Goal: Task Accomplishment & Management: Complete application form

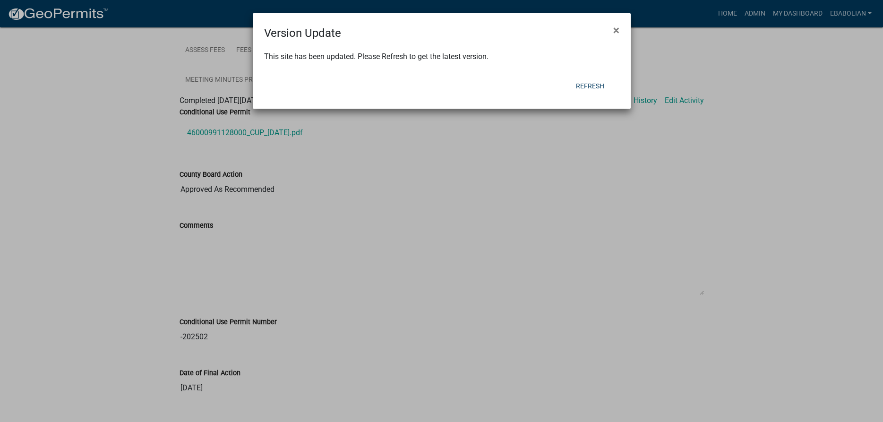
scroll to position [282, 0]
click at [589, 86] on button "Refresh" at bounding box center [589, 85] width 43 height 17
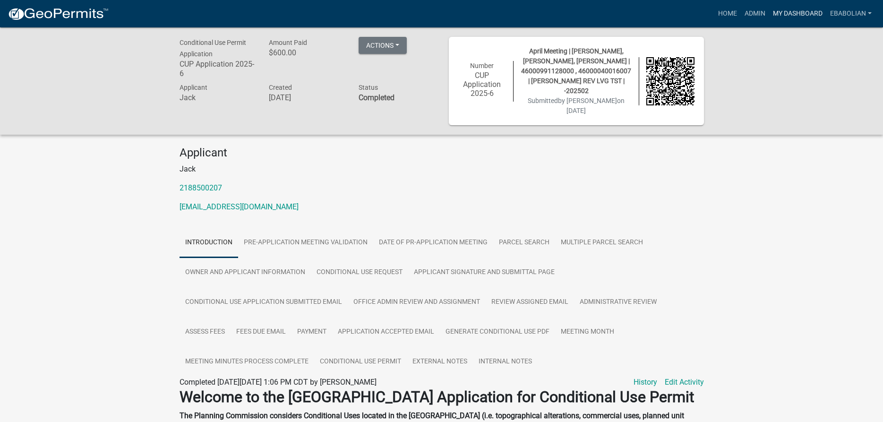
click at [788, 14] on link "My Dashboard" at bounding box center [797, 14] width 57 height 18
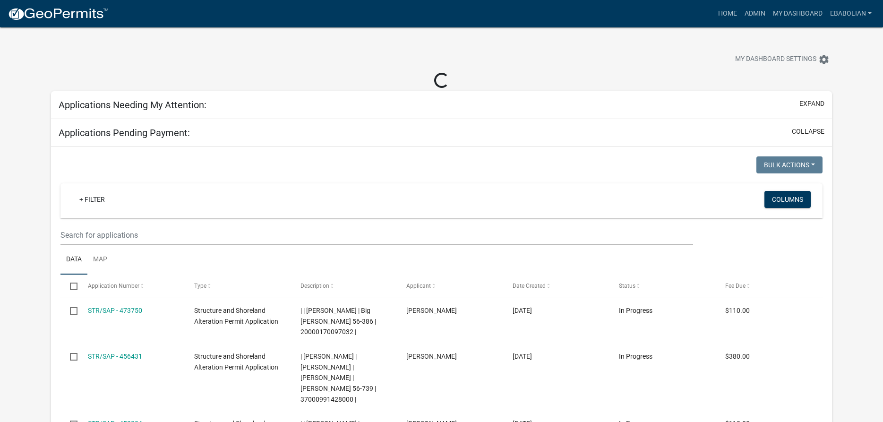
select select "3: 100"
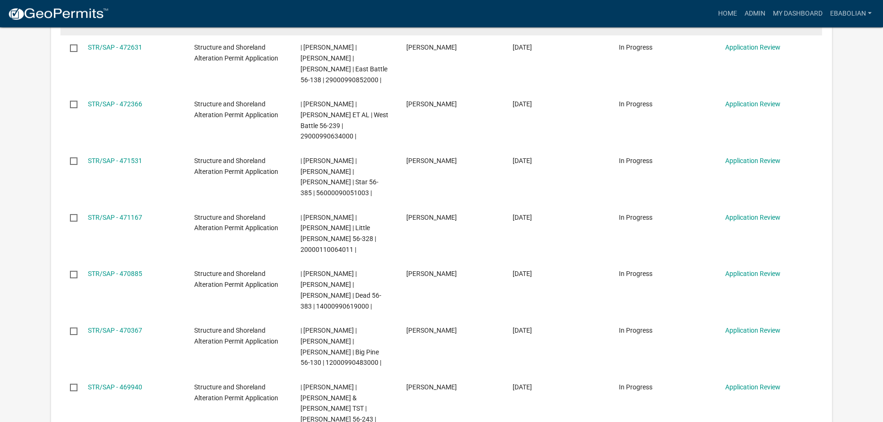
scroll to position [289, 0]
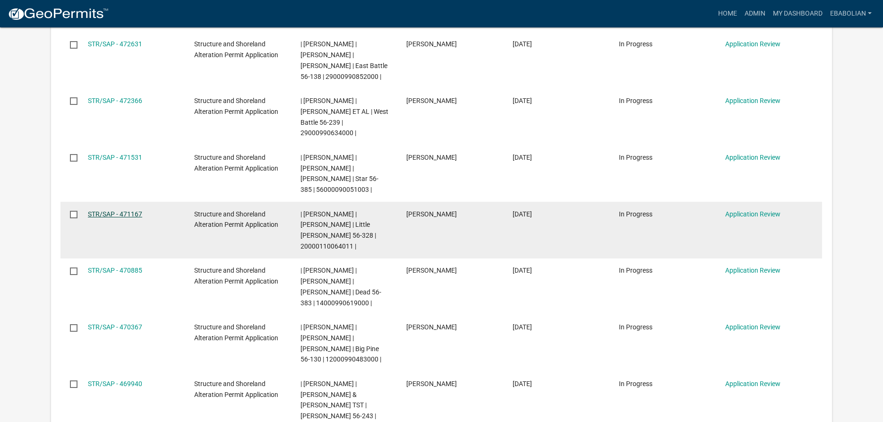
click at [133, 210] on link "STR/SAP - 471167" at bounding box center [115, 214] width 54 height 8
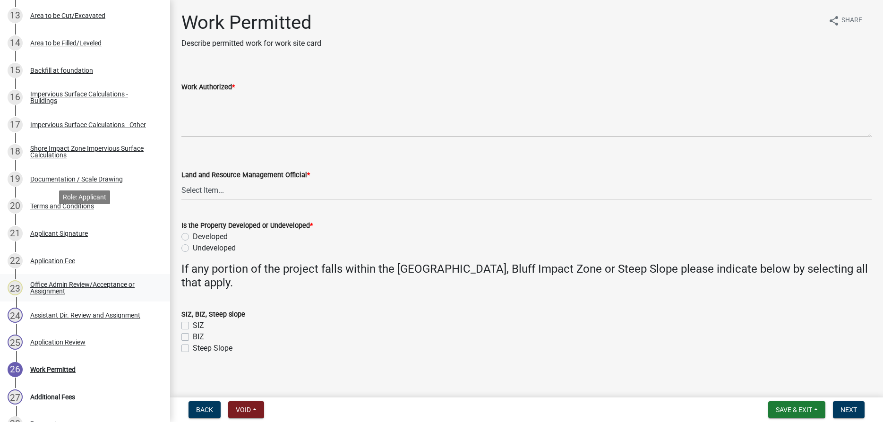
scroll to position [471, 0]
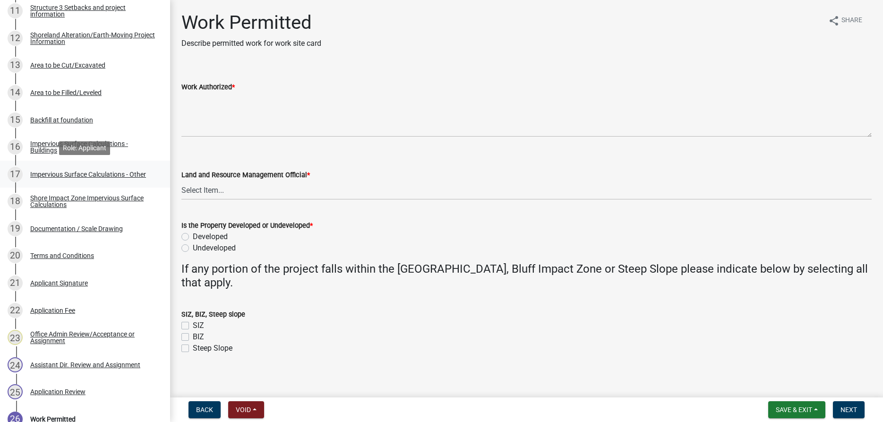
click at [69, 172] on div "Impervious Surface Calculations - Other" at bounding box center [88, 174] width 116 height 7
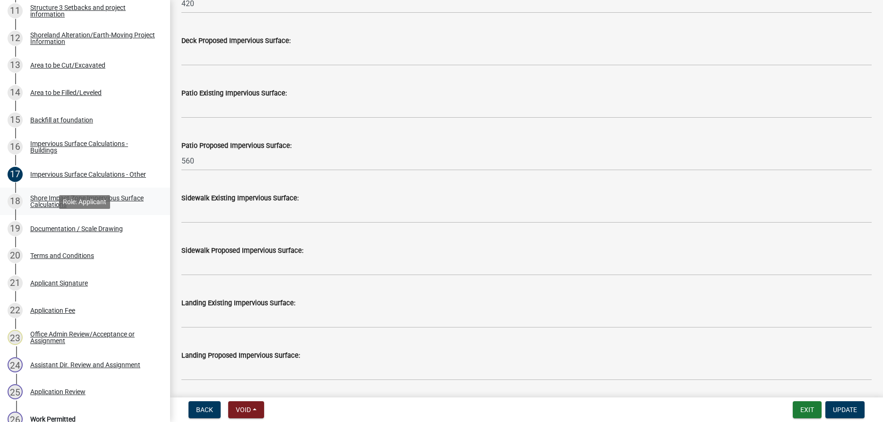
scroll to position [423, 0]
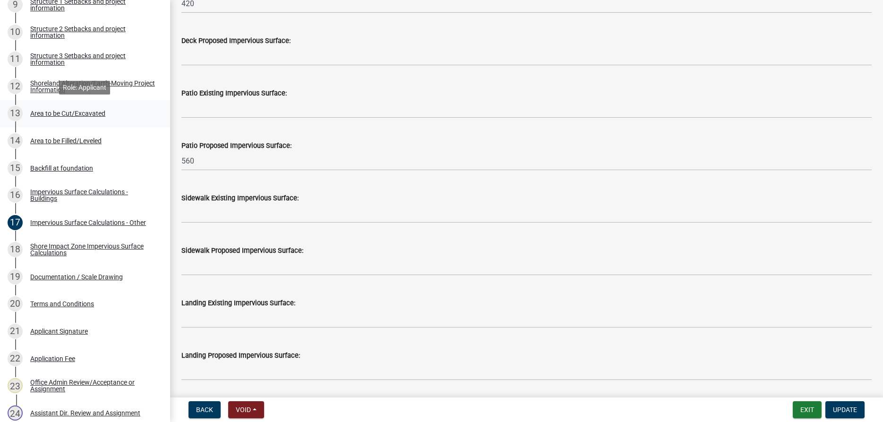
click at [73, 116] on div "Area to be Cut/Excavated" at bounding box center [67, 113] width 75 height 7
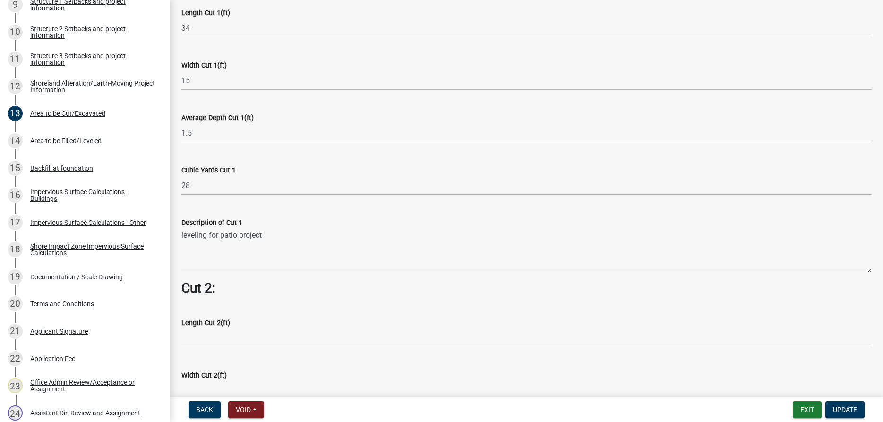
scroll to position [646, 0]
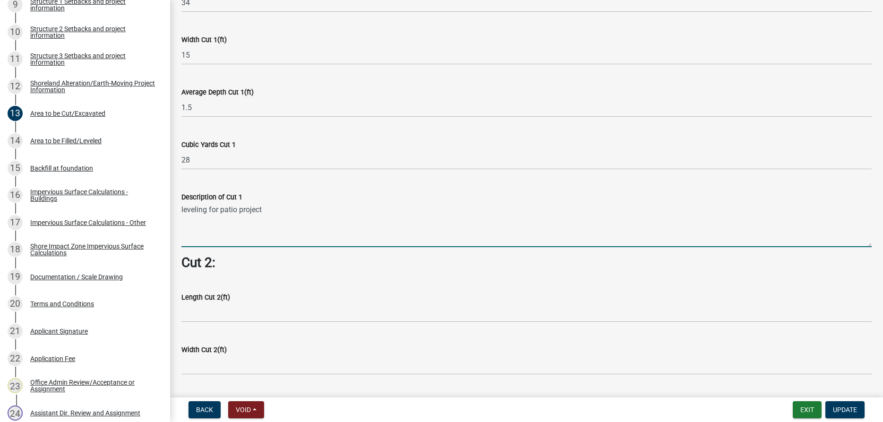
drag, startPoint x: 265, startPoint y: 211, endPoint x: 182, endPoint y: 215, distance: 83.3
click at [182, 215] on textarea "leveling for patio project" at bounding box center [526, 225] width 690 height 44
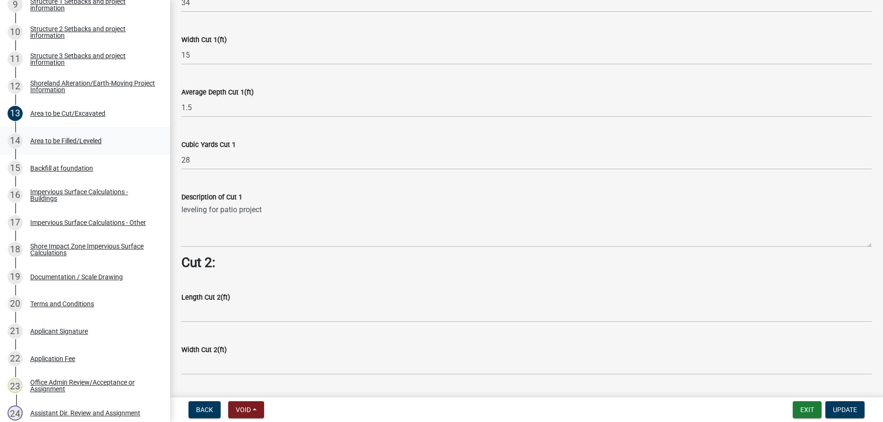
click at [94, 145] on div "14 Area to be Filled/Leveled" at bounding box center [81, 140] width 147 height 15
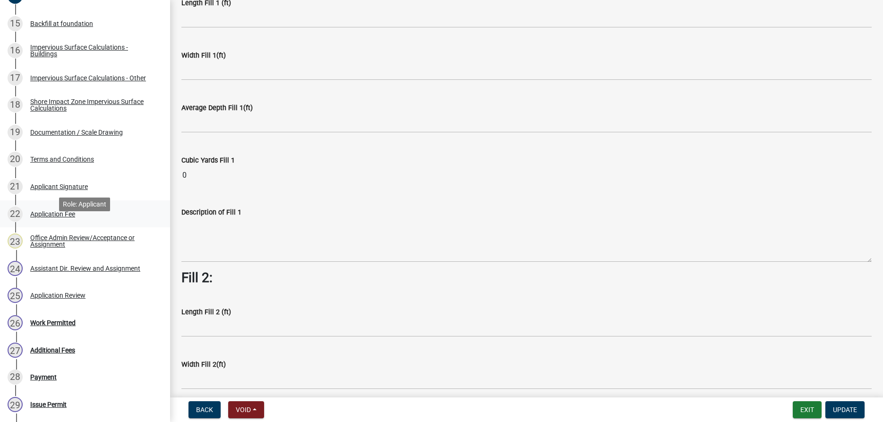
scroll to position [519, 0]
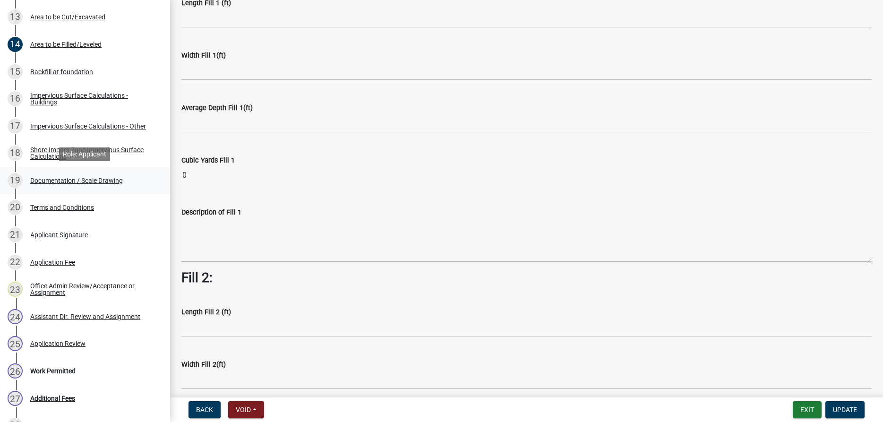
click at [100, 180] on div "Documentation / Scale Drawing" at bounding box center [76, 180] width 93 height 7
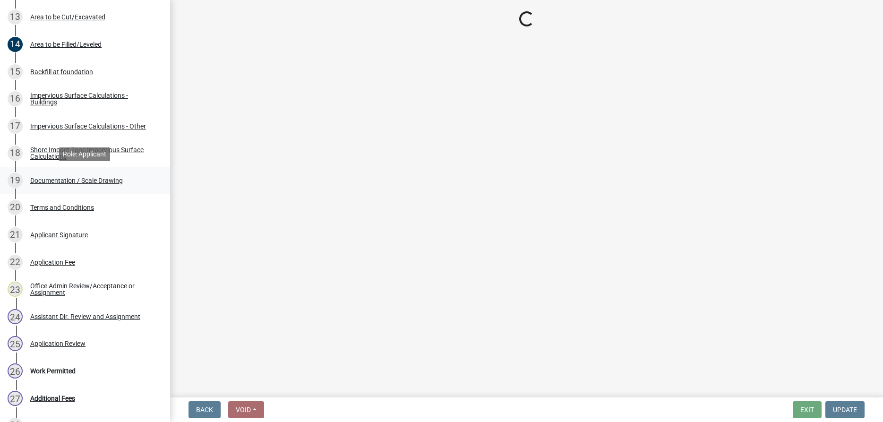
scroll to position [0, 0]
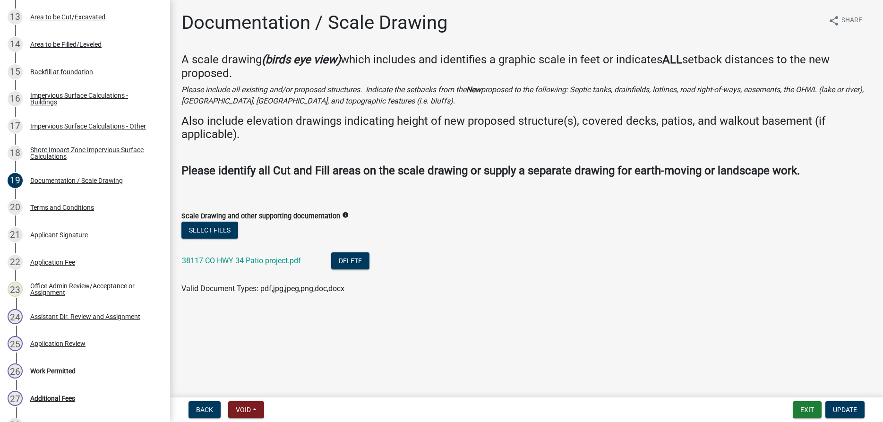
click at [237, 256] on div "38117 CO HWY 34 Patio project.pdf" at bounding box center [249, 261] width 134 height 19
click at [237, 258] on link "38117 CO HWY 34 Patio project.pdf" at bounding box center [241, 260] width 119 height 9
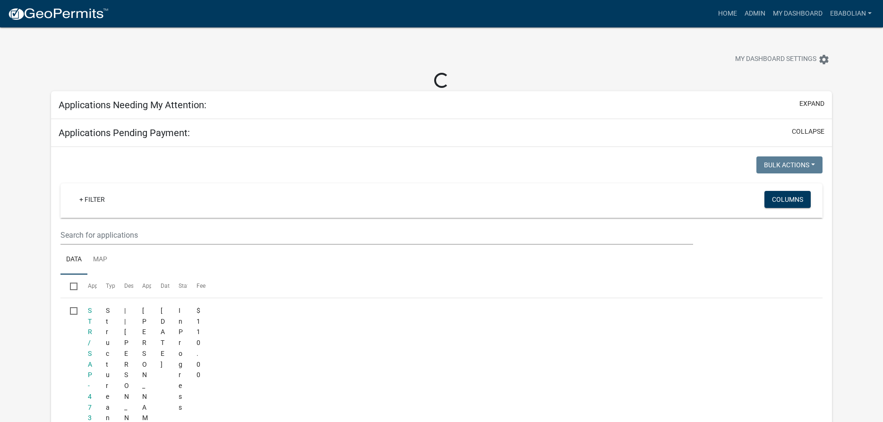
select select "3: 100"
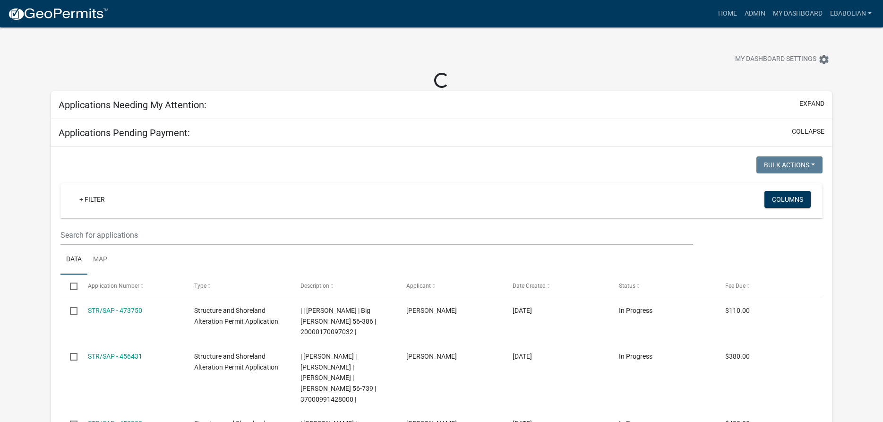
select select "3: 100"
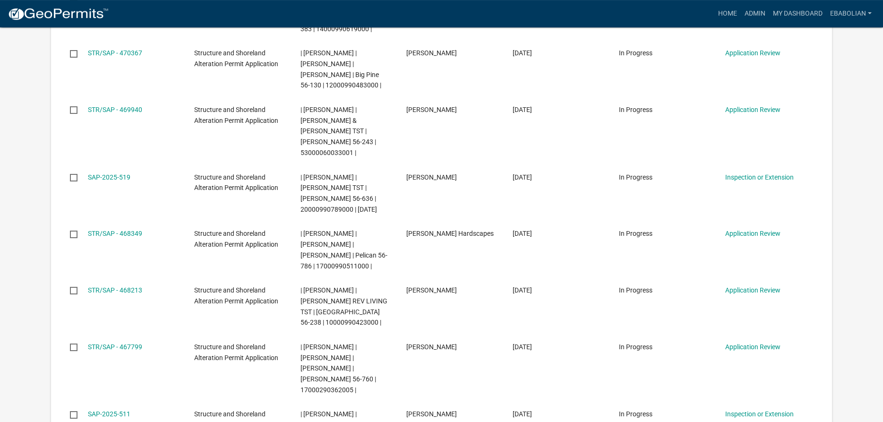
scroll to position [578, 0]
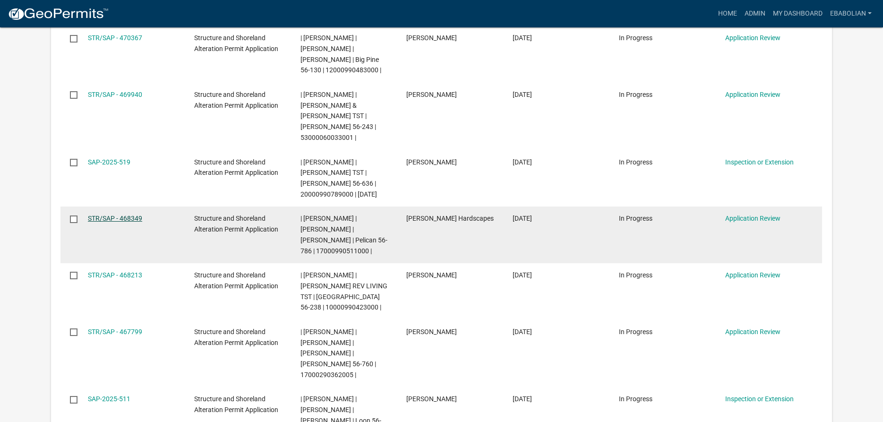
click at [131, 215] on link "STR/SAP - 468349" at bounding box center [115, 219] width 54 height 8
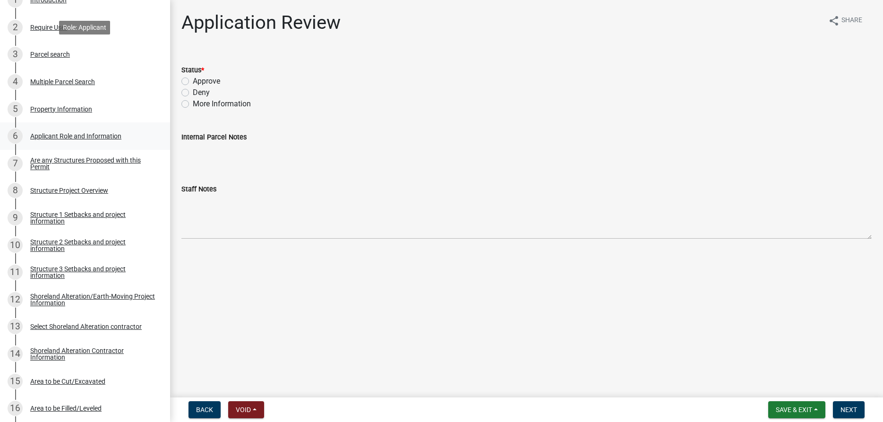
scroll to position [337, 0]
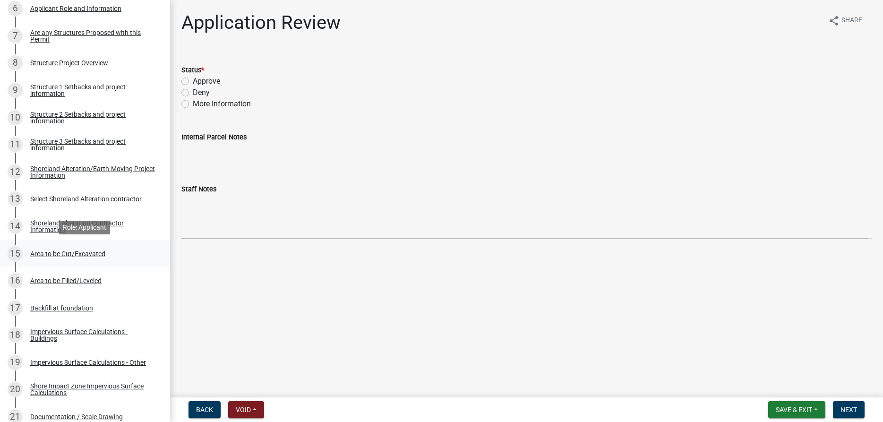
click at [101, 250] on div "Area to be Cut/Excavated" at bounding box center [67, 253] width 75 height 7
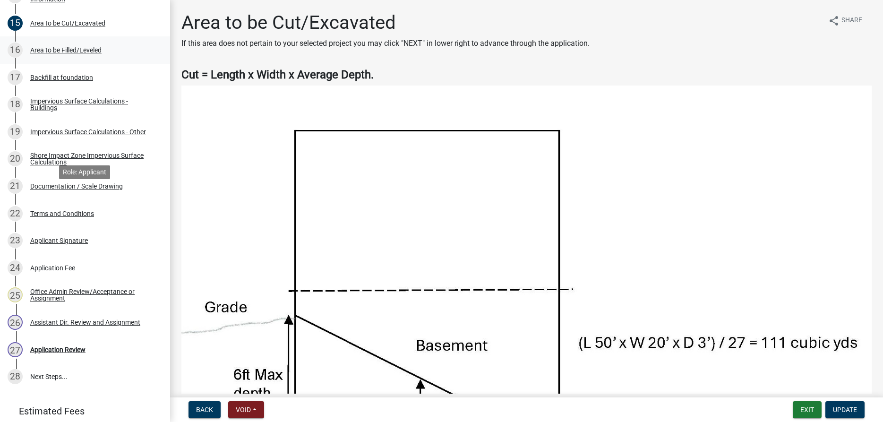
scroll to position [624, 0]
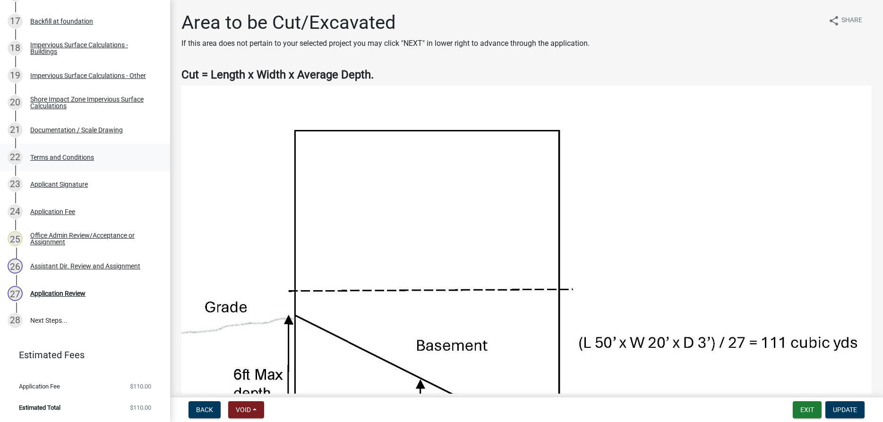
drag, startPoint x: 104, startPoint y: 131, endPoint x: 128, endPoint y: 151, distance: 30.9
click at [104, 132] on div "Documentation / Scale Drawing" at bounding box center [76, 130] width 93 height 7
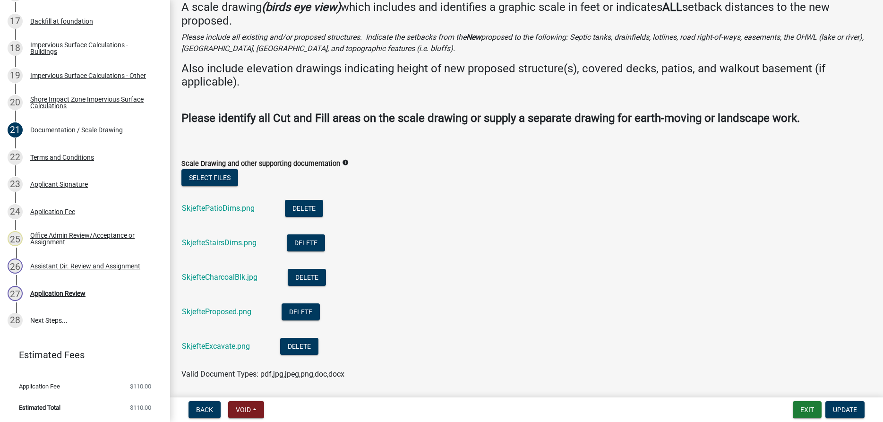
scroll to position [84, 0]
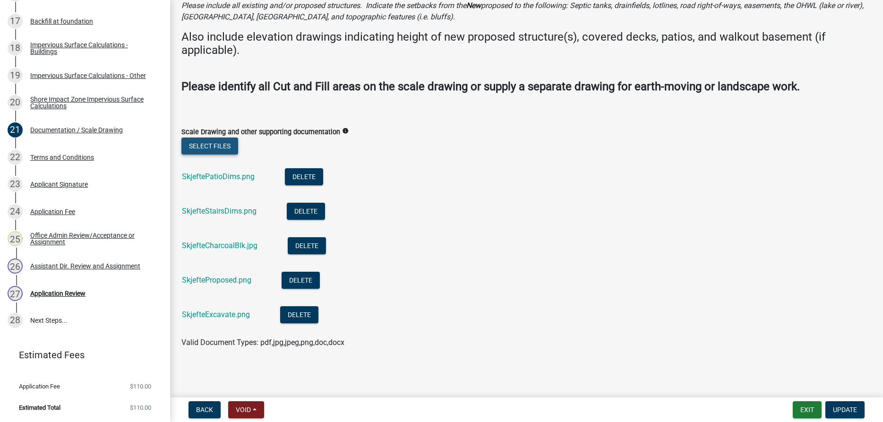
click at [210, 148] on button "Select files" at bounding box center [209, 145] width 57 height 17
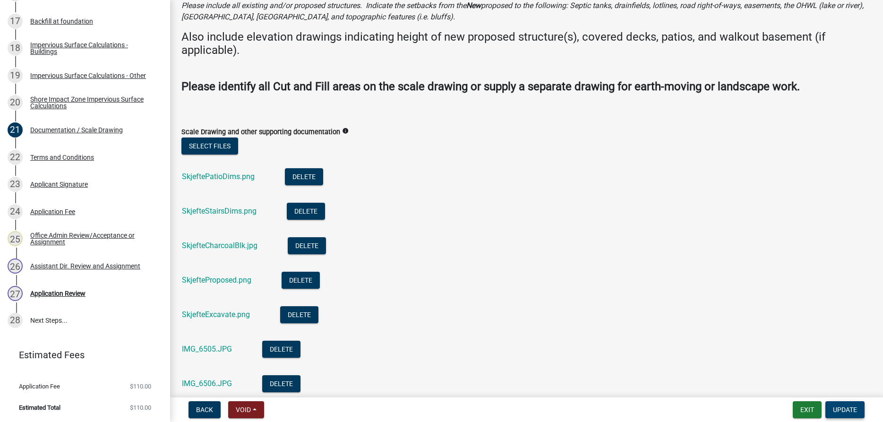
click at [839, 407] on span "Update" at bounding box center [845, 410] width 24 height 8
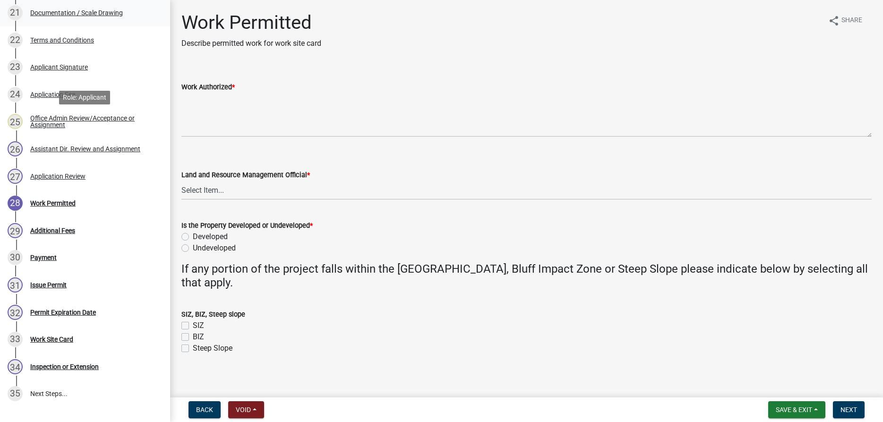
scroll to position [622, 0]
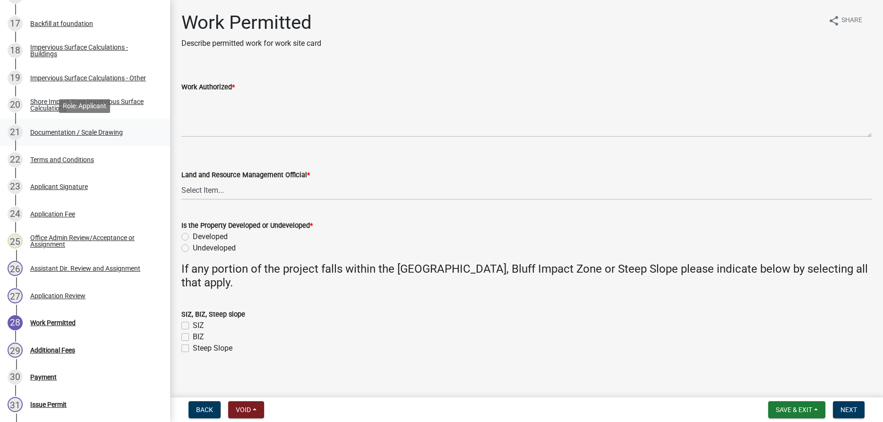
click at [111, 133] on div "Documentation / Scale Drawing" at bounding box center [76, 132] width 93 height 7
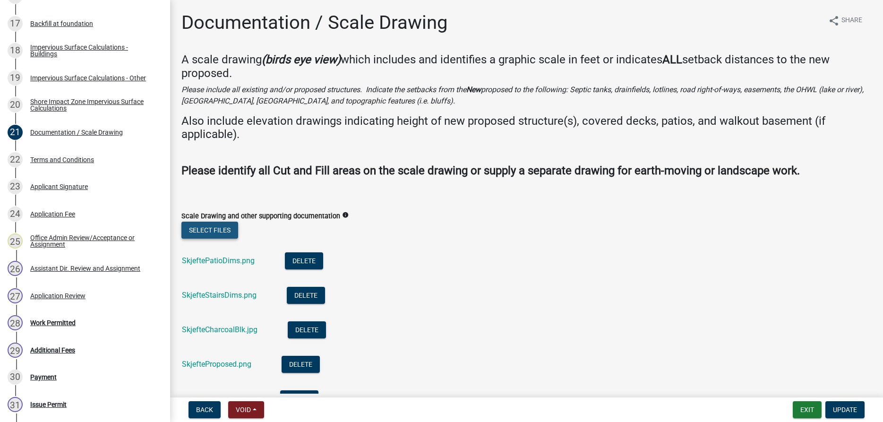
click at [199, 233] on button "Select files" at bounding box center [209, 230] width 57 height 17
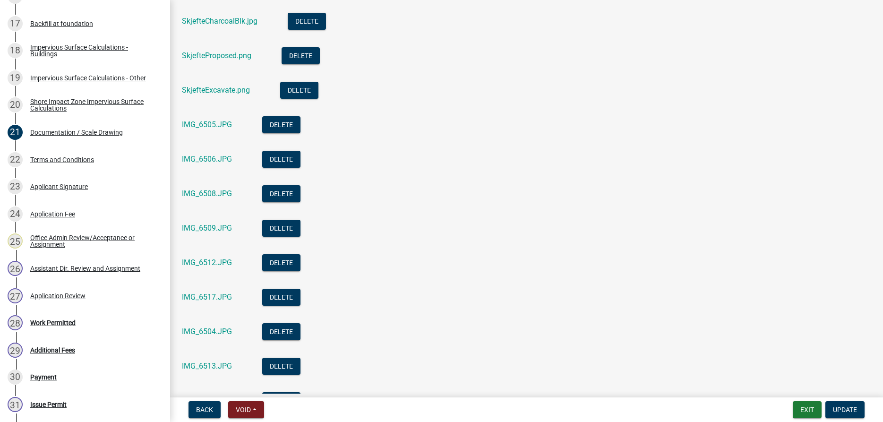
scroll to position [377, 0]
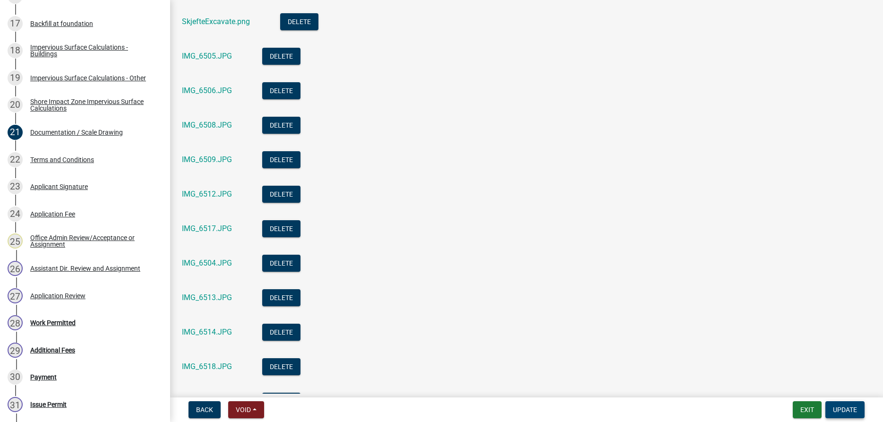
click at [841, 406] on span "Update" at bounding box center [845, 410] width 24 height 8
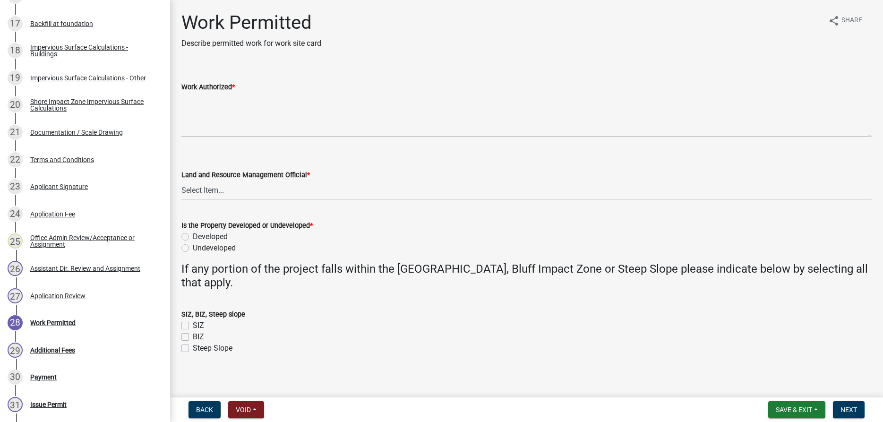
scroll to position [6, 0]
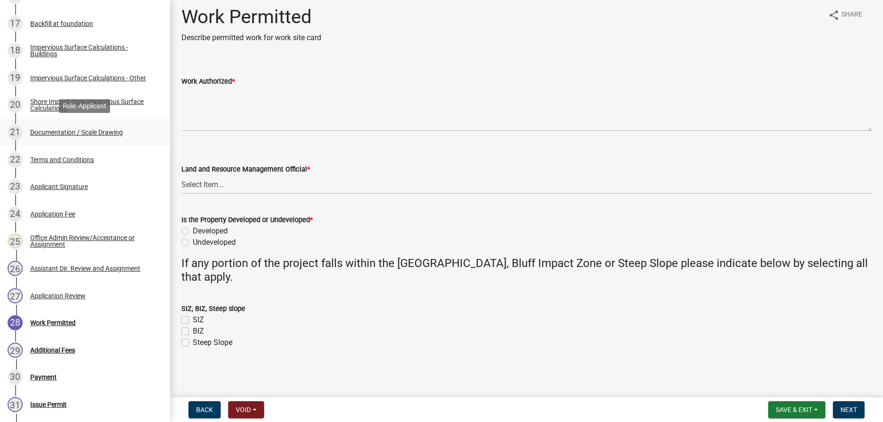
click at [101, 136] on div "Documentation / Scale Drawing" at bounding box center [76, 132] width 93 height 7
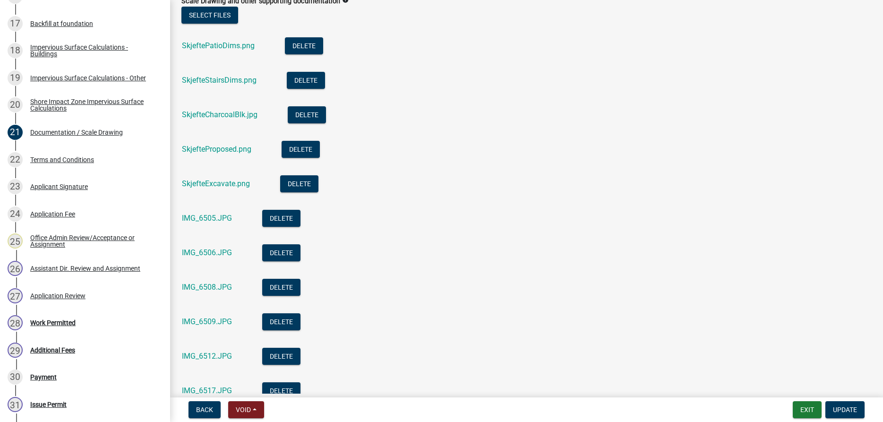
scroll to position [194, 0]
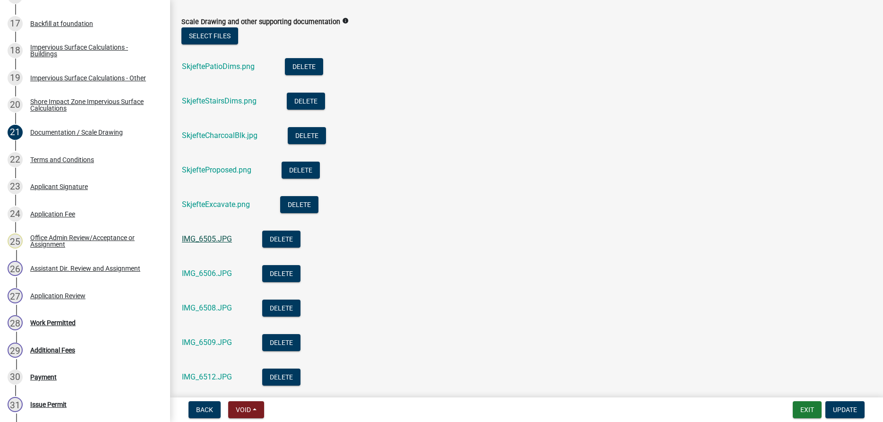
click at [206, 238] on link "IMG_6505.JPG" at bounding box center [207, 238] width 50 height 9
click at [216, 273] on link "IMG_6506.JPG" at bounding box center [207, 273] width 50 height 9
click at [213, 312] on link "IMG_6508.JPG" at bounding box center [207, 307] width 50 height 9
click at [215, 345] on link "IMG_6509.JPG" at bounding box center [207, 342] width 50 height 9
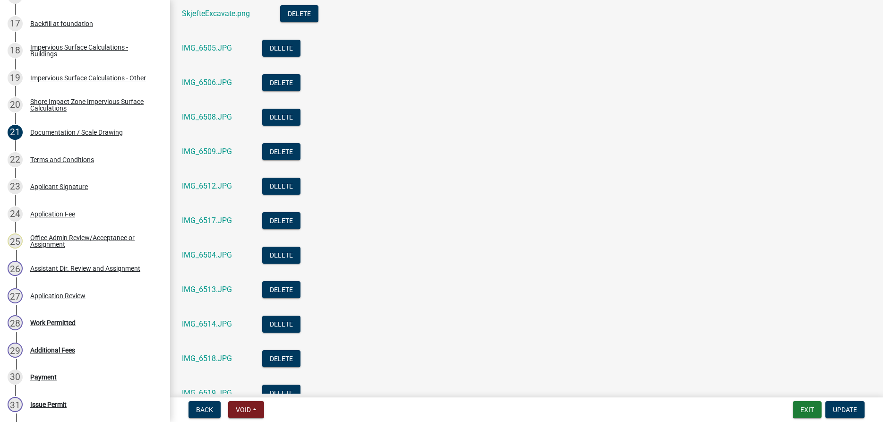
scroll to position [464, 0]
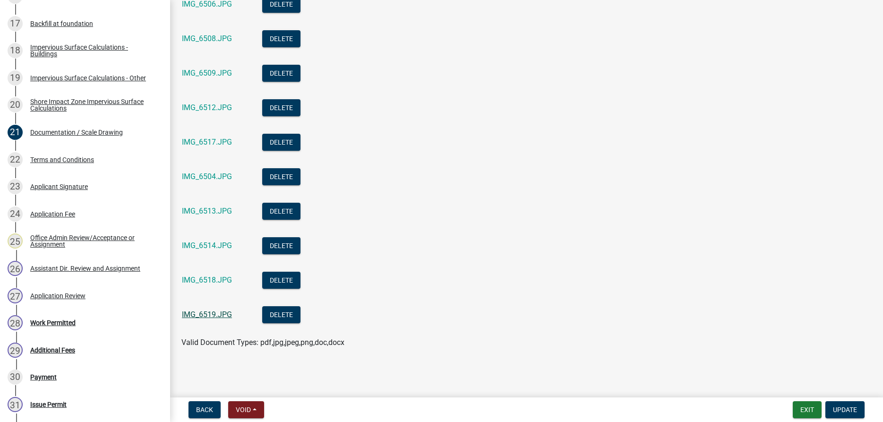
click at [209, 313] on link "IMG_6519.JPG" at bounding box center [207, 314] width 50 height 9
click at [200, 243] on link "IMG_6514.JPG" at bounding box center [207, 245] width 50 height 9
click at [218, 277] on link "IMG_6518.JPG" at bounding box center [207, 279] width 50 height 9
click at [211, 207] on link "IMG_6513.JPG" at bounding box center [207, 210] width 50 height 9
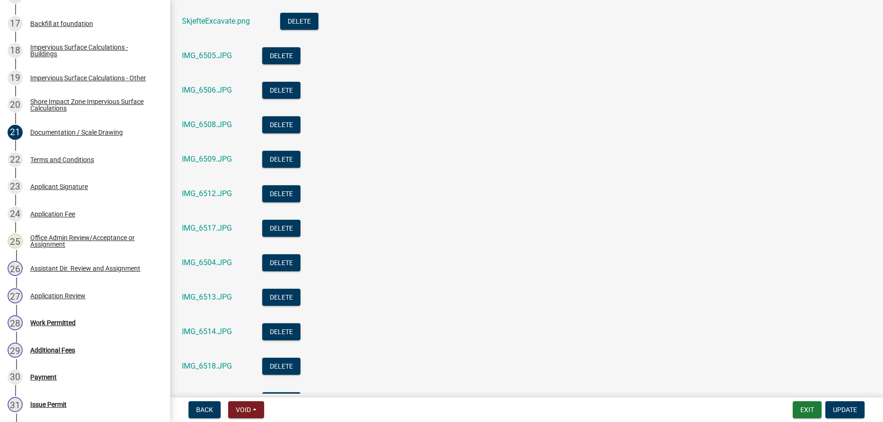
scroll to position [410, 0]
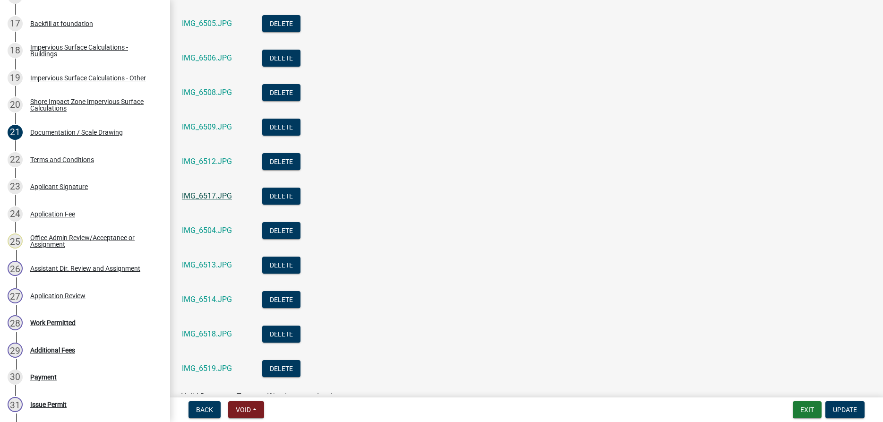
click at [213, 197] on link "IMG_6517.JPG" at bounding box center [207, 195] width 50 height 9
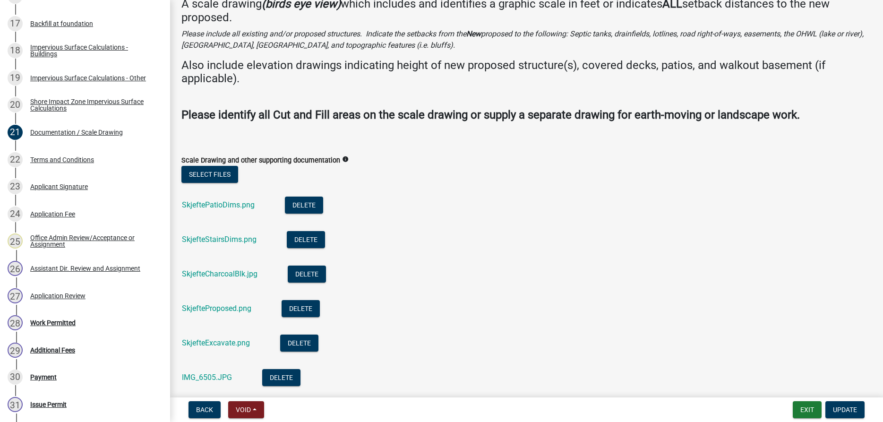
scroll to position [54, 0]
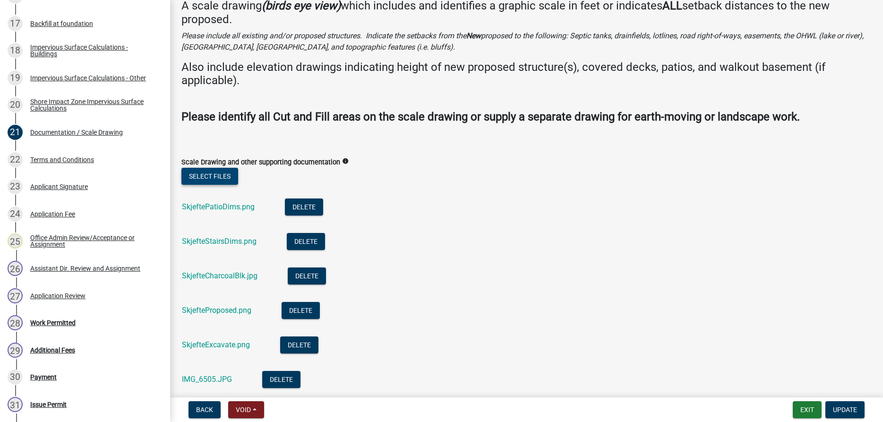
click at [221, 175] on button "Select files" at bounding box center [209, 176] width 57 height 17
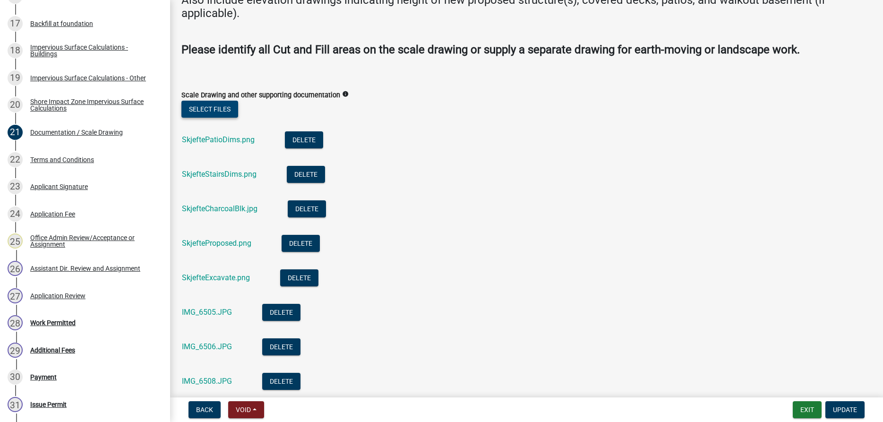
scroll to position [498, 0]
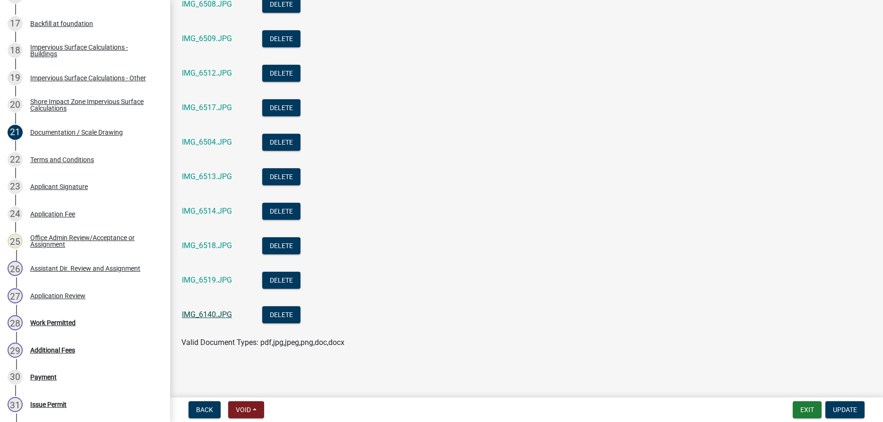
click at [204, 313] on link "IMG_6140.JPG" at bounding box center [207, 314] width 50 height 9
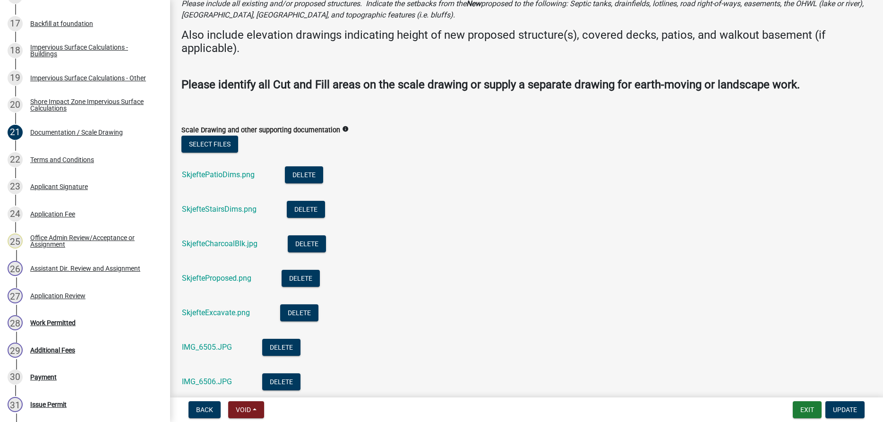
scroll to position [13, 0]
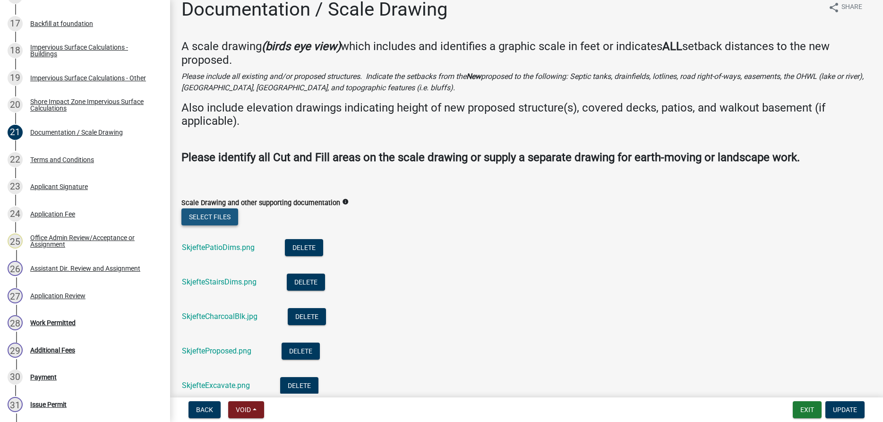
click at [209, 211] on button "Select files" at bounding box center [209, 216] width 57 height 17
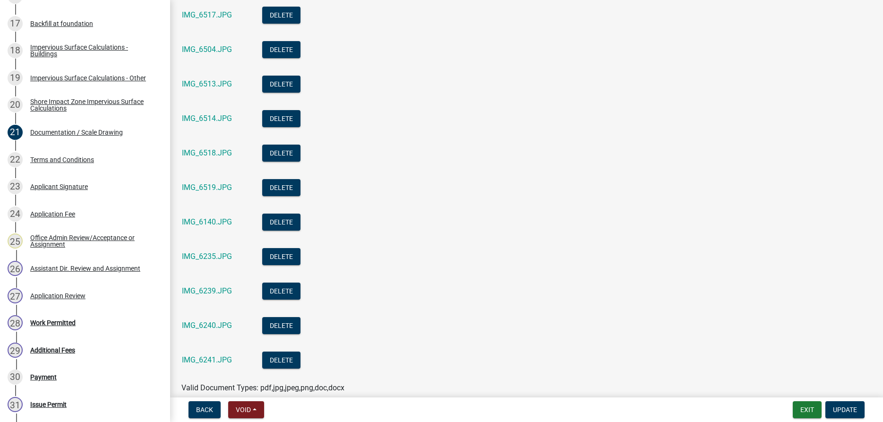
scroll to position [636, 0]
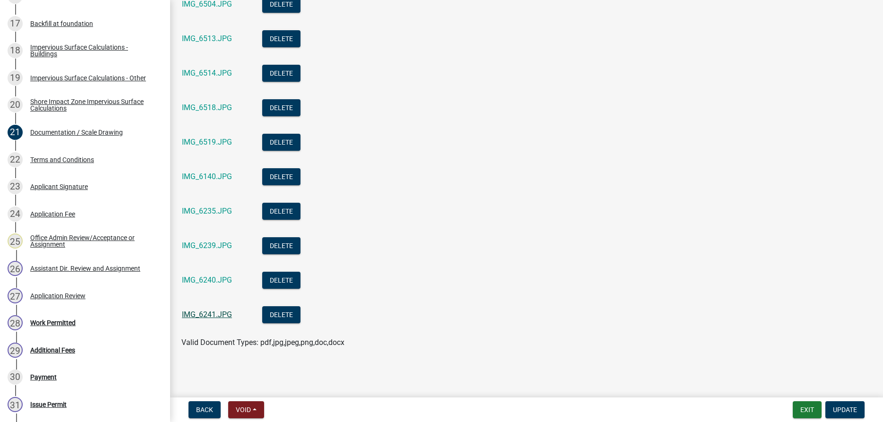
click at [216, 312] on link "IMG_6241.JPG" at bounding box center [207, 314] width 50 height 9
click at [212, 278] on link "IMG_6240.JPG" at bounding box center [207, 279] width 50 height 9
click at [840, 408] on span "Update" at bounding box center [845, 410] width 24 height 8
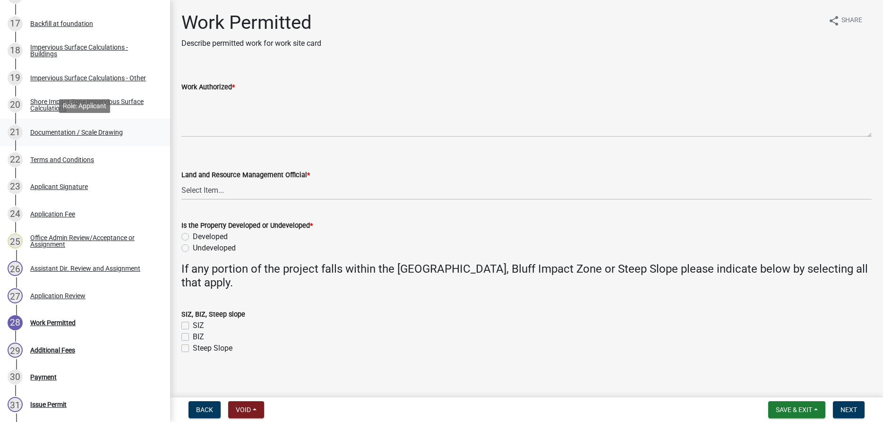
click at [100, 136] on div "Documentation / Scale Drawing" at bounding box center [76, 132] width 93 height 7
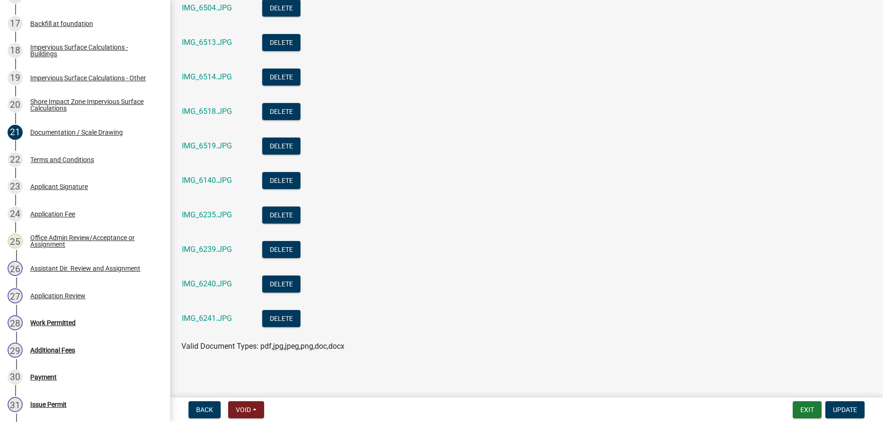
scroll to position [636, 0]
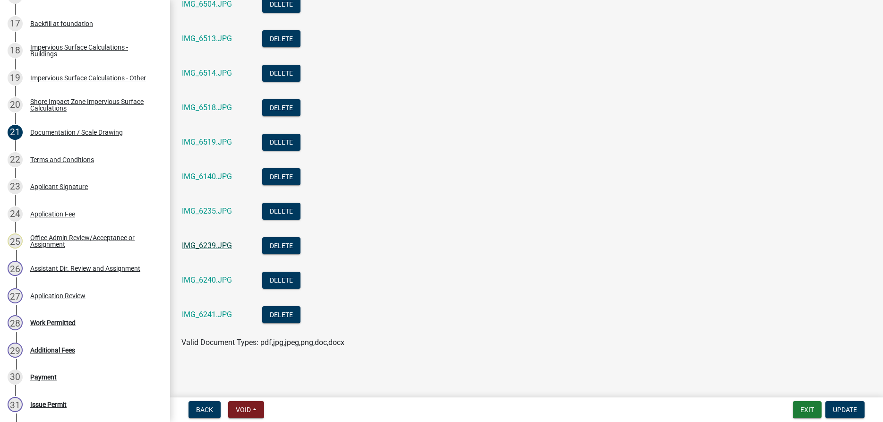
click at [214, 250] on link "IMG_6239.JPG" at bounding box center [207, 245] width 50 height 9
click at [198, 209] on link "IMG_6235.JPG" at bounding box center [207, 210] width 50 height 9
click at [835, 406] on span "Update" at bounding box center [845, 410] width 24 height 8
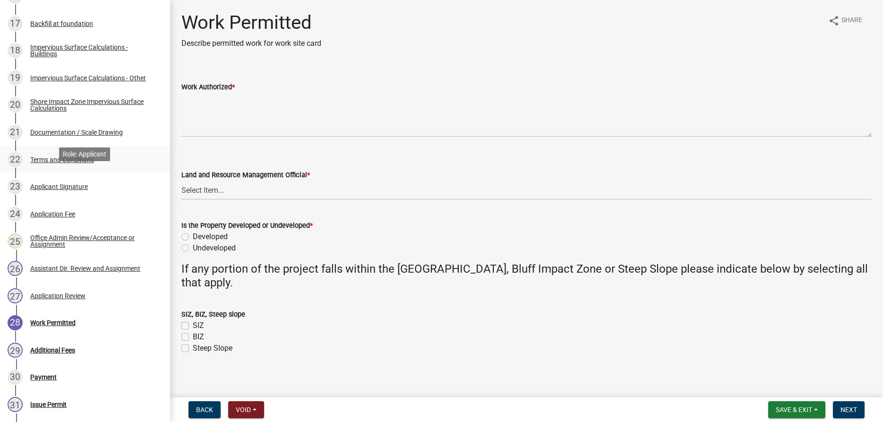
scroll to position [574, 0]
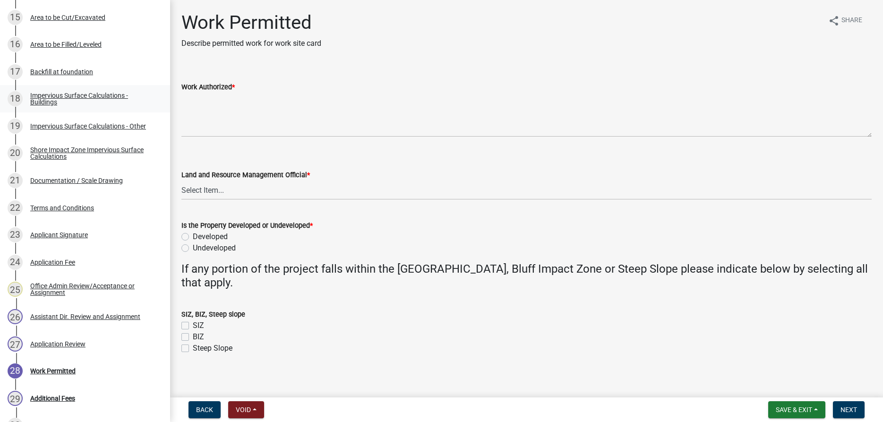
click at [91, 95] on div "Impervious Surface Calculations - Buildings" at bounding box center [92, 98] width 125 height 13
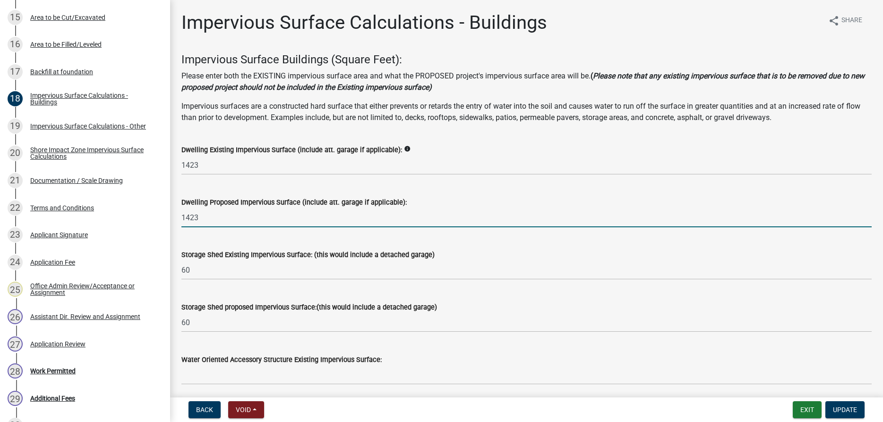
click at [228, 220] on input "1423" at bounding box center [526, 217] width 690 height 19
type input "1"
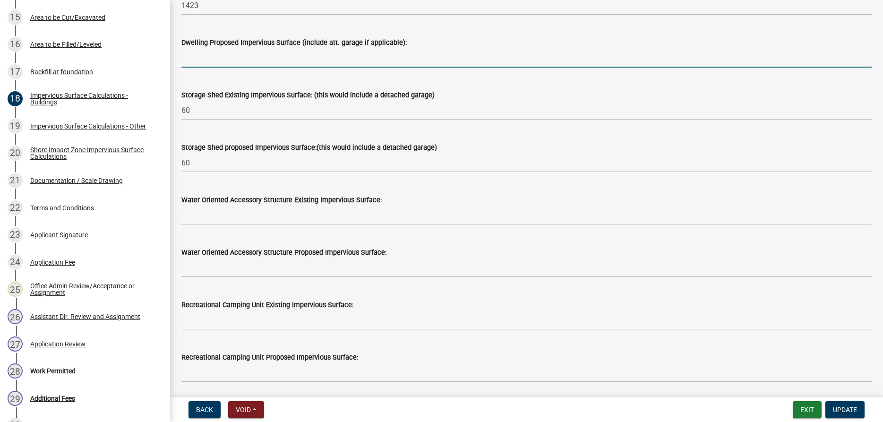
scroll to position [162, 0]
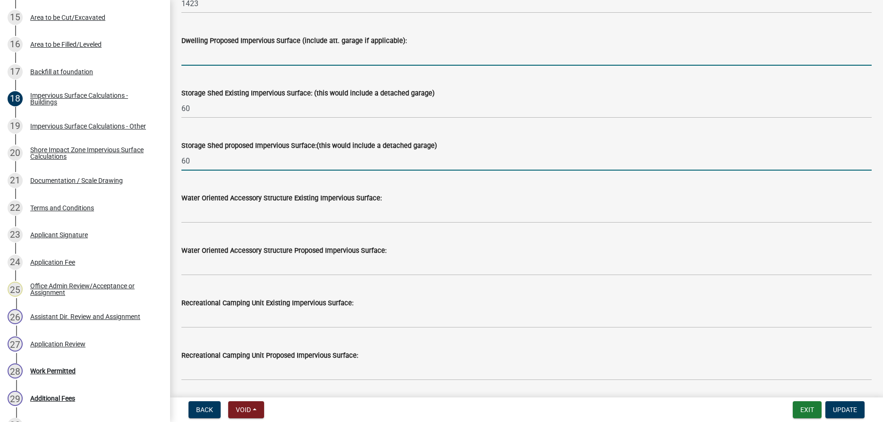
click at [200, 164] on input "60" at bounding box center [526, 160] width 690 height 19
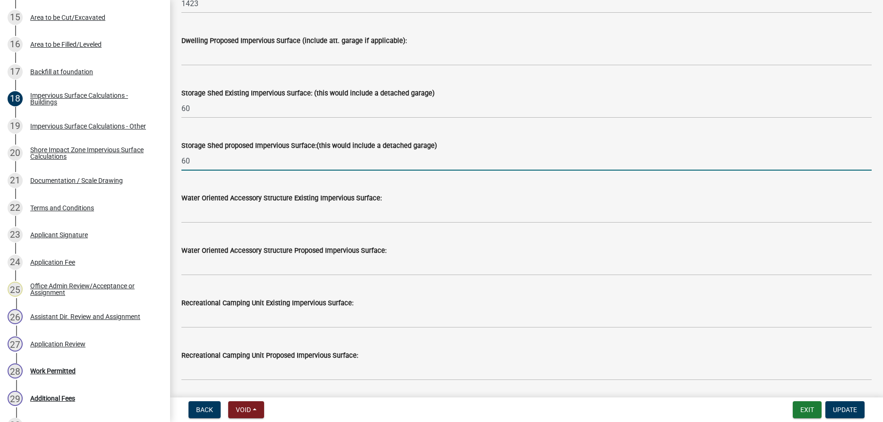
type input "6"
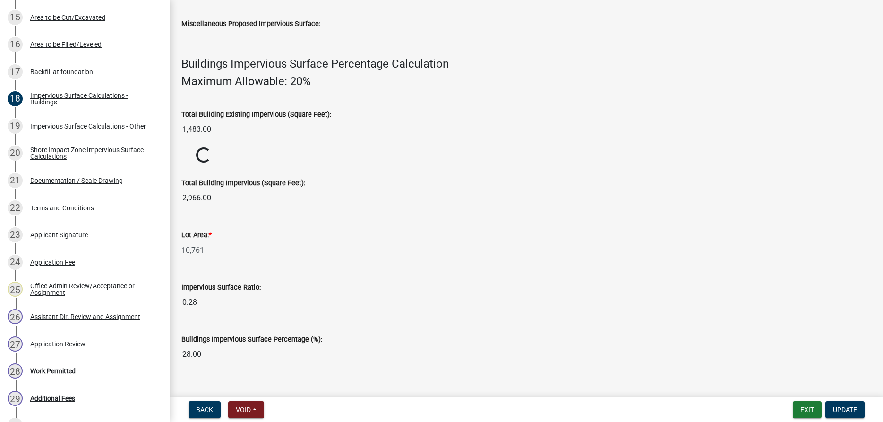
scroll to position [614, 0]
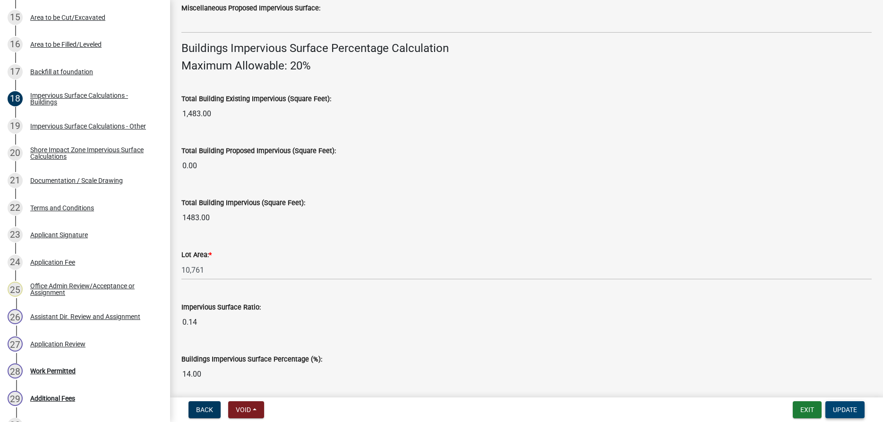
click at [847, 410] on span "Update" at bounding box center [845, 410] width 24 height 8
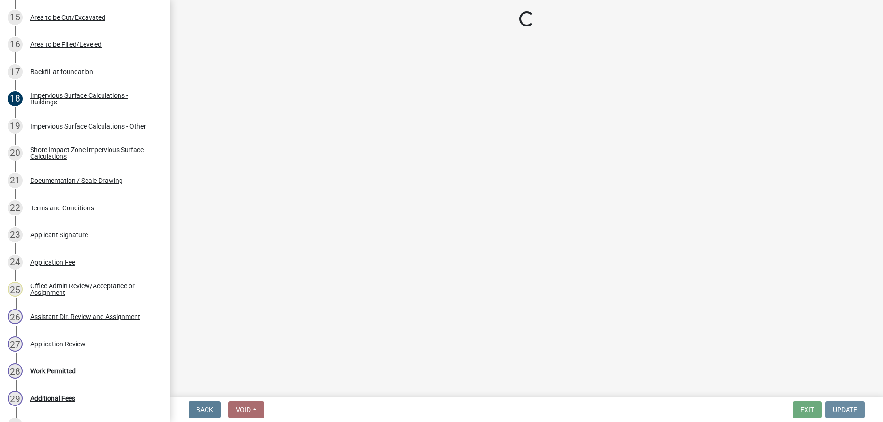
scroll to position [0, 0]
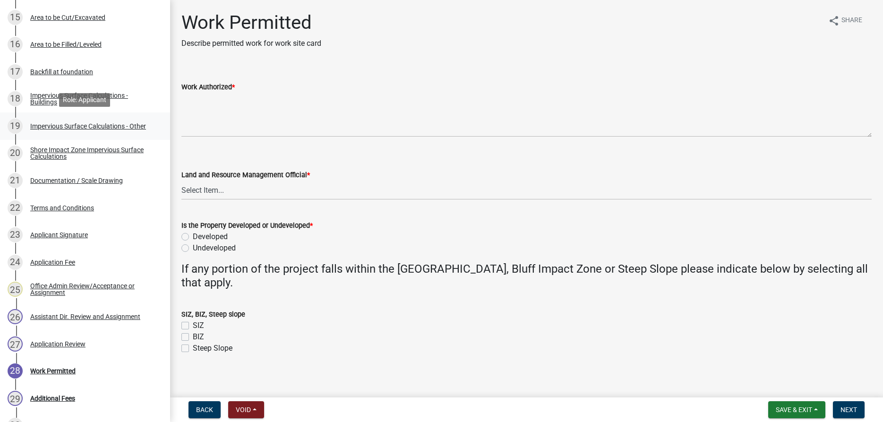
click at [87, 125] on div "Impervious Surface Calculations - Other" at bounding box center [88, 126] width 116 height 7
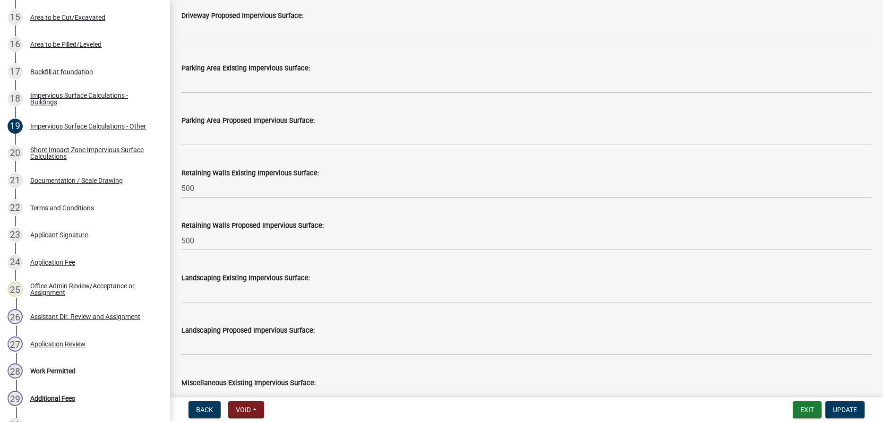
scroll to position [700, 0]
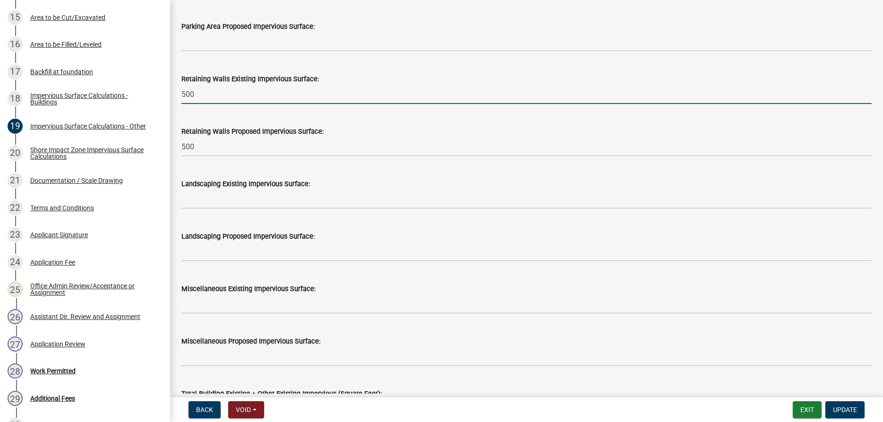
click at [205, 89] on input "500" at bounding box center [526, 94] width 690 height 19
type input "5"
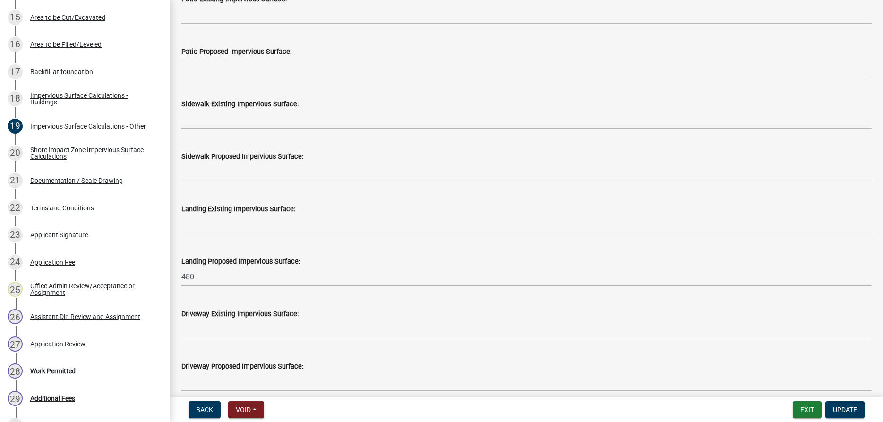
scroll to position [294, 0]
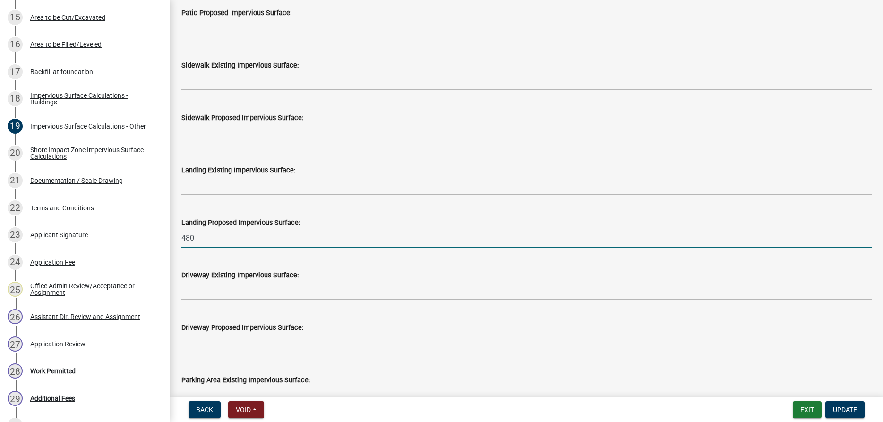
click at [214, 236] on input "480" at bounding box center [526, 237] width 690 height 19
type input "4"
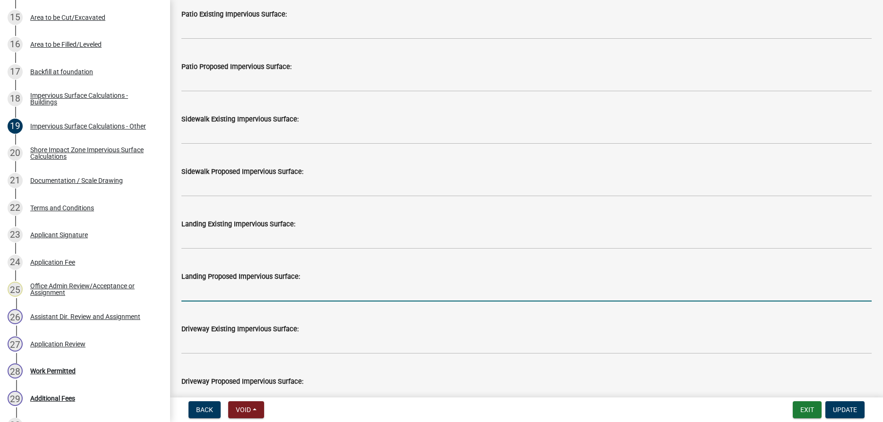
scroll to position [187, 0]
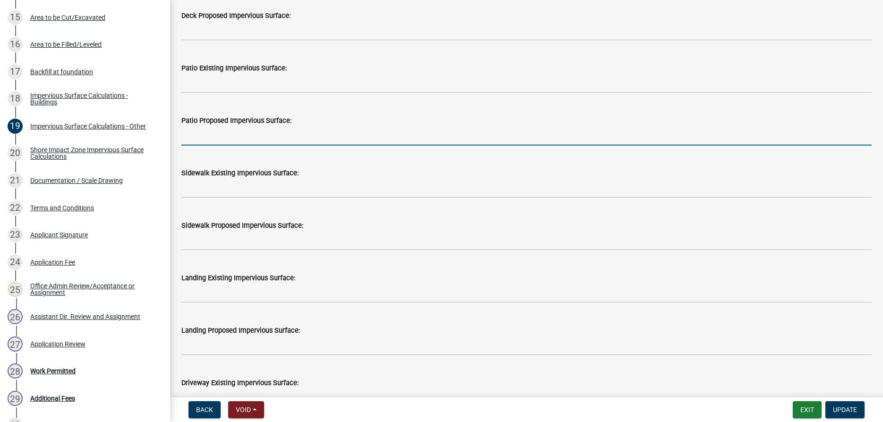
click at [205, 140] on input "text" at bounding box center [526, 135] width 690 height 19
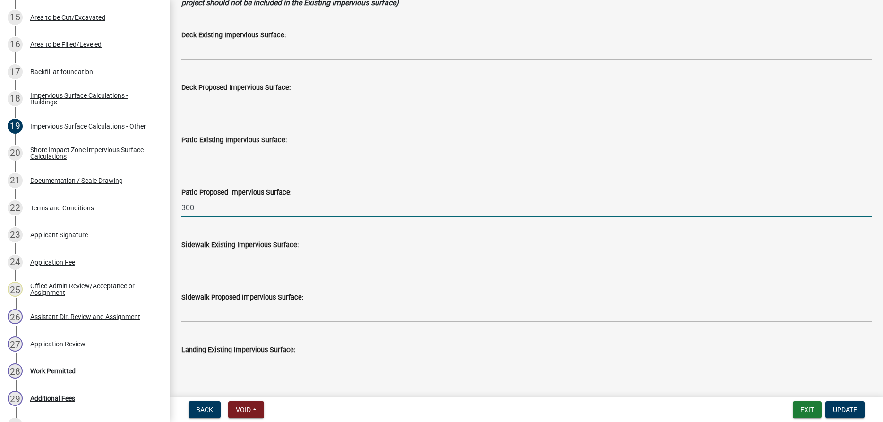
scroll to position [79, 0]
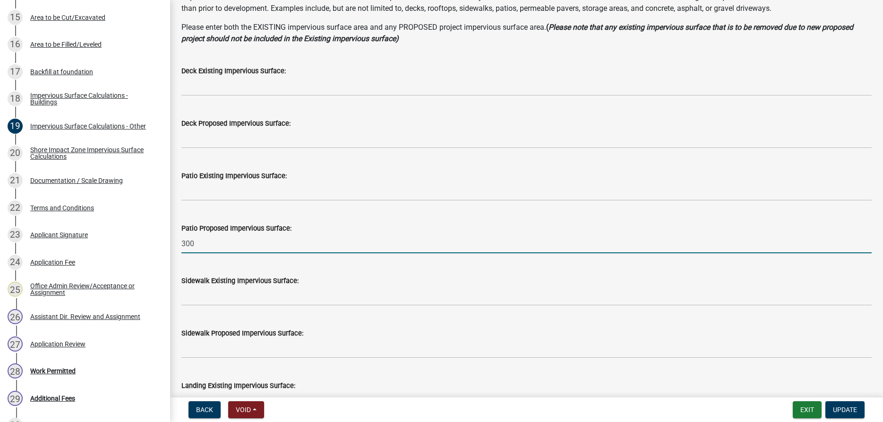
type input "300"
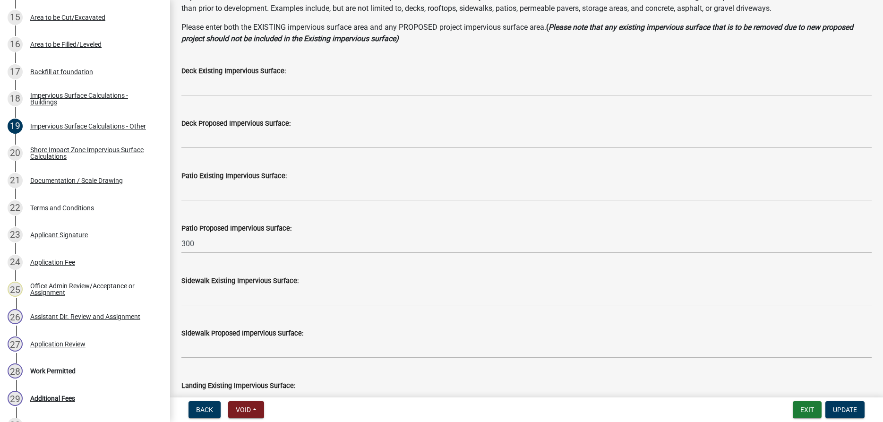
type input "800.00"
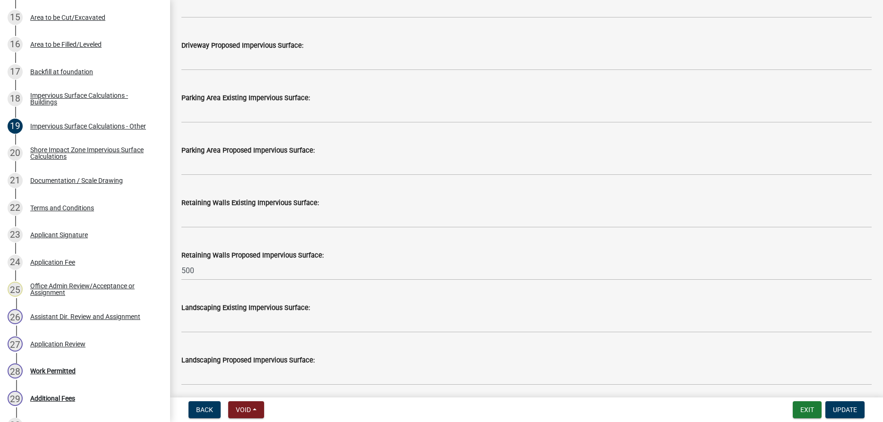
scroll to position [600, 0]
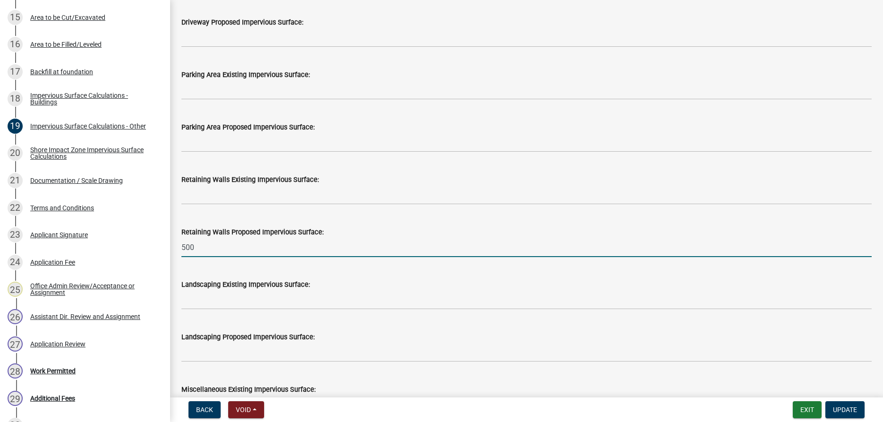
click at [203, 248] on input "500" at bounding box center [526, 247] width 690 height 19
type input "5"
type input "100"
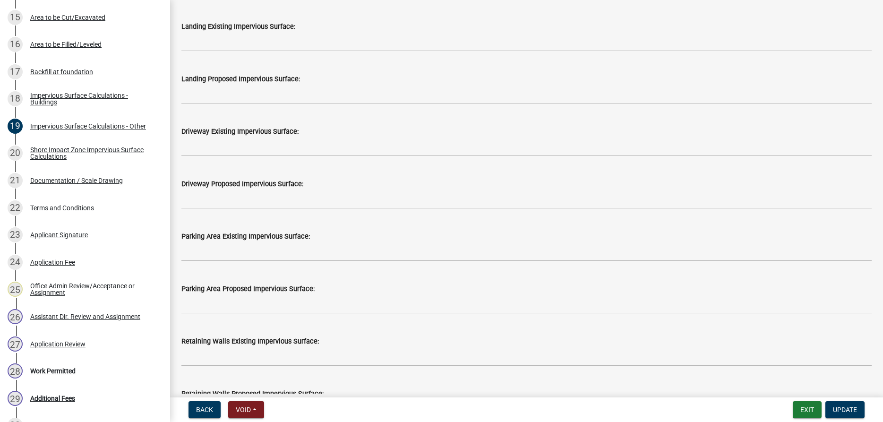
scroll to position [384, 0]
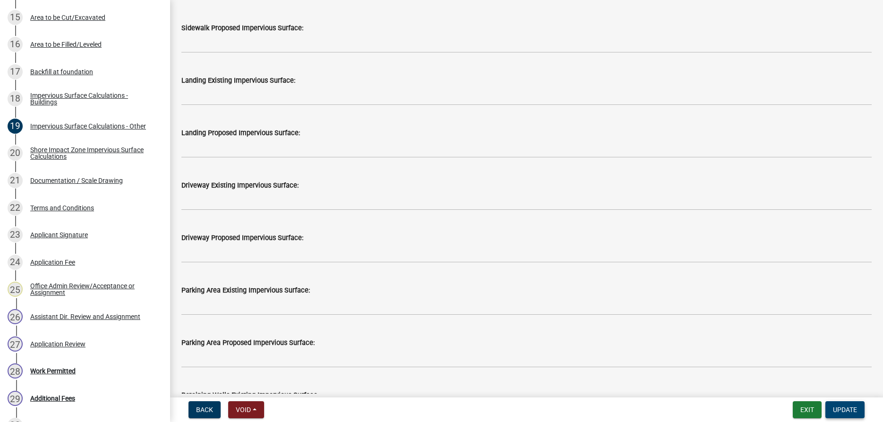
click at [841, 407] on span "Update" at bounding box center [845, 410] width 24 height 8
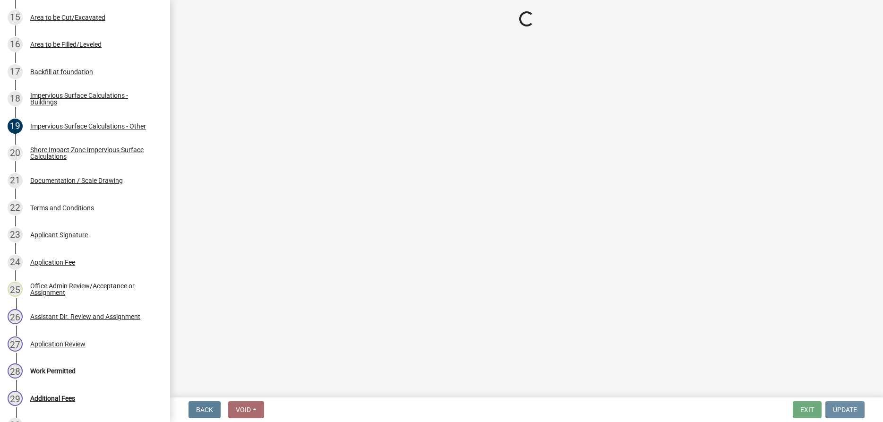
scroll to position [0, 0]
select select "f66be788-4dd6-459d-a9ec-6d83f4dfb709"
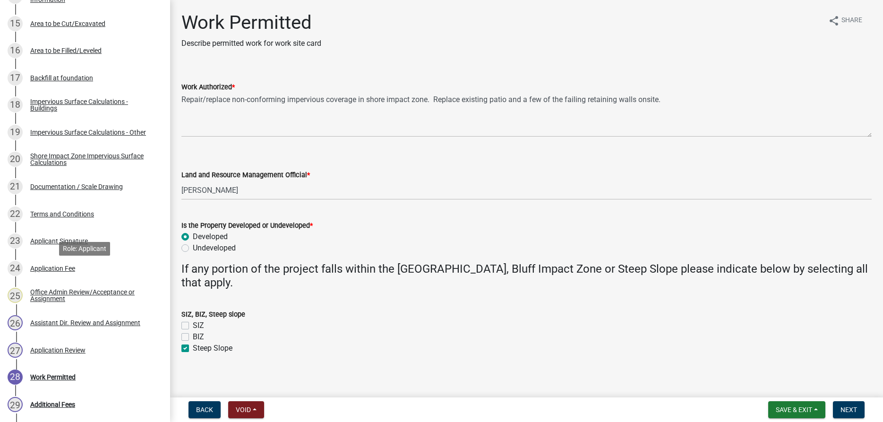
scroll to position [525, 0]
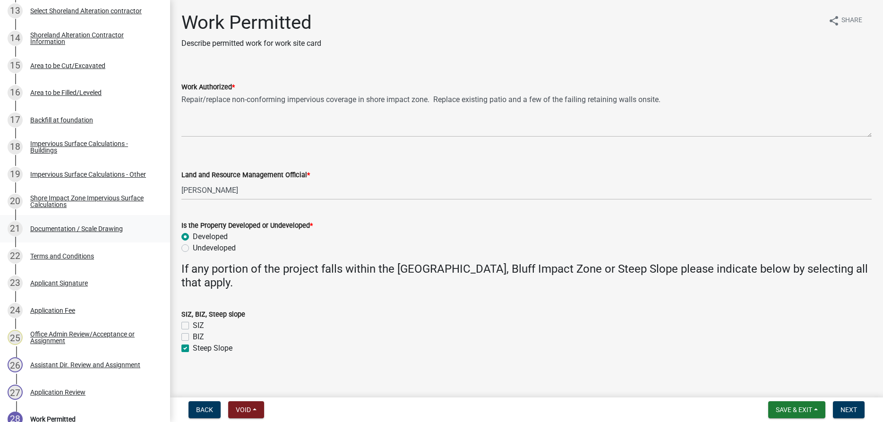
click at [101, 229] on div "Documentation / Scale Drawing" at bounding box center [76, 228] width 93 height 7
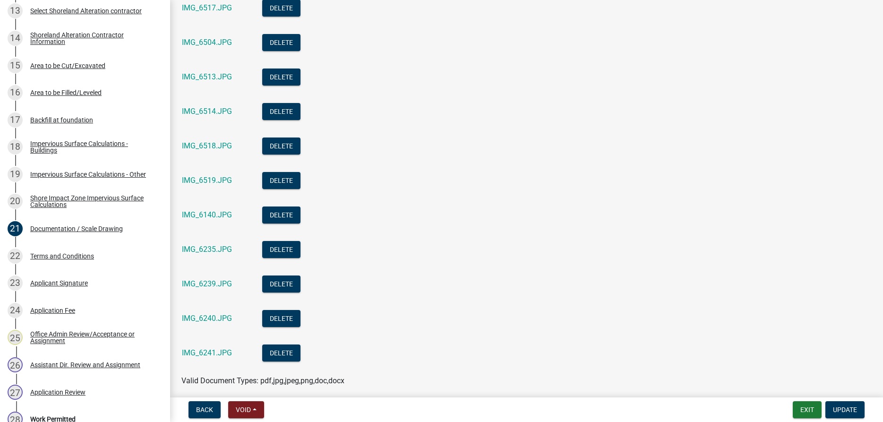
scroll to position [636, 0]
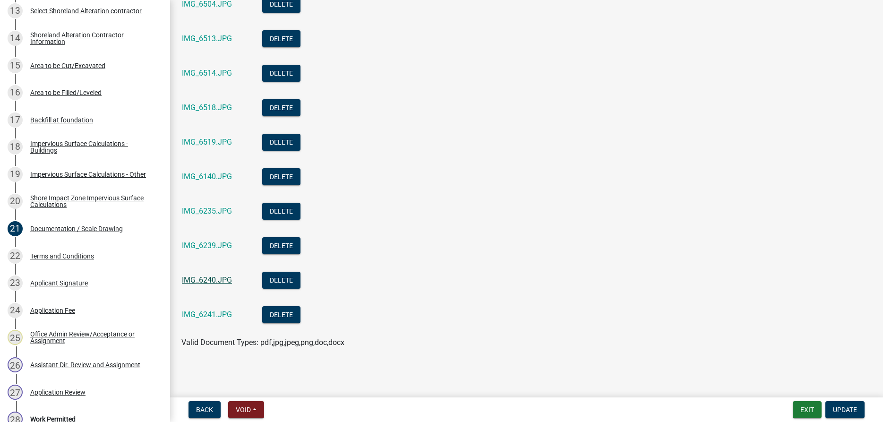
click at [205, 282] on link "IMG_6240.JPG" at bounding box center [207, 279] width 50 height 9
click at [215, 241] on link "IMG_6239.JPG" at bounding box center [207, 245] width 50 height 9
click at [189, 316] on link "IMG_6241.JPG" at bounding box center [207, 314] width 50 height 9
click at [213, 210] on link "IMG_6235.JPG" at bounding box center [207, 210] width 50 height 9
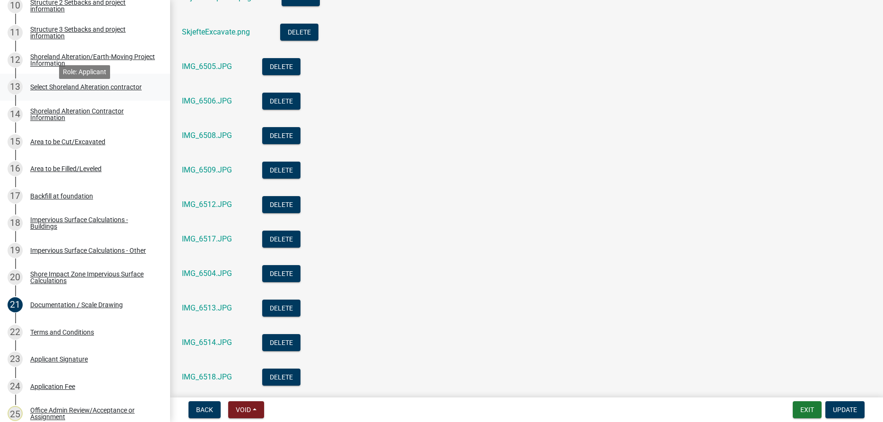
scroll to position [525, 0]
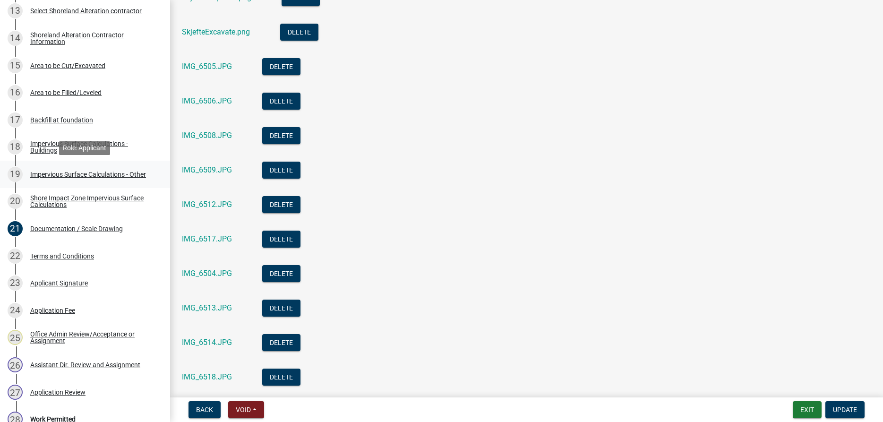
click at [92, 172] on div "Impervious Surface Calculations - Other" at bounding box center [88, 174] width 116 height 7
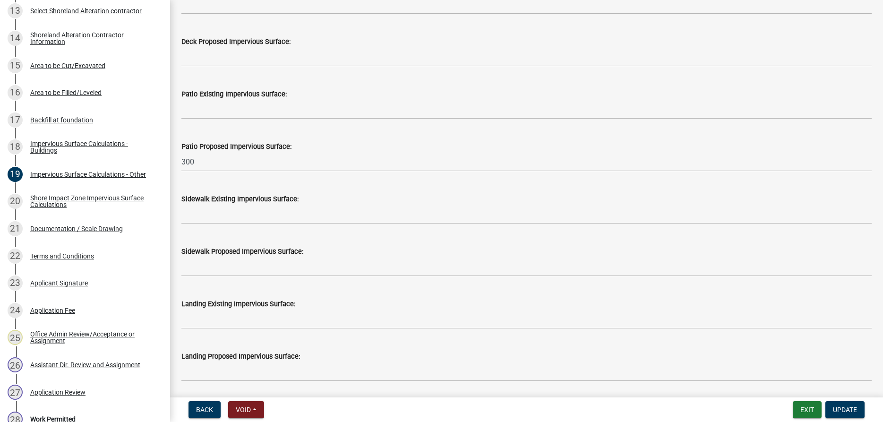
scroll to position [215, 0]
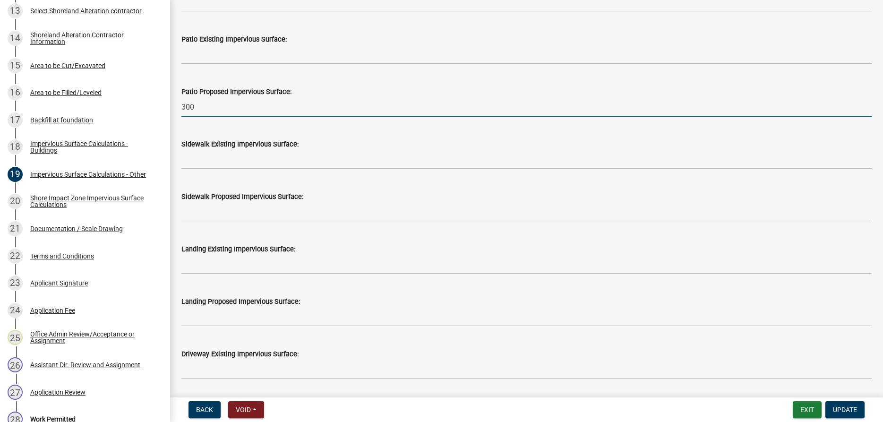
click at [205, 104] on input "300" at bounding box center [526, 106] width 690 height 19
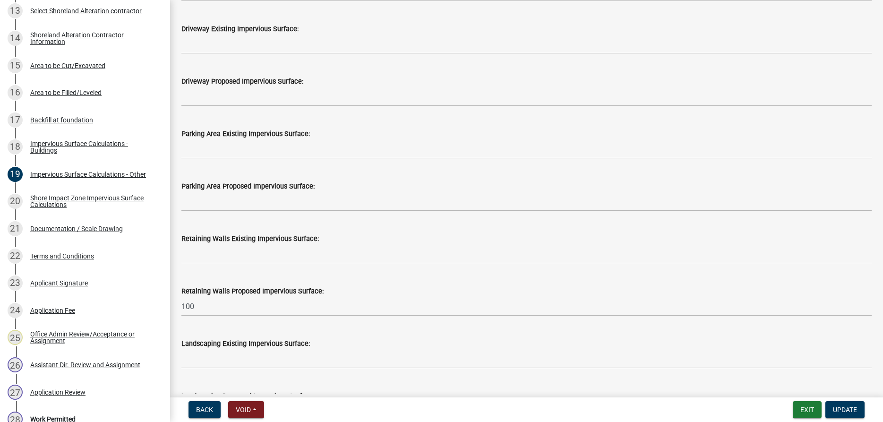
scroll to position [539, 0]
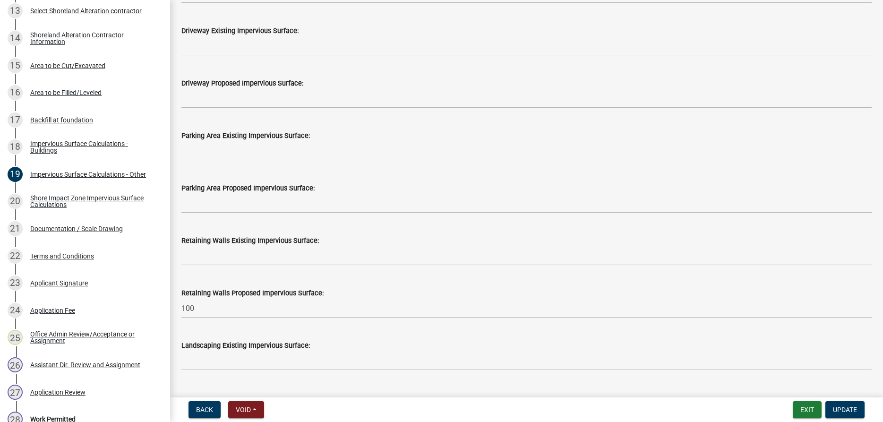
type input "345"
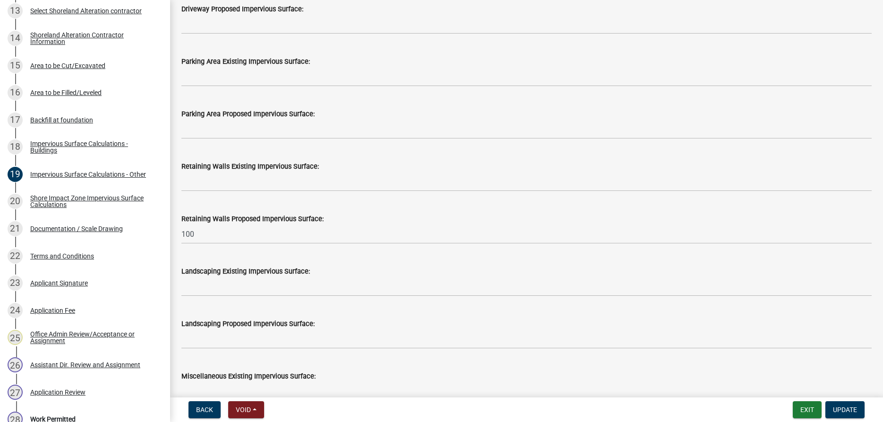
scroll to position [593, 0]
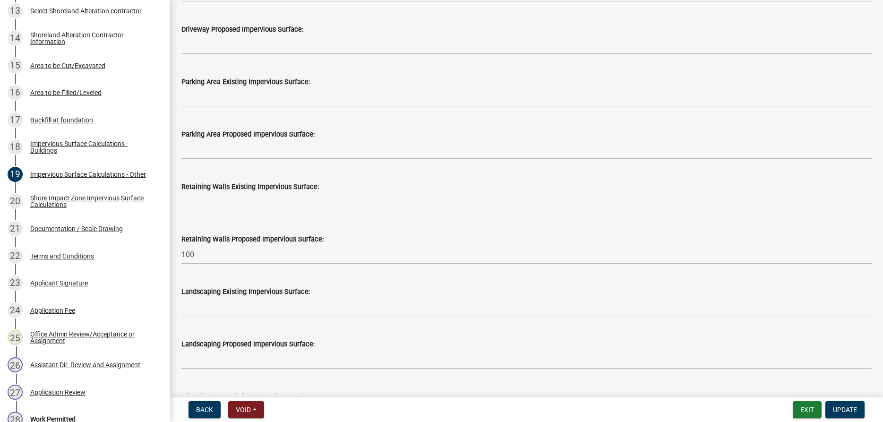
click at [204, 86] on div "Parking Area Existing Impervious Surface:" at bounding box center [526, 81] width 690 height 11
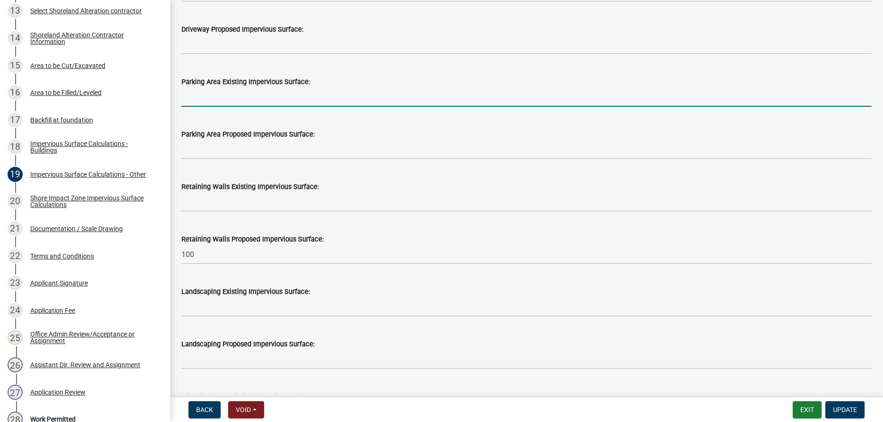
click at [235, 93] on input "text" at bounding box center [526, 96] width 690 height 19
type input "80"
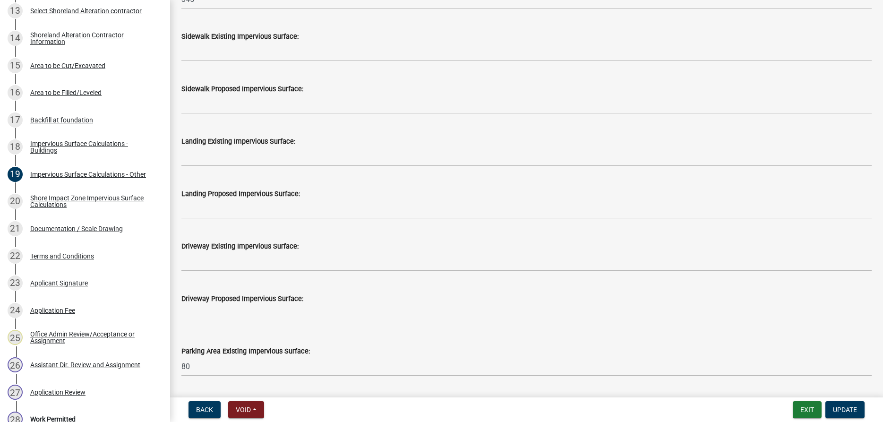
scroll to position [269, 0]
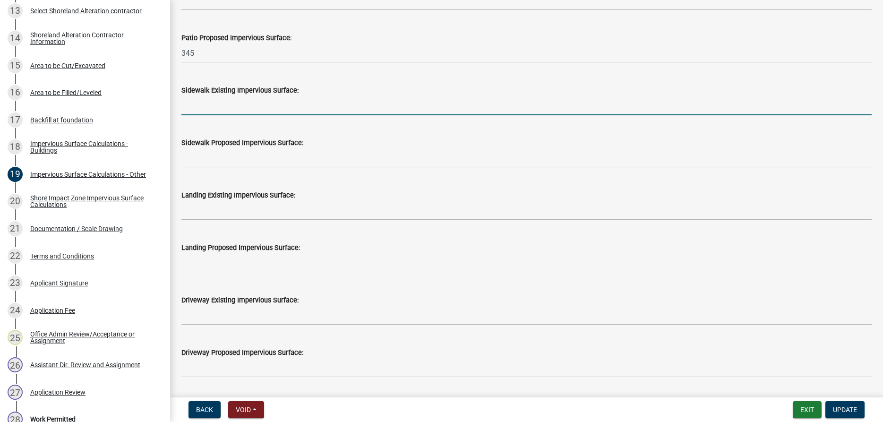
click at [192, 108] on input "text" at bounding box center [526, 105] width 690 height 19
type input "50"
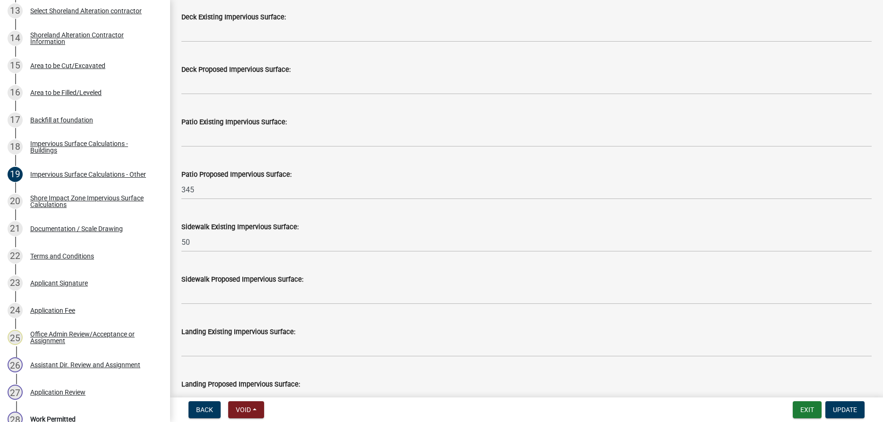
scroll to position [79, 0]
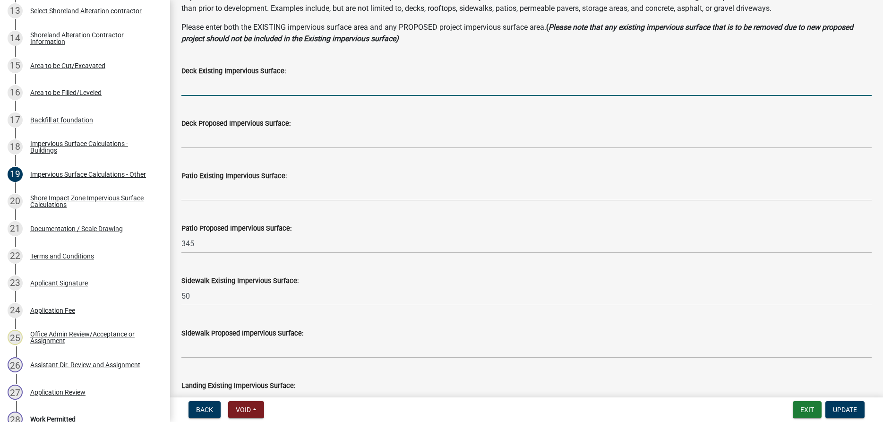
click at [218, 86] on input "text" at bounding box center [526, 86] width 690 height 19
type input "200"
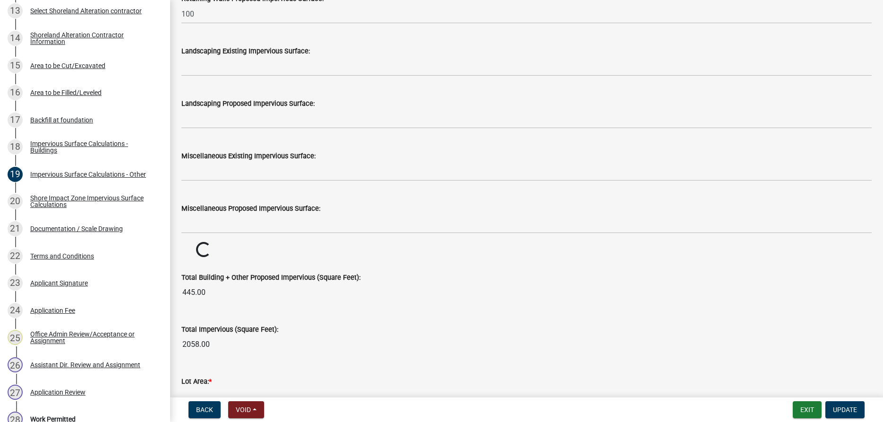
scroll to position [995, 0]
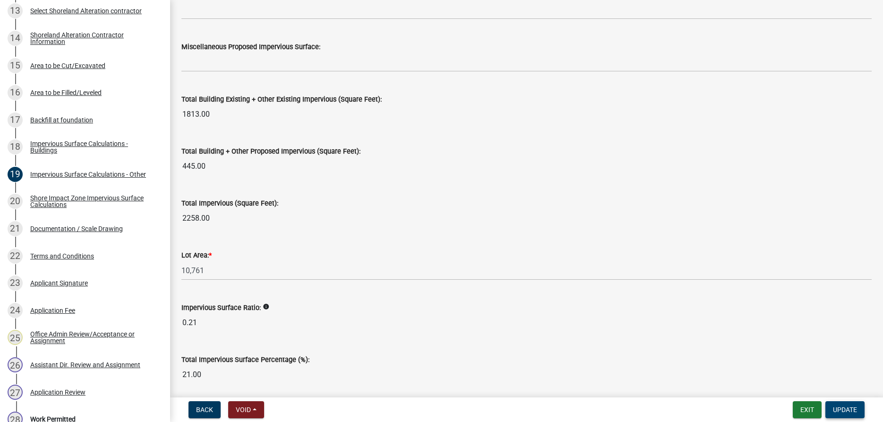
click at [843, 408] on span "Update" at bounding box center [845, 410] width 24 height 8
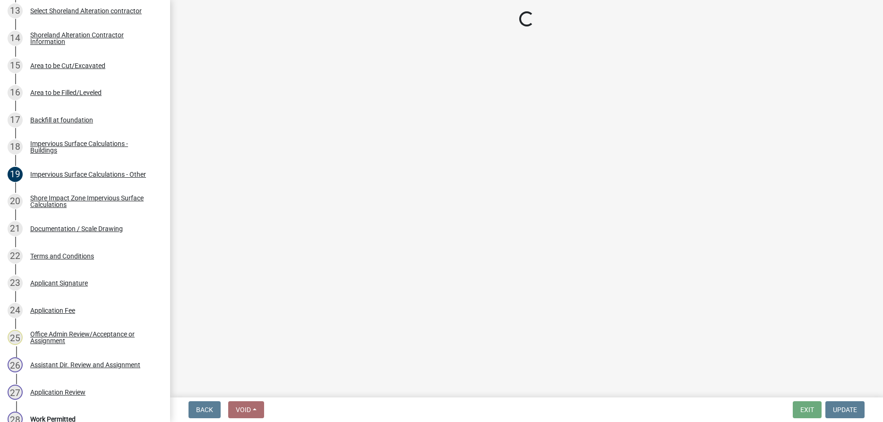
select select "f66be788-4dd6-459d-a9ec-6d83f4dfb709"
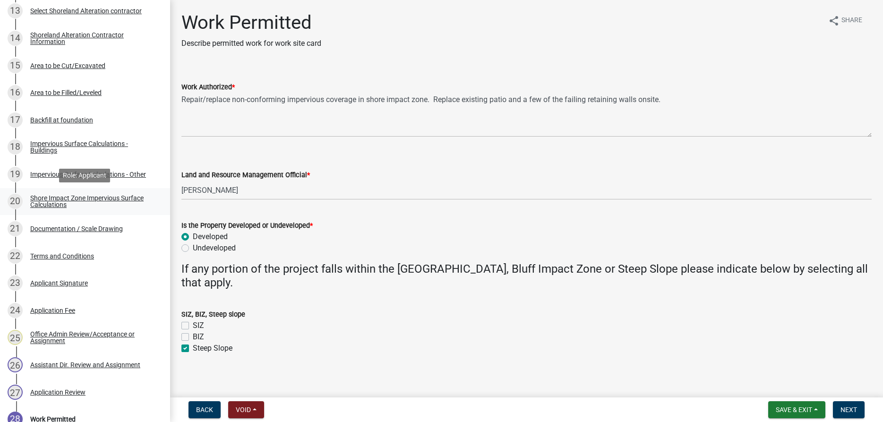
click at [79, 198] on div "Shore Impact Zone Impervious Surface Calculations" at bounding box center [92, 201] width 125 height 13
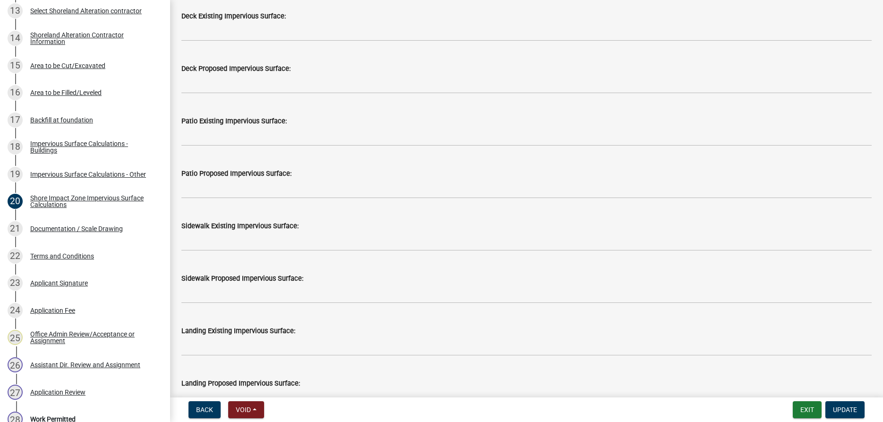
scroll to position [323, 0]
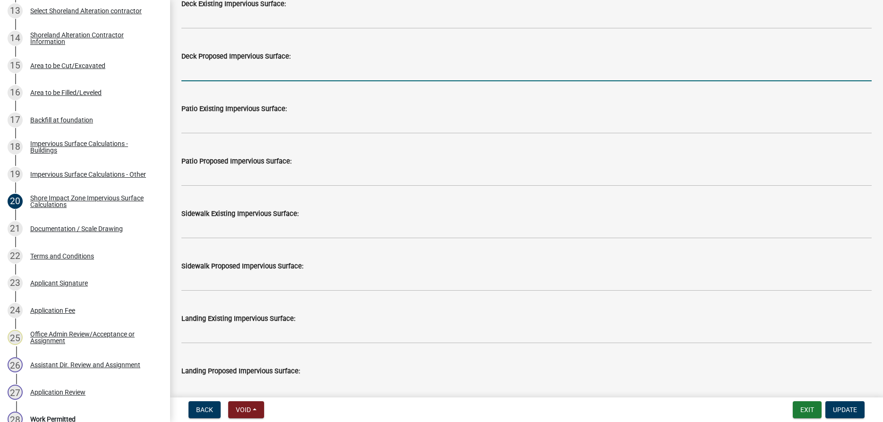
click at [193, 74] on input "text" at bounding box center [526, 71] width 690 height 19
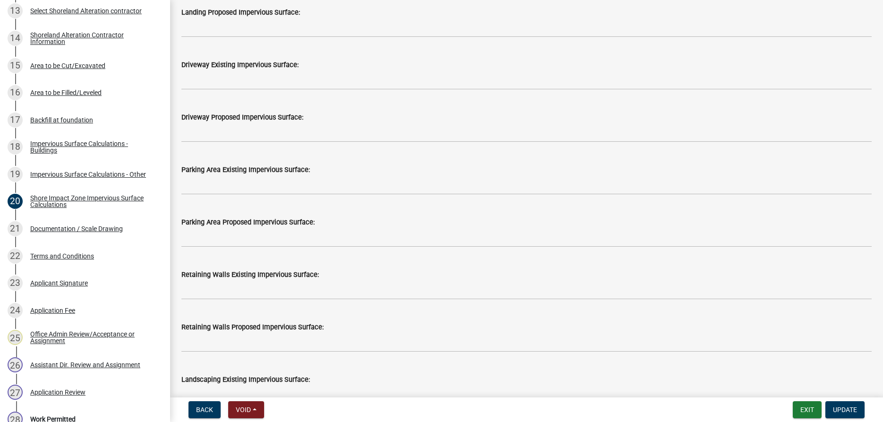
scroll to position [700, 0]
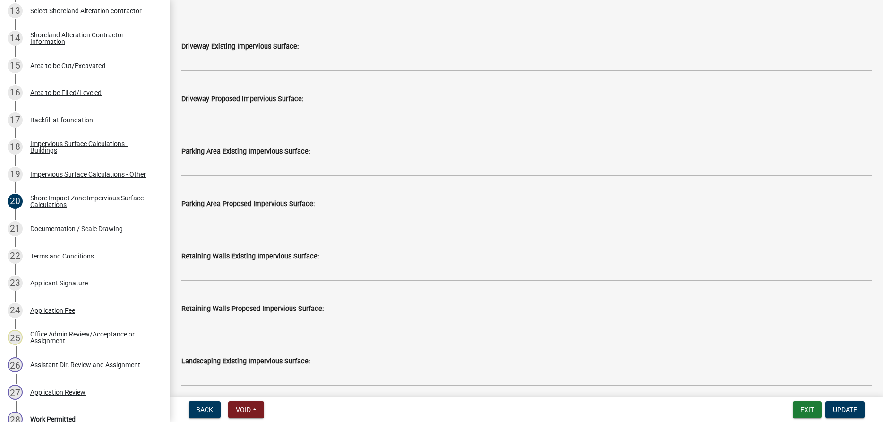
type input "345"
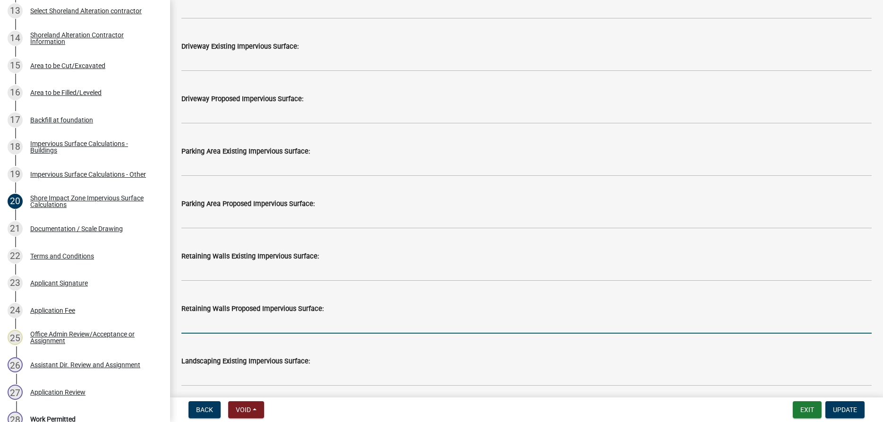
click at [207, 321] on input "text" at bounding box center [526, 323] width 690 height 19
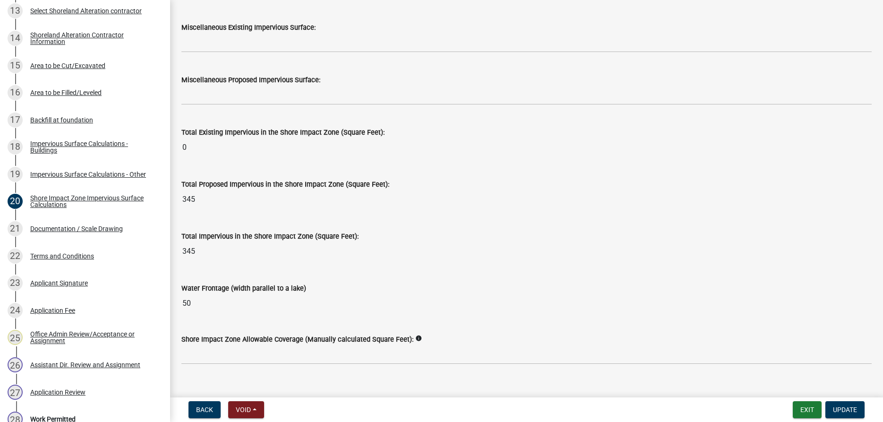
scroll to position [1155, 0]
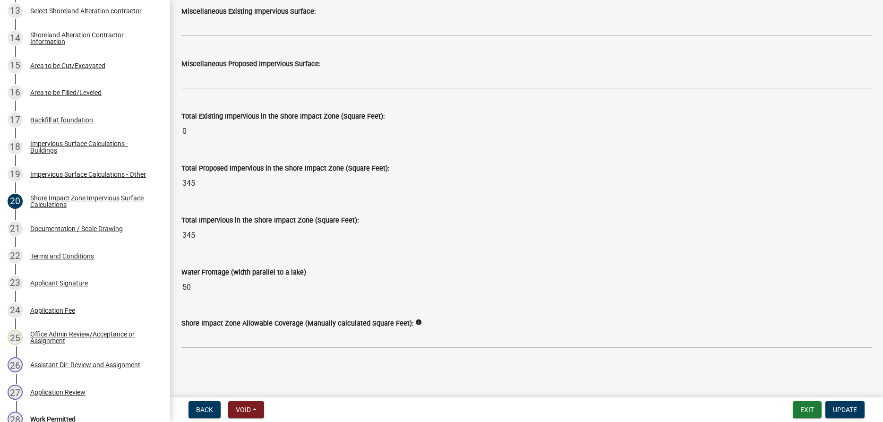
type input "100"
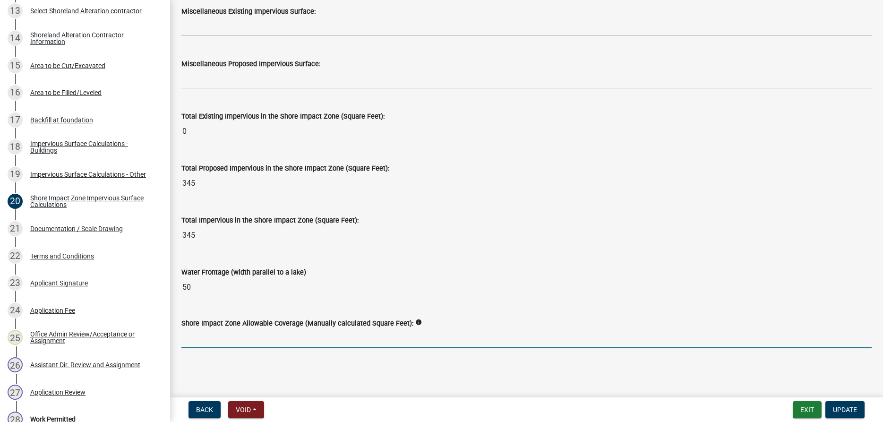
click at [254, 338] on input "text" at bounding box center [526, 338] width 690 height 19
type input "281"
click at [846, 410] on span "Update" at bounding box center [845, 410] width 24 height 8
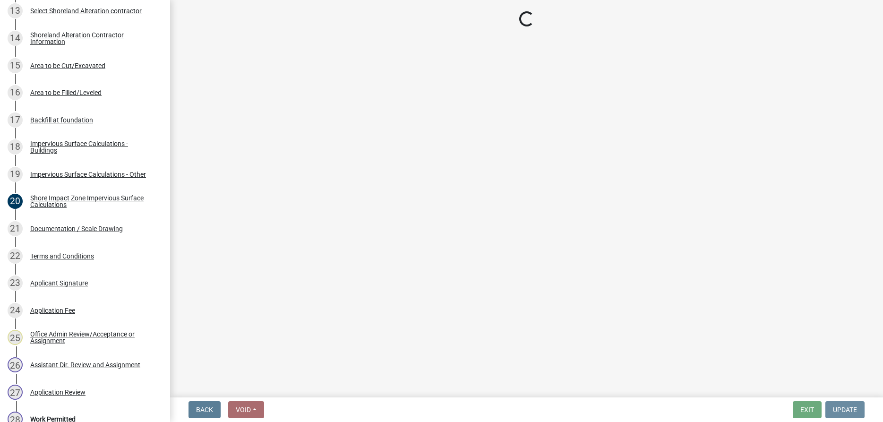
scroll to position [0, 0]
select select "f66be788-4dd6-459d-a9ec-6d83f4dfb709"
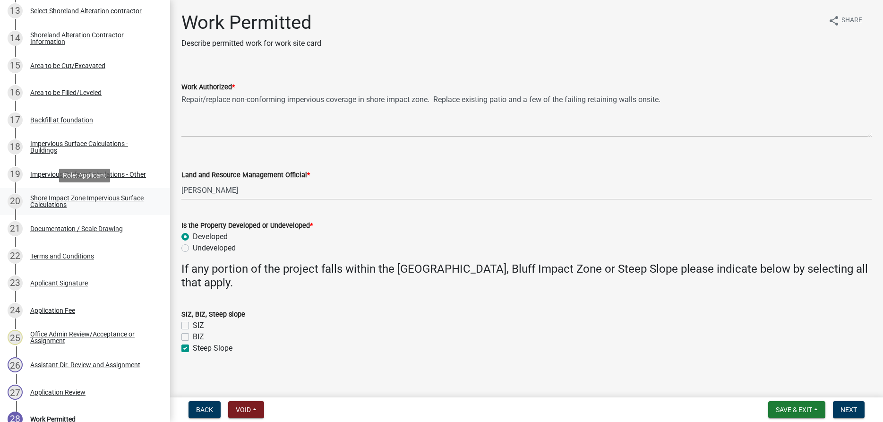
click at [116, 198] on div "Shore Impact Zone Impervious Surface Calculations" at bounding box center [92, 201] width 125 height 13
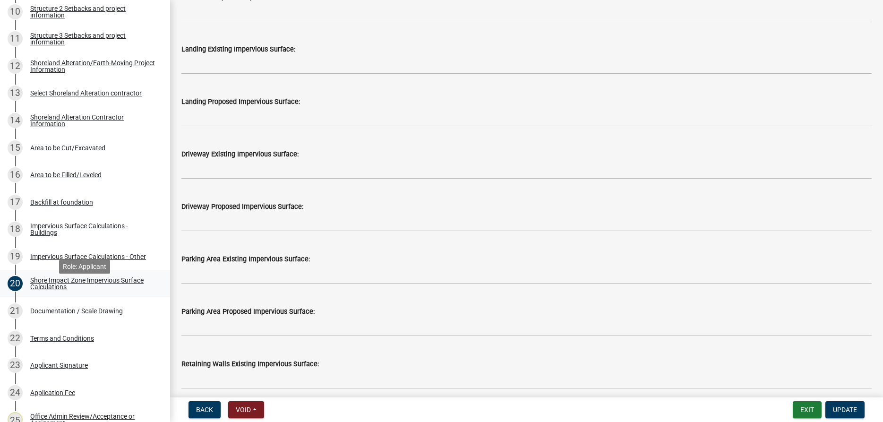
scroll to position [429, 0]
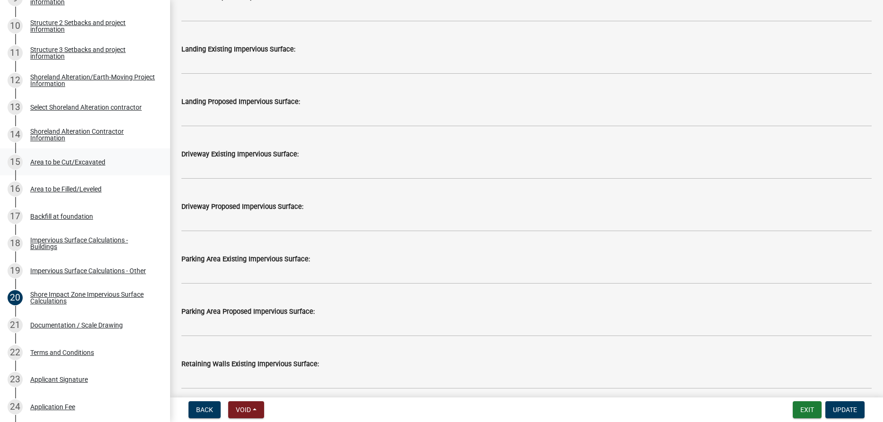
click at [75, 161] on div "Area to be Cut/Excavated" at bounding box center [67, 162] width 75 height 7
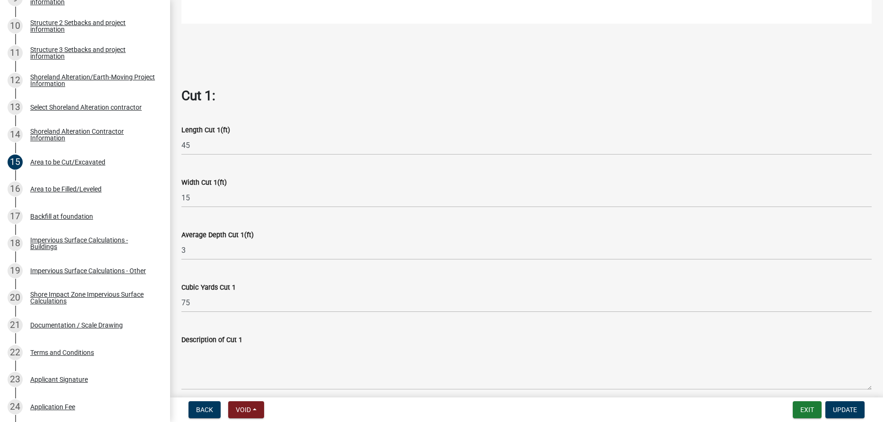
scroll to position [485, 0]
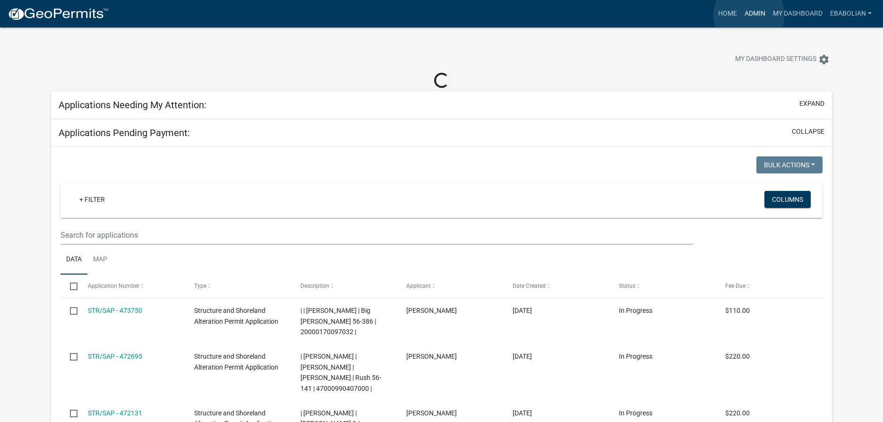
click at [749, 15] on link "Admin" at bounding box center [755, 14] width 28 height 18
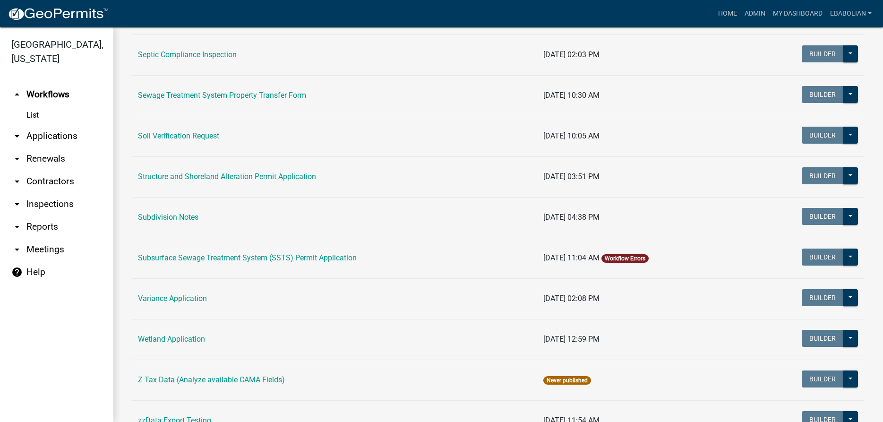
scroll to position [514, 0]
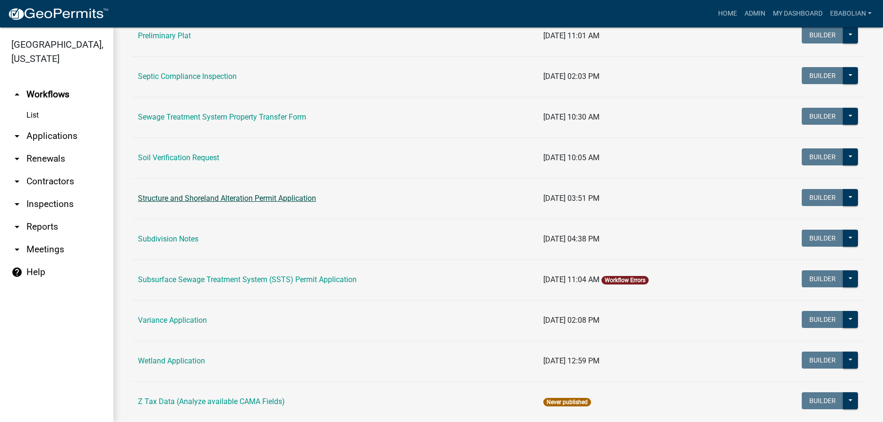
click at [268, 200] on link "Structure and Shoreland Alteration Permit Application" at bounding box center [227, 198] width 178 height 9
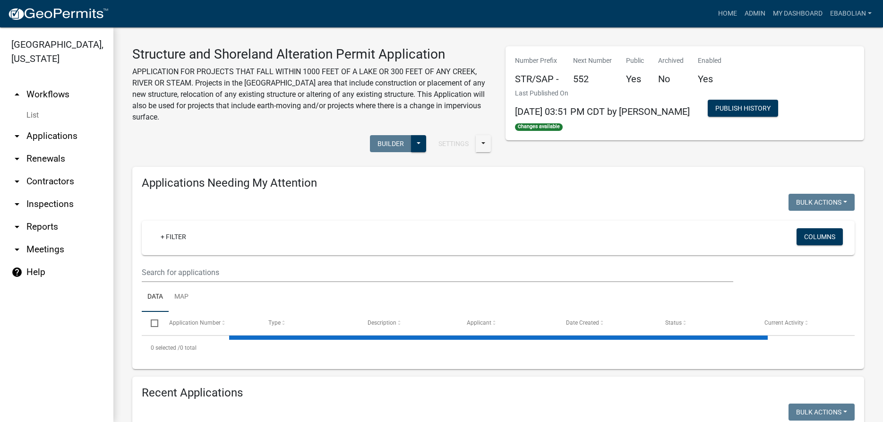
select select "3: 100"
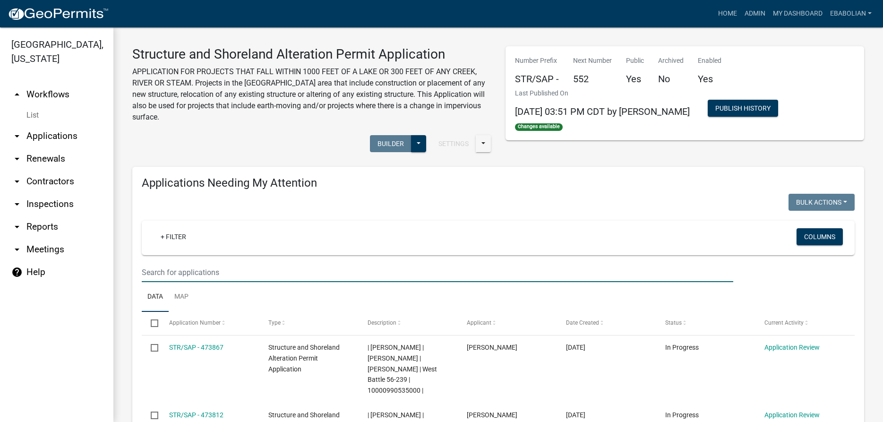
click at [241, 271] on input "text" at bounding box center [438, 272] width 592 height 19
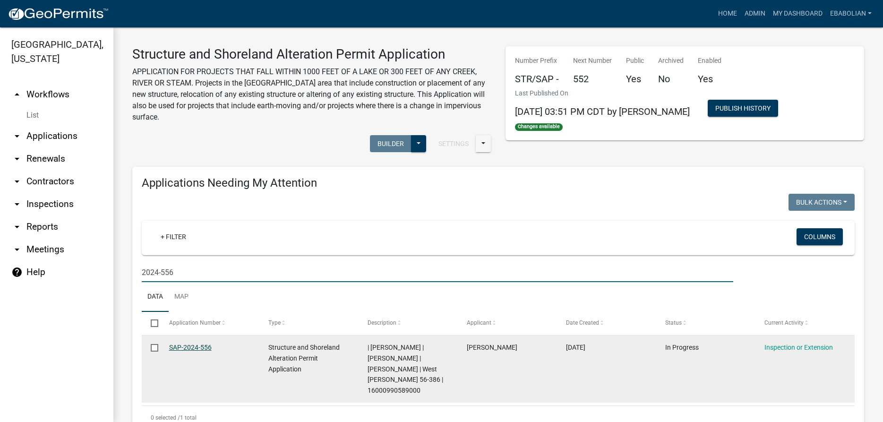
type input "2024-556"
click at [206, 345] on link "SAP-2024-556" at bounding box center [190, 348] width 43 height 8
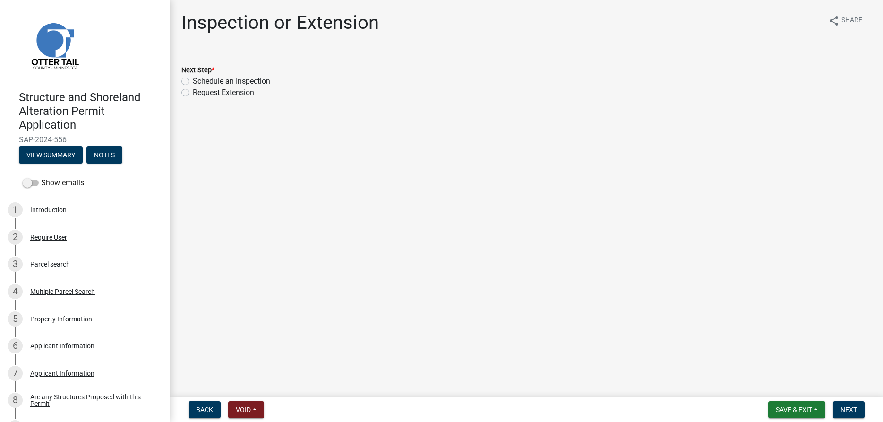
click at [193, 78] on label "Schedule an Inspection" at bounding box center [231, 81] width 77 height 11
click at [193, 78] on input "Schedule an Inspection" at bounding box center [196, 79] width 6 height 6
radio input "true"
click at [847, 405] on button "Next" at bounding box center [849, 409] width 32 height 17
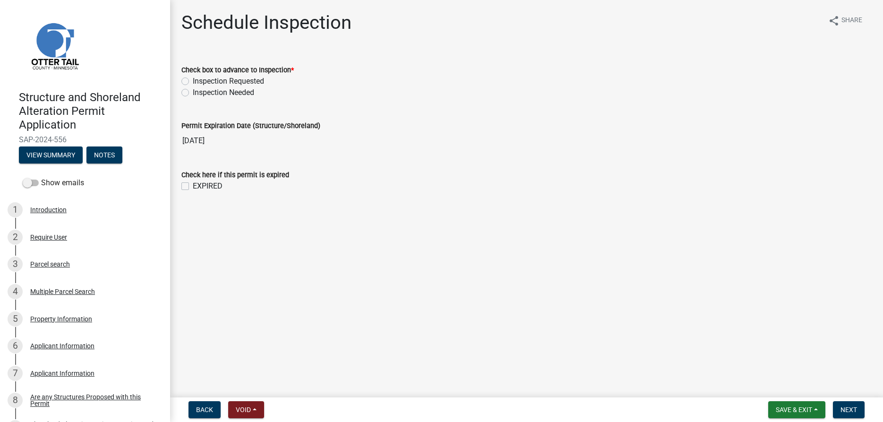
click at [193, 92] on label "Inspection Needed" at bounding box center [223, 92] width 61 height 11
click at [193, 92] on input "Inspection Needed" at bounding box center [196, 90] width 6 height 6
radio input "true"
click at [193, 186] on label "EXPIRED" at bounding box center [208, 185] width 30 height 11
click at [193, 186] on input "EXPIRED" at bounding box center [196, 183] width 6 height 6
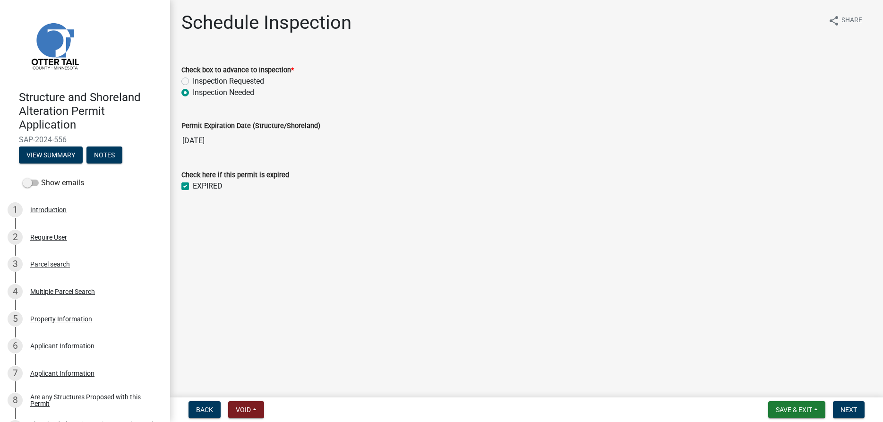
checkbox input "true"
click at [851, 409] on span "Next" at bounding box center [849, 410] width 17 height 8
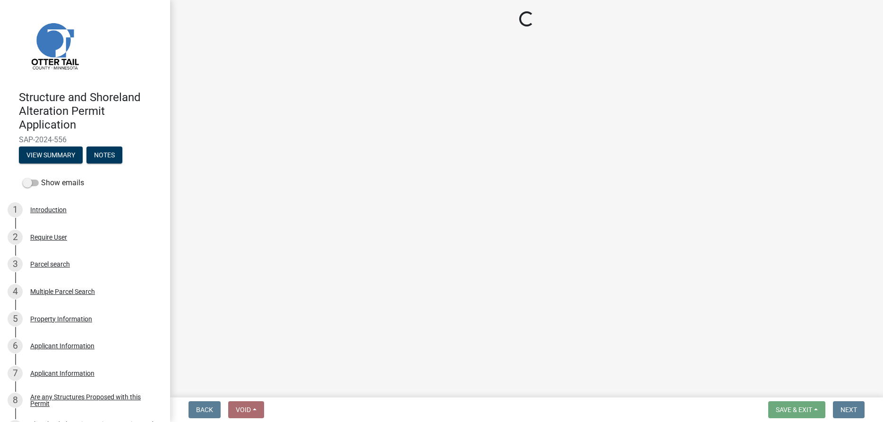
select select "710d5f49-2663-4e73-9718-d0c4e189f5ed"
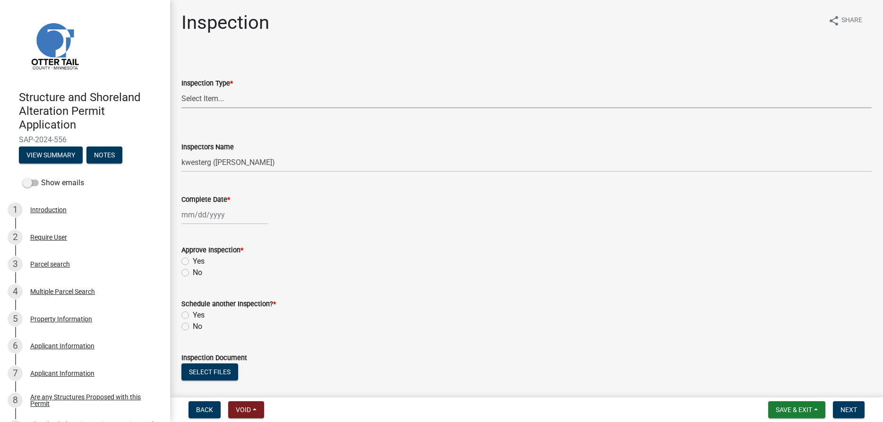
click at [181, 89] on select "Select Item... Footing / Structure Inspection Shoreland Alteration Not Built" at bounding box center [526, 98] width 690 height 19
click option "Shoreland Alteration" at bounding box center [0, 0] width 0 height 0
select select "47ea1fb7-c502-4f3a-a094-06b583cbebcf"
click at [181, 153] on select "Select Item... btollefson ([PERSON_NAME]) [PERSON_NAME] ([PERSON_NAME]) eplaste…" at bounding box center [526, 162] width 690 height 19
select select "cd31a072-cd4e-4306-9b8c-c26eab70e9de"
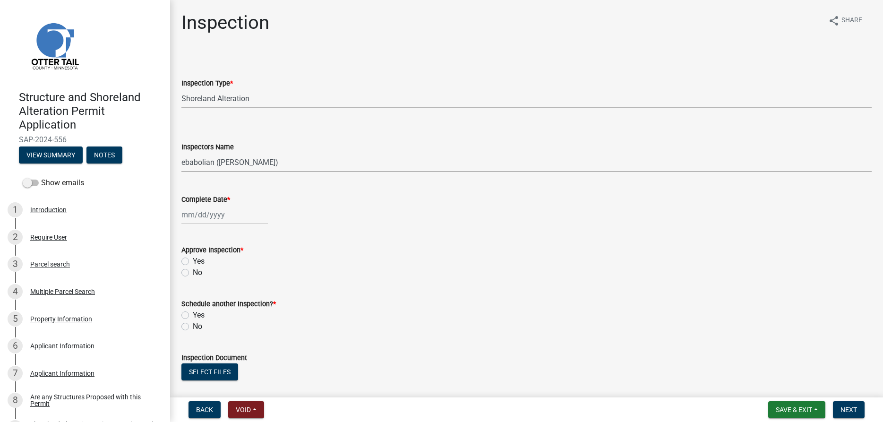
click option "ebabolian ([PERSON_NAME])" at bounding box center [0, 0] width 0 height 0
select select "9"
select select "2025"
click at [205, 221] on input "Complete Date *" at bounding box center [224, 214] width 86 height 19
click at [234, 265] on div "4" at bounding box center [236, 265] width 15 height 15
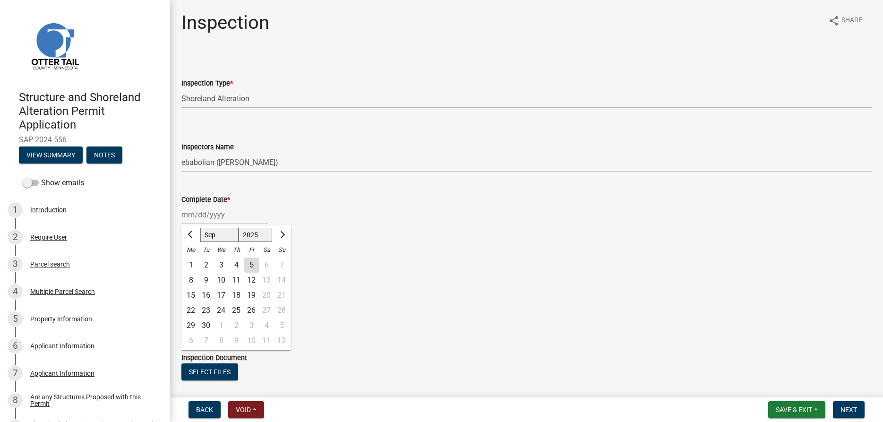
type input "[DATE]"
click at [193, 263] on label "Yes" at bounding box center [199, 261] width 12 height 11
click at [193, 262] on input "Yes" at bounding box center [196, 259] width 6 height 6
radio input "true"
click at [193, 328] on label "No" at bounding box center [197, 326] width 9 height 11
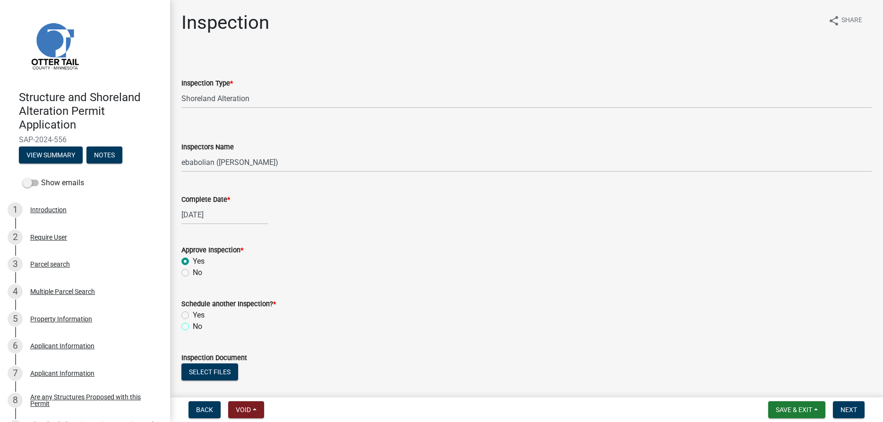
click at [193, 327] on input "No" at bounding box center [196, 324] width 6 height 6
radio input "true"
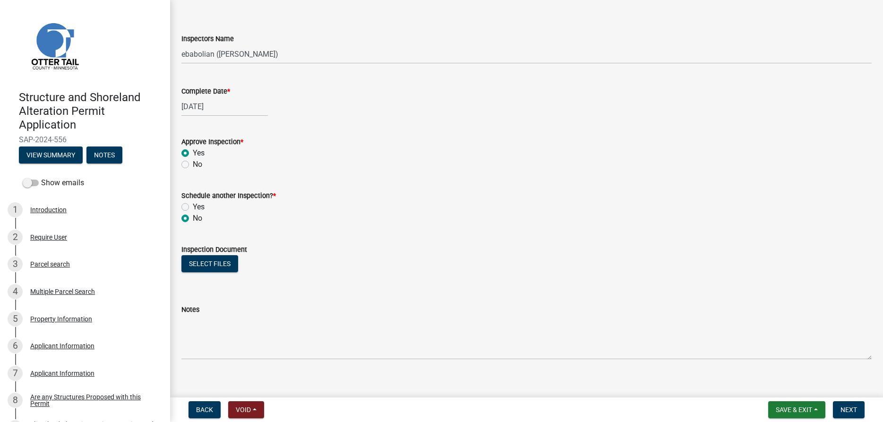
scroll to position [119, 0]
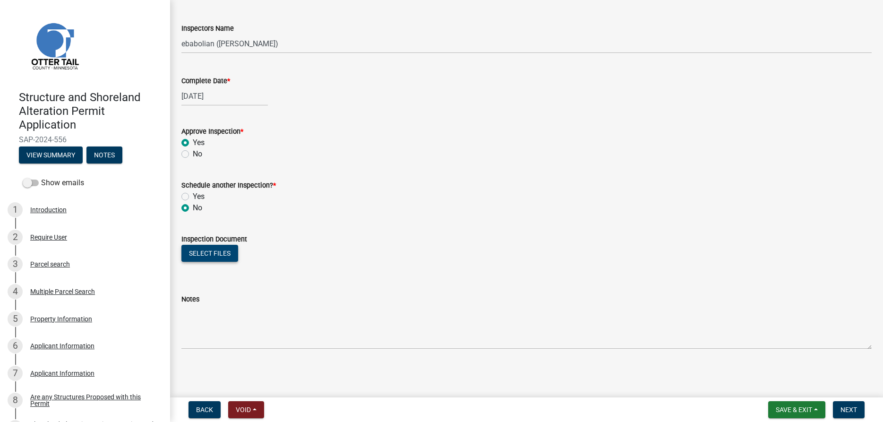
click at [216, 252] on button "Select files" at bounding box center [209, 253] width 57 height 17
click at [782, 412] on span "Save & Exit" at bounding box center [794, 410] width 36 height 8
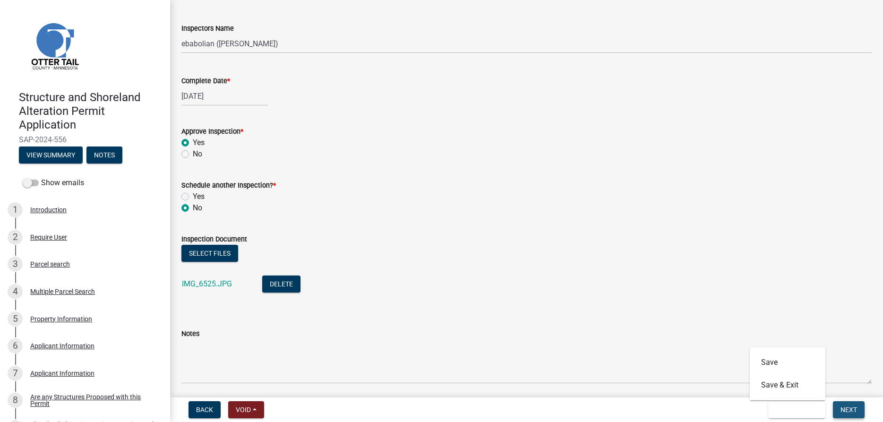
click at [844, 408] on span "Next" at bounding box center [849, 410] width 17 height 8
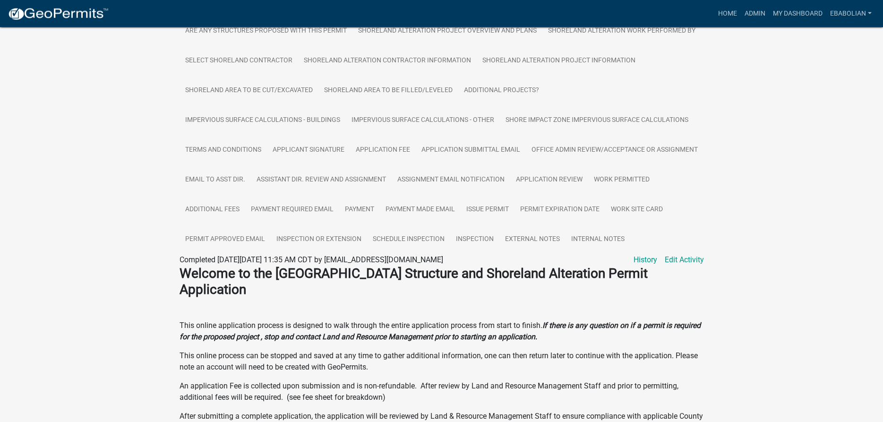
scroll to position [386, 0]
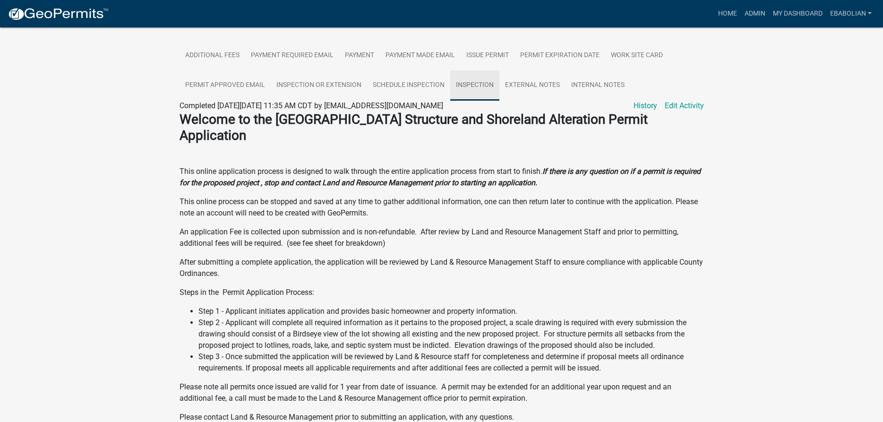
click at [499, 91] on link "Inspection" at bounding box center [474, 85] width 49 height 30
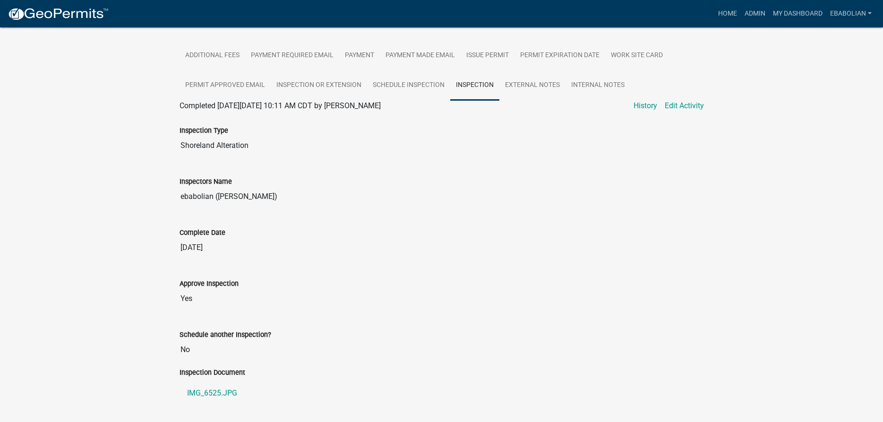
scroll to position [555, 0]
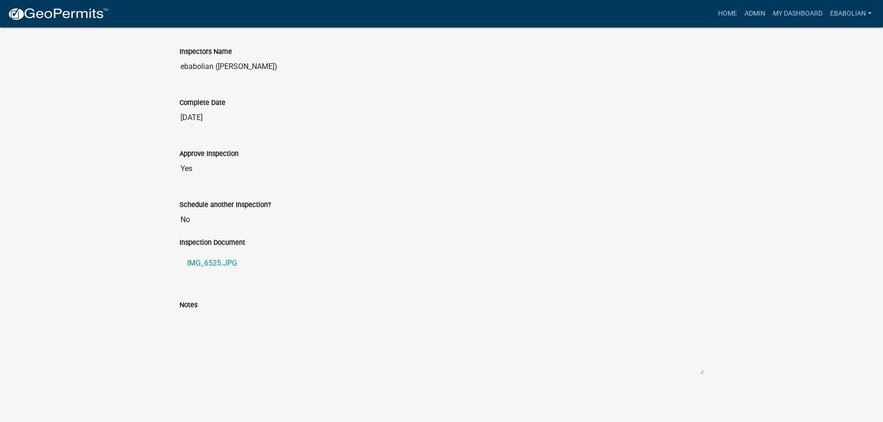
click at [181, 322] on textarea "Notes" at bounding box center [442, 342] width 524 height 64
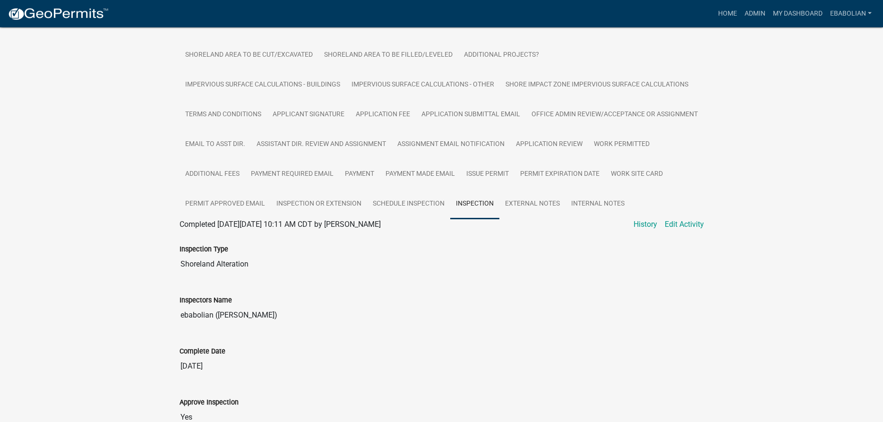
scroll to position [266, 0]
click at [690, 231] on link "Edit Activity" at bounding box center [684, 225] width 39 height 11
select select "47ea1fb7-c502-4f3a-a094-06b583cbebcf"
select select "cd31a072-cd4e-4306-9b8c-c26eab70e9de"
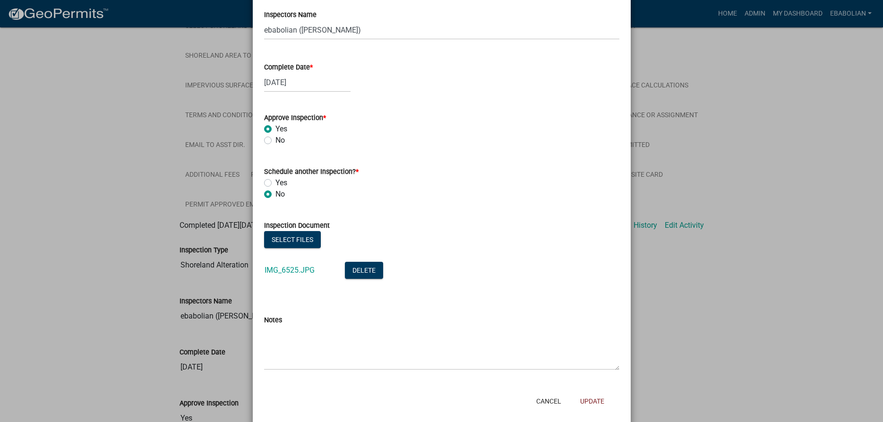
scroll to position [146, 0]
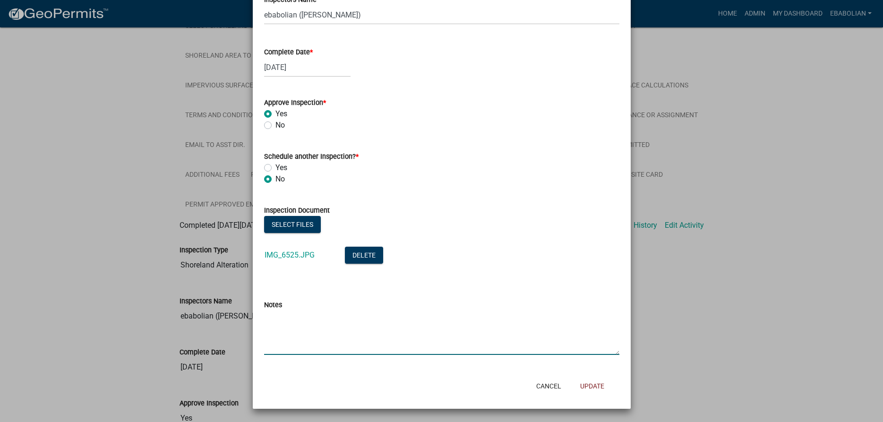
click at [292, 322] on textarea "Notes" at bounding box center [441, 332] width 355 height 44
type textarea "o"
type textarea "Ok, as permitted."
click at [394, 304] on div "Notes" at bounding box center [441, 304] width 355 height 11
click at [594, 386] on button "Update" at bounding box center [592, 386] width 39 height 17
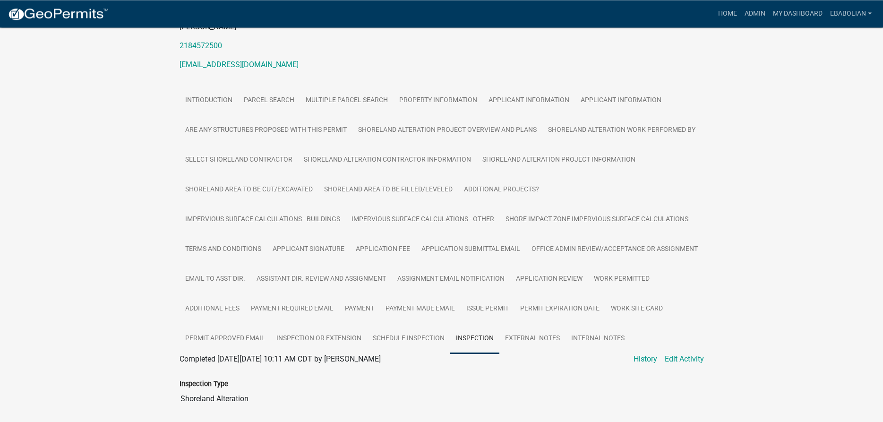
scroll to position [0, 0]
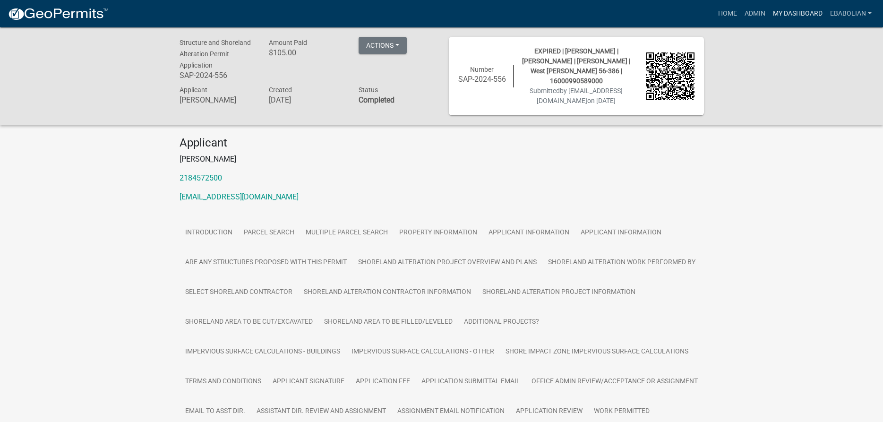
click at [790, 14] on link "My Dashboard" at bounding box center [797, 14] width 57 height 18
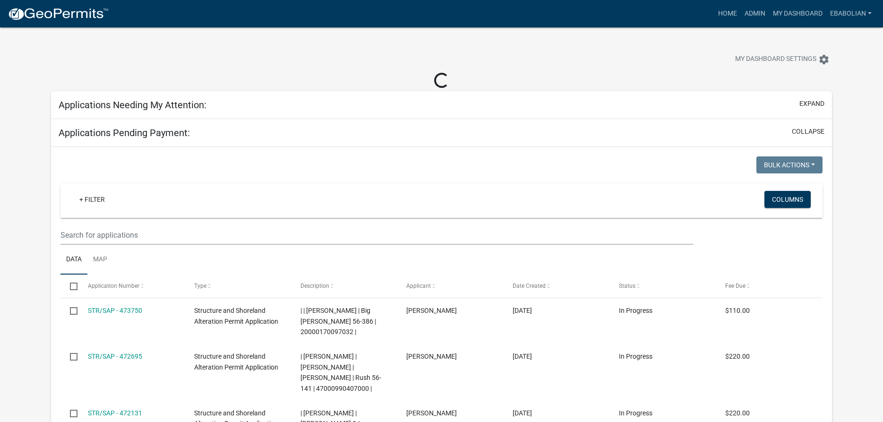
select select "3: 100"
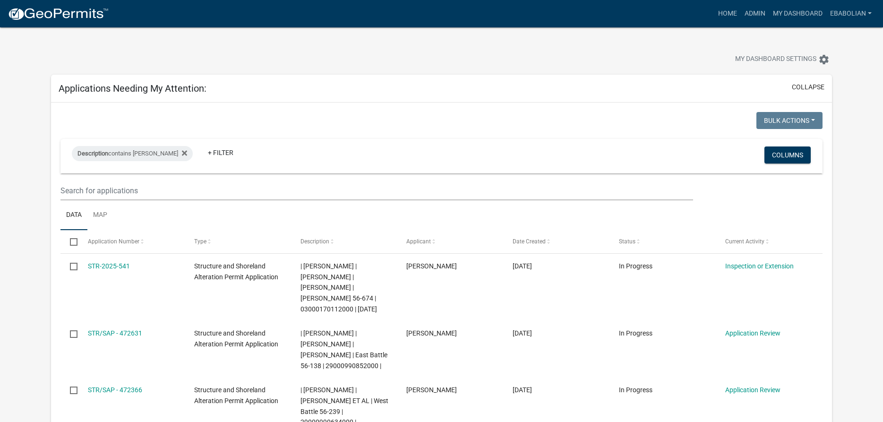
select select "3: 100"
click at [798, 13] on link "My Dashboard" at bounding box center [797, 14] width 57 height 18
click at [747, 13] on link "Admin" at bounding box center [755, 14] width 28 height 18
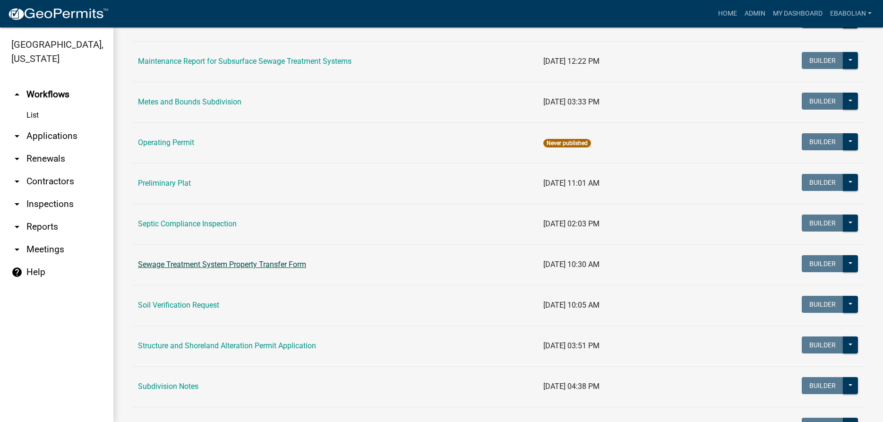
scroll to position [377, 0]
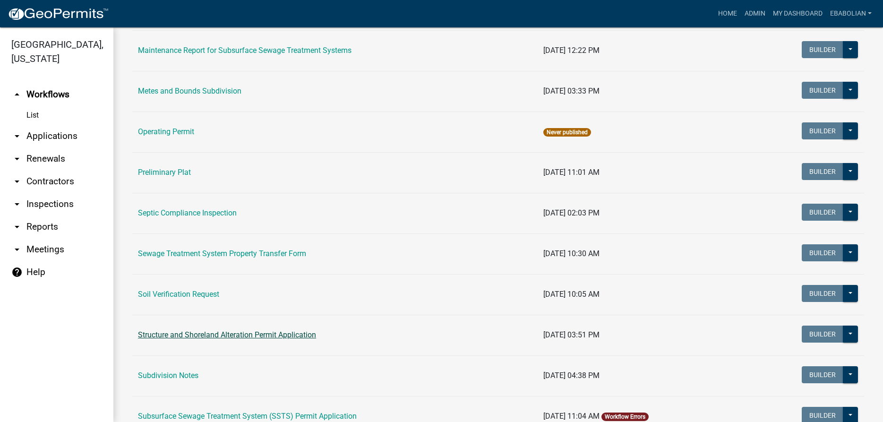
click at [250, 335] on link "Structure and Shoreland Alteration Permit Application" at bounding box center [227, 334] width 178 height 9
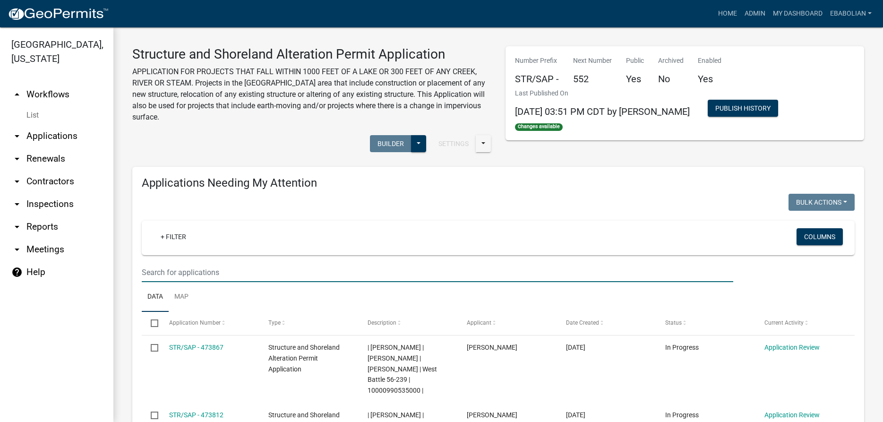
click at [205, 273] on input "text" at bounding box center [438, 272] width 592 height 19
select select "3: 100"
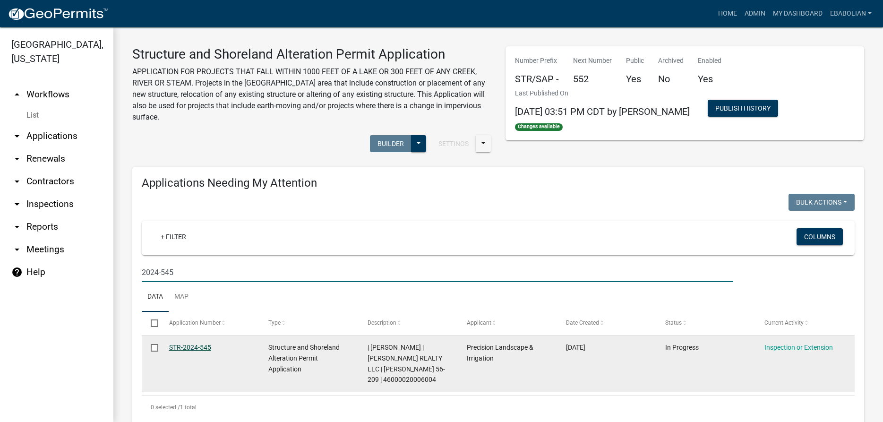
type input "2024-545"
click at [172, 346] on link "STR-2024-545" at bounding box center [190, 348] width 42 height 8
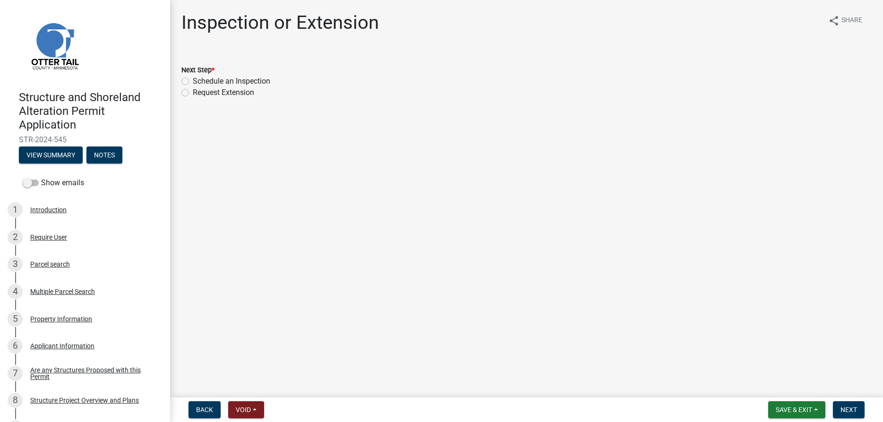
click at [193, 81] on label "Schedule an Inspection" at bounding box center [231, 81] width 77 height 11
click at [193, 81] on input "Schedule an Inspection" at bounding box center [196, 79] width 6 height 6
radio input "true"
click at [851, 410] on span "Next" at bounding box center [849, 410] width 17 height 8
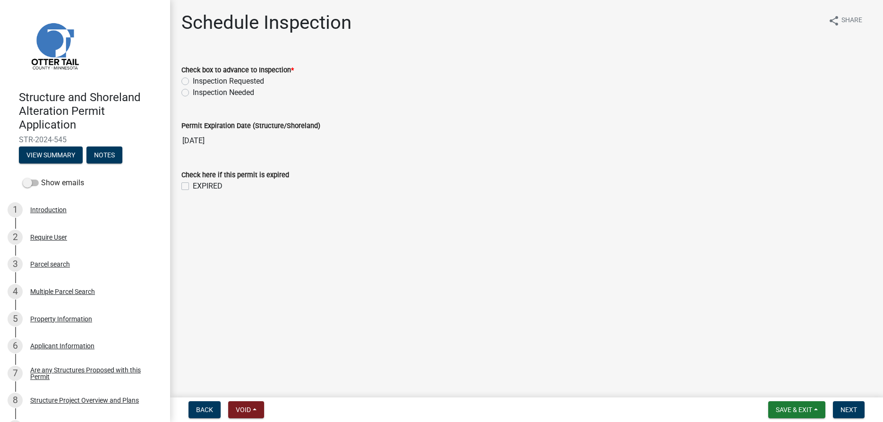
click at [193, 92] on label "Inspection Needed" at bounding box center [223, 92] width 61 height 11
click at [193, 92] on input "Inspection Needed" at bounding box center [196, 90] width 6 height 6
radio input "true"
click at [193, 184] on label "EXPIRED" at bounding box center [208, 185] width 30 height 11
click at [193, 184] on input "EXPIRED" at bounding box center [196, 183] width 6 height 6
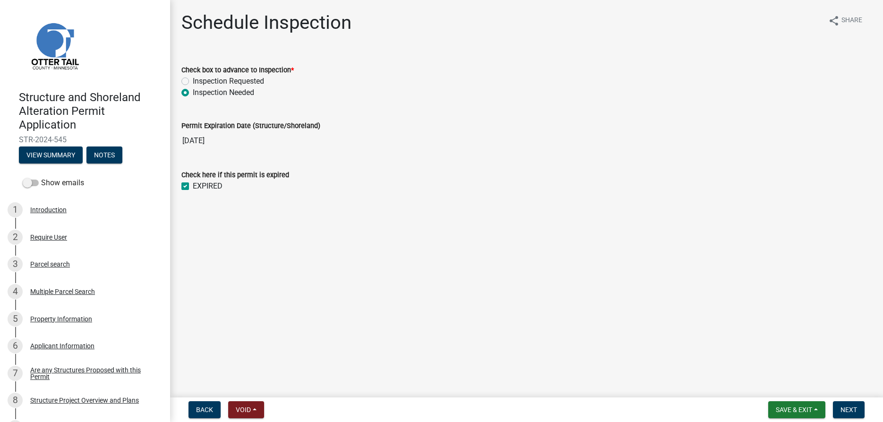
checkbox input "true"
click at [854, 411] on span "Next" at bounding box center [849, 410] width 17 height 8
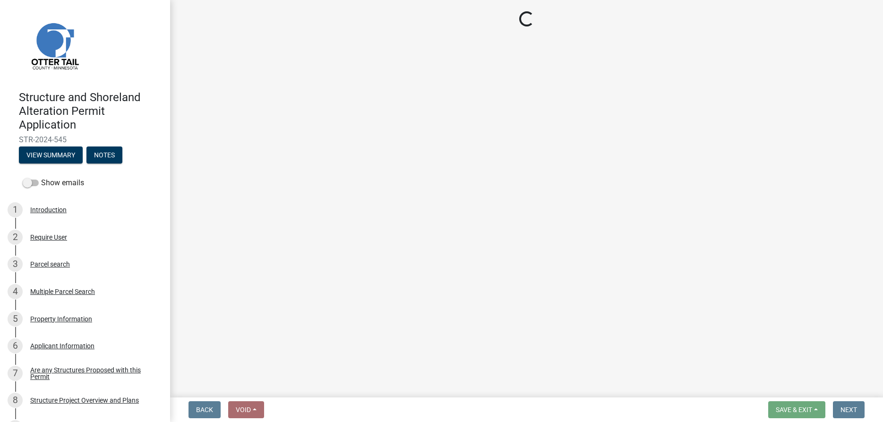
select select "710d5f49-2663-4e73-9718-d0c4e189f5ed"
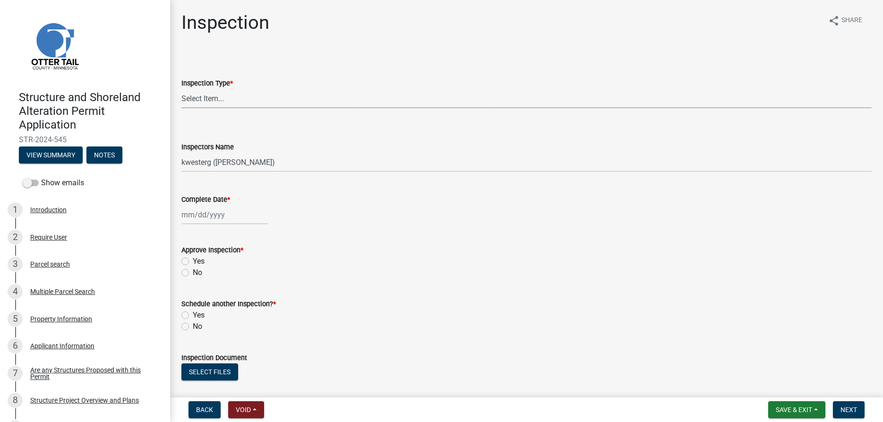
click at [181, 89] on select "Select Item... Footing / Structure Inspection Shoreland Alteration Not Built" at bounding box center [526, 98] width 690 height 19
click option "Footing / Structure Inspection" at bounding box center [0, 0] width 0 height 0
select select "29b027fa-a62f-4639-a4c1-67ac8b0bd2a2"
click at [181, 153] on select "Select Item... btollefson ([PERSON_NAME]) [PERSON_NAME] ([PERSON_NAME]) eplaste…" at bounding box center [526, 162] width 690 height 19
select select "cd31a072-cd4e-4306-9b8c-c26eab70e9de"
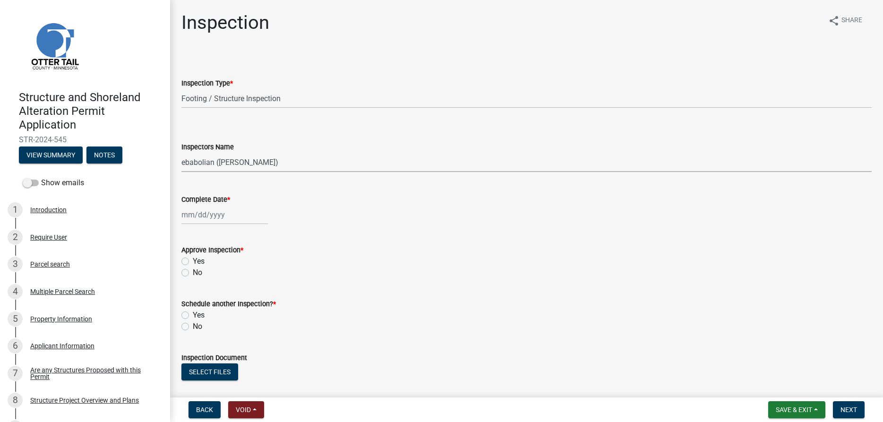
click option "ebabolian ([PERSON_NAME])" at bounding box center [0, 0] width 0 height 0
click at [200, 212] on input "Complete Date *" at bounding box center [224, 214] width 86 height 19
select select "9"
select select "2025"
click at [221, 265] on div "3" at bounding box center [221, 265] width 15 height 15
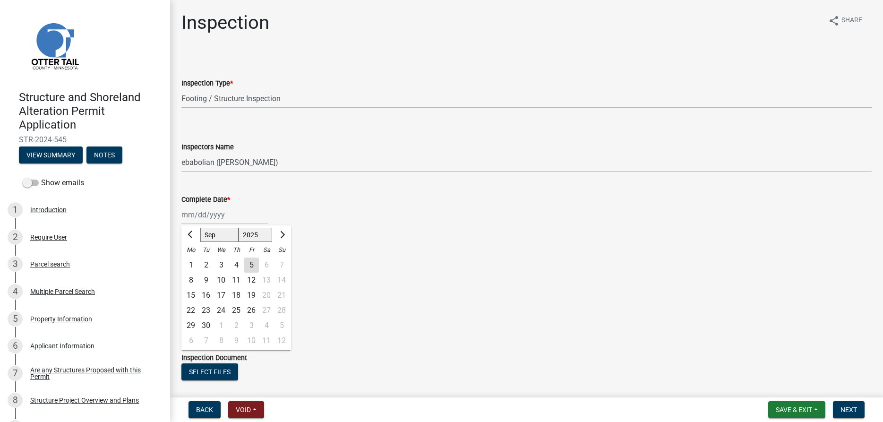
type input "[DATE]"
click at [193, 263] on label "Yes" at bounding box center [199, 261] width 12 height 11
click at [193, 262] on input "Yes" at bounding box center [196, 259] width 6 height 6
radio input "true"
click at [193, 326] on label "No" at bounding box center [197, 326] width 9 height 11
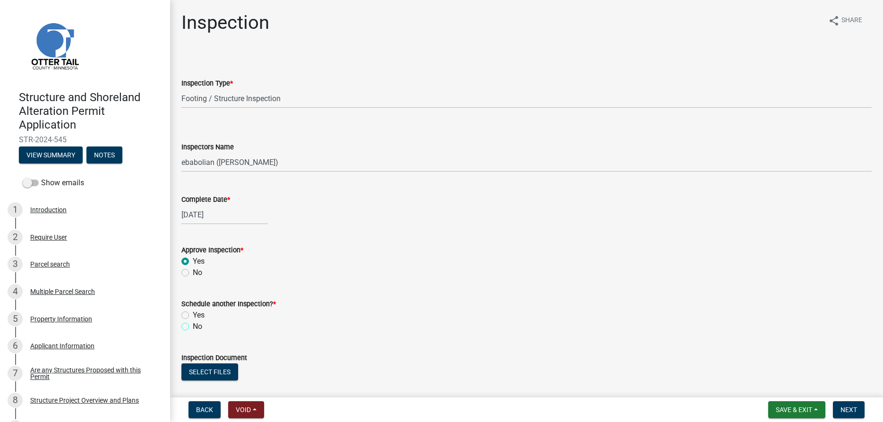
click at [193, 326] on input "No" at bounding box center [196, 324] width 6 height 6
radio input "true"
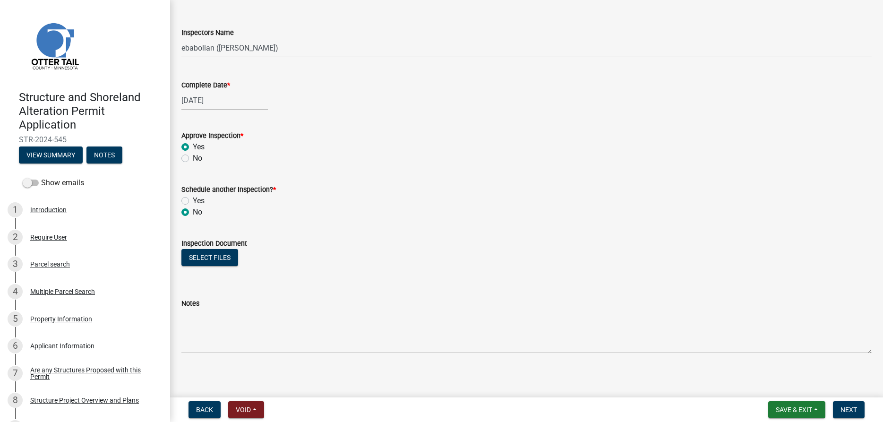
scroll to position [119, 0]
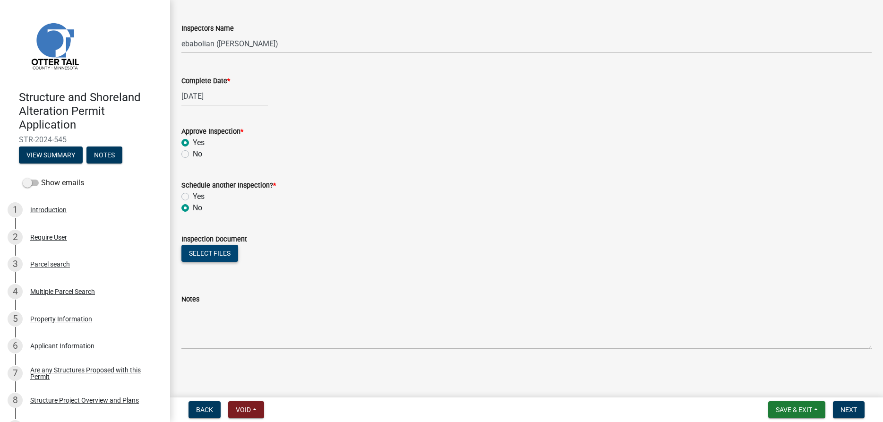
click at [209, 254] on button "Select files" at bounding box center [209, 253] width 57 height 17
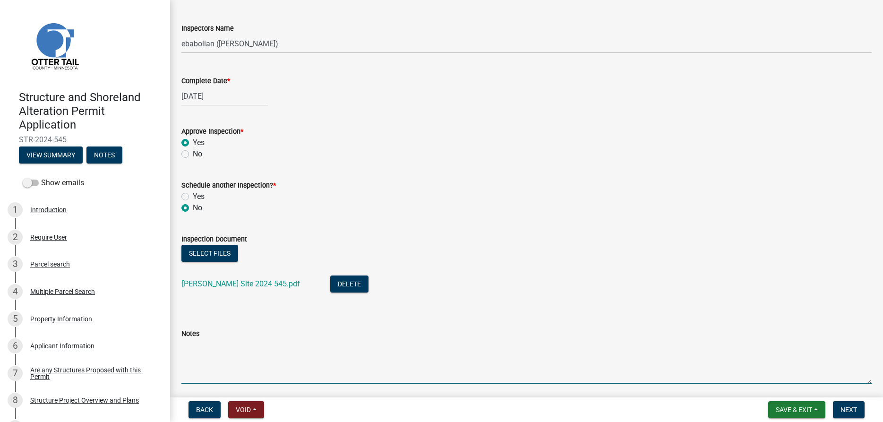
click at [245, 367] on textarea "Notes" at bounding box center [526, 361] width 690 height 44
type textarea "Ok, as permitted."
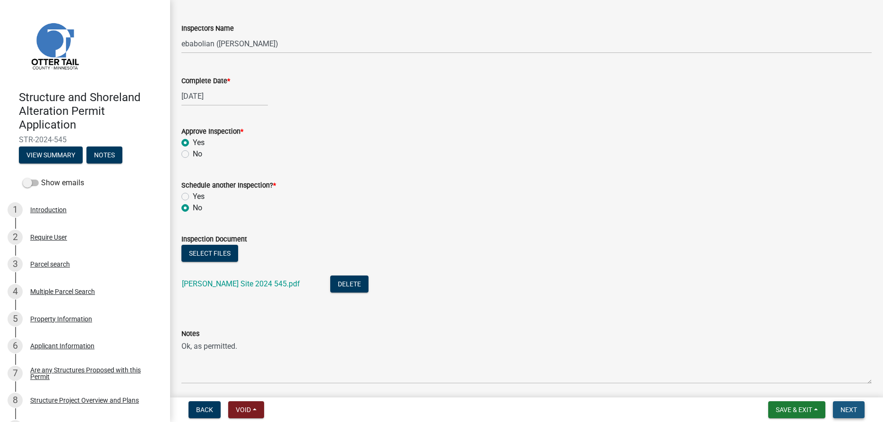
click at [844, 404] on button "Next" at bounding box center [849, 409] width 32 height 17
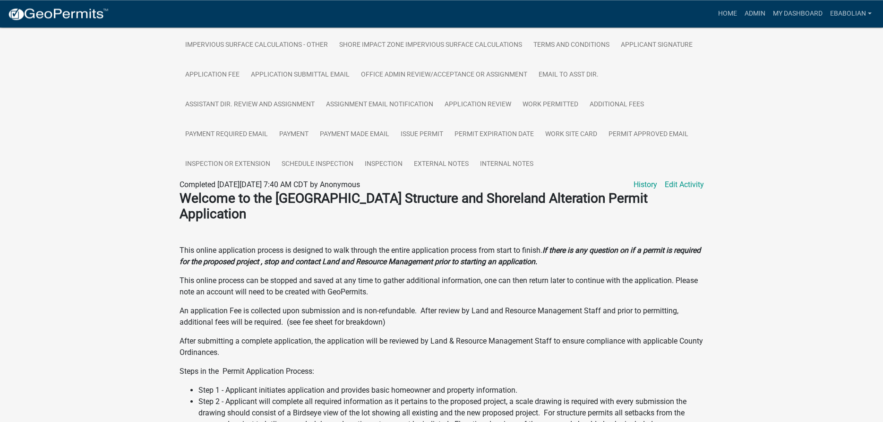
scroll to position [337, 0]
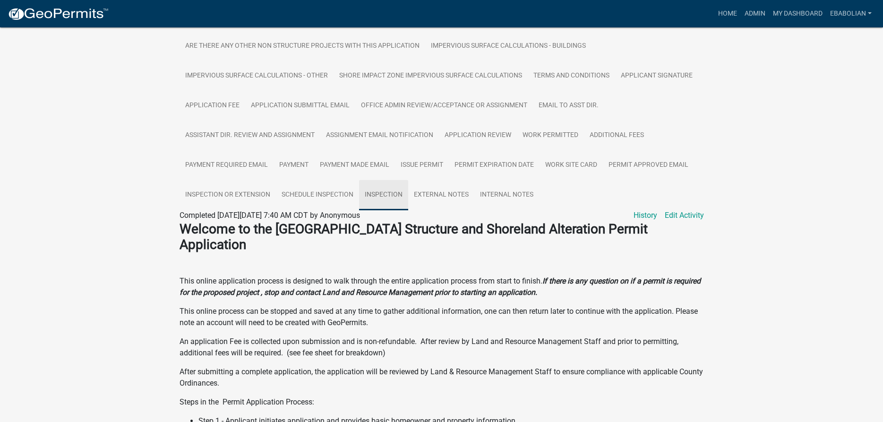
click at [384, 190] on link "Inspection" at bounding box center [383, 195] width 49 height 30
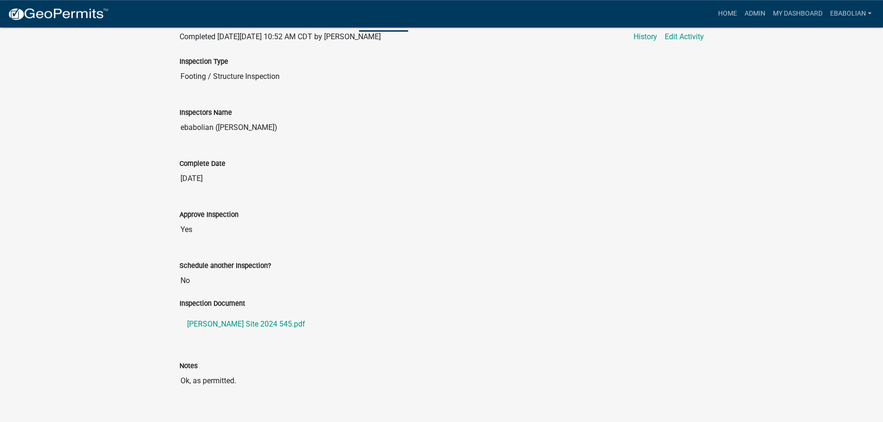
scroll to position [530, 0]
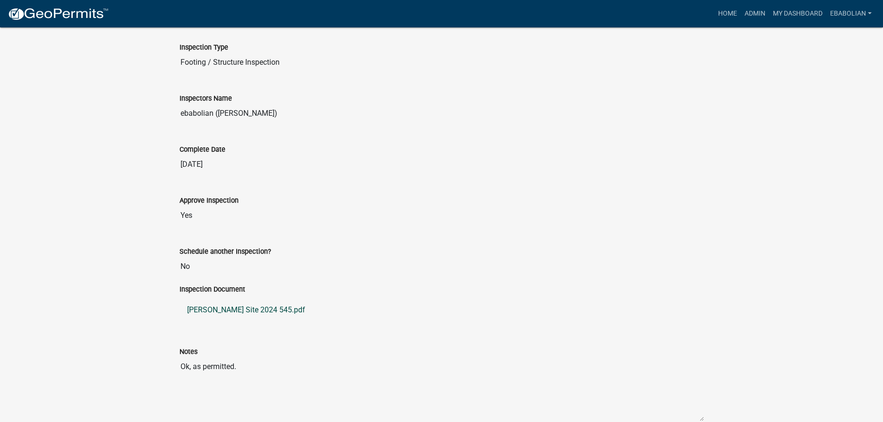
click at [220, 314] on link "[PERSON_NAME] Site 2024 545.pdf" at bounding box center [442, 310] width 524 height 23
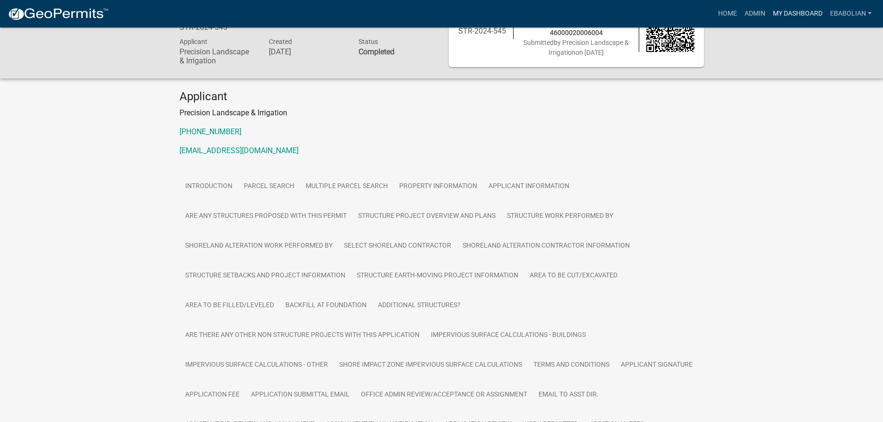
click at [787, 15] on link "My Dashboard" at bounding box center [797, 14] width 57 height 18
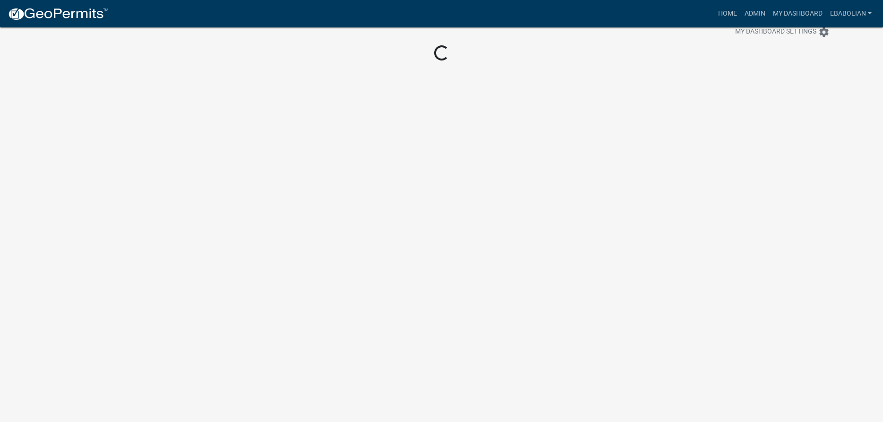
scroll to position [27, 0]
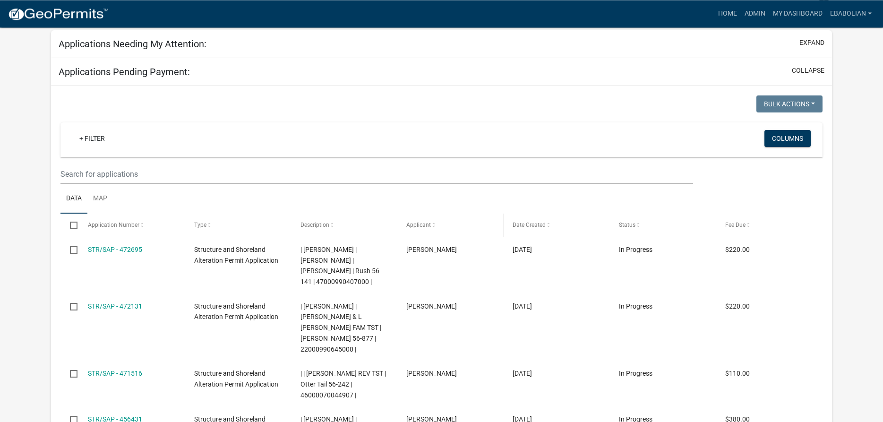
select select "3: 100"
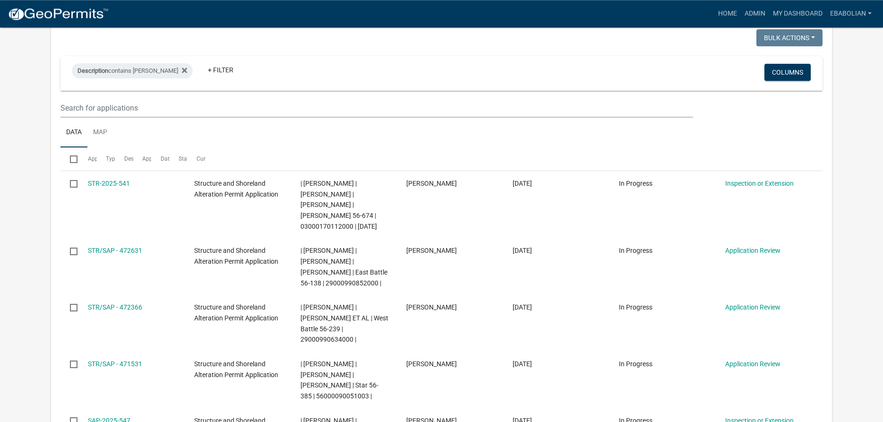
scroll to position [76, 0]
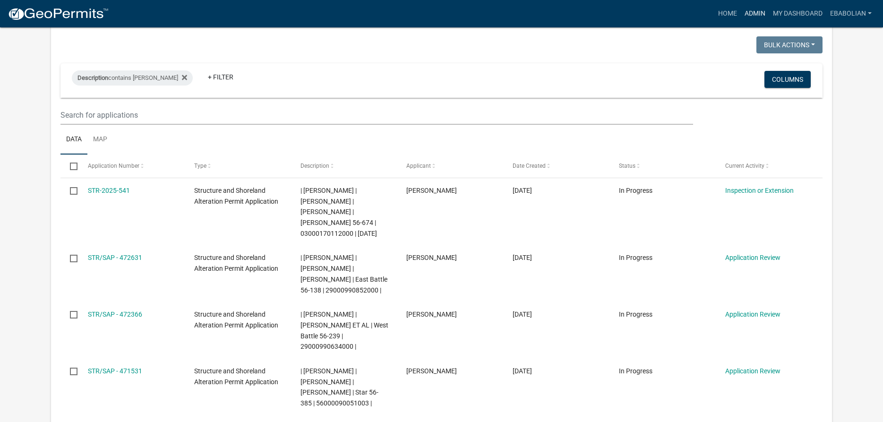
click at [758, 12] on link "Admin" at bounding box center [755, 14] width 28 height 18
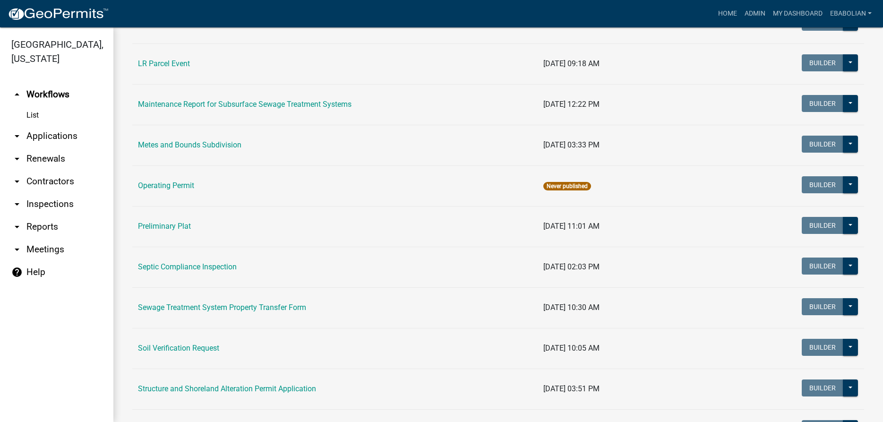
scroll to position [377, 0]
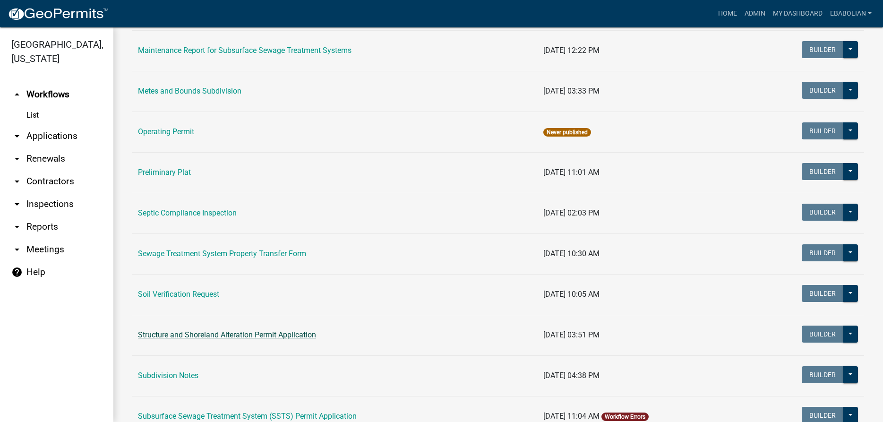
click at [211, 336] on link "Structure and Shoreland Alteration Permit Application" at bounding box center [227, 334] width 178 height 9
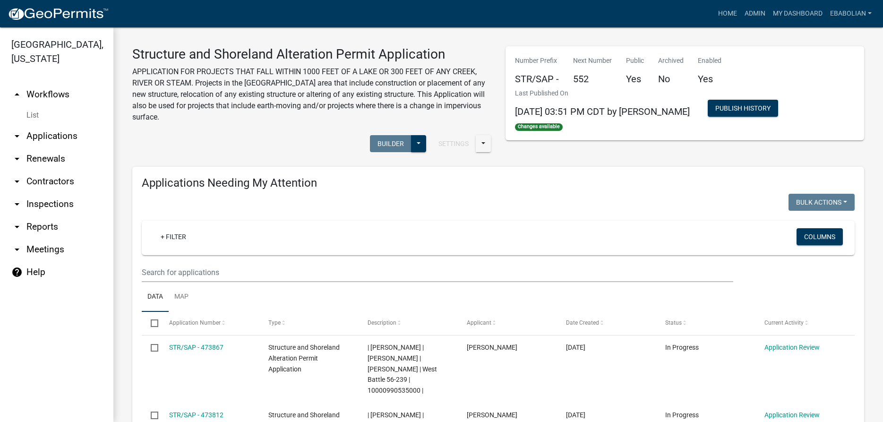
select select "3: 100"
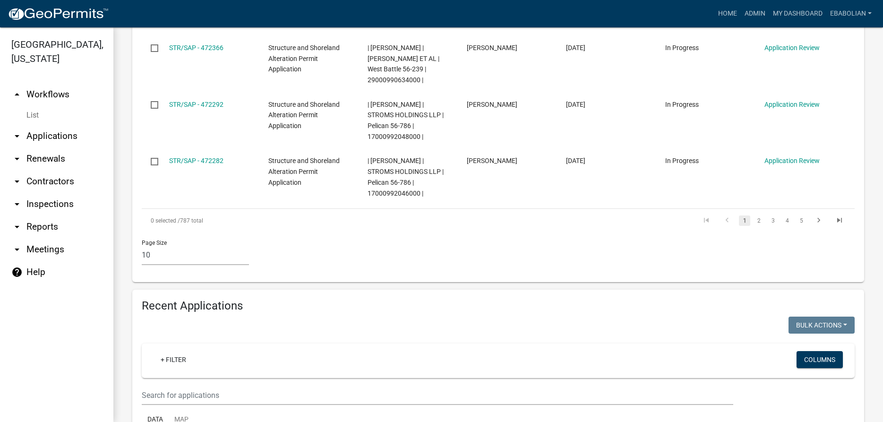
scroll to position [754, 0]
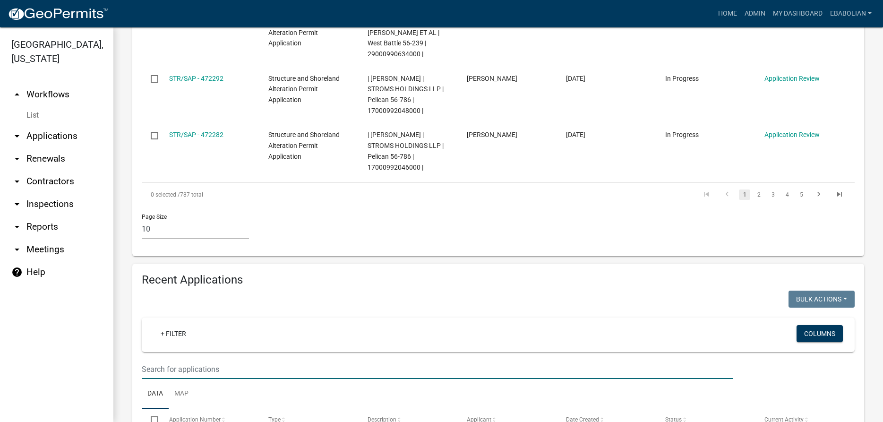
click at [180, 360] on input "text" at bounding box center [438, 369] width 592 height 19
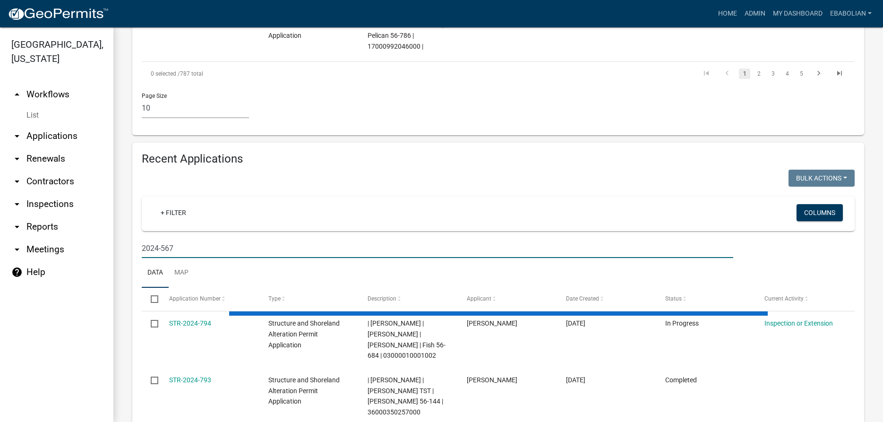
scroll to position [844, 0]
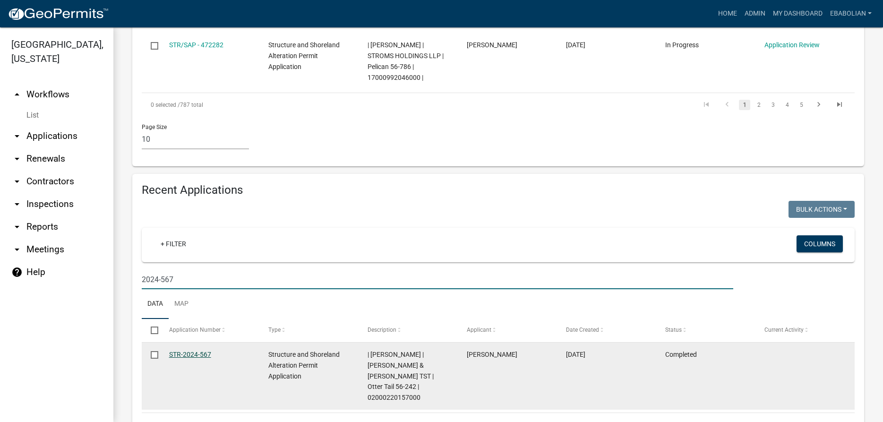
type input "2024-567"
click at [201, 351] on link "STR-2024-567" at bounding box center [190, 355] width 42 height 8
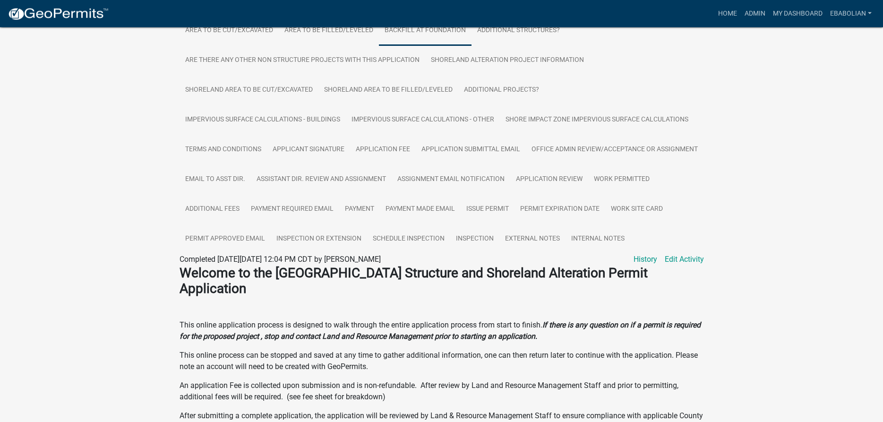
scroll to position [289, 0]
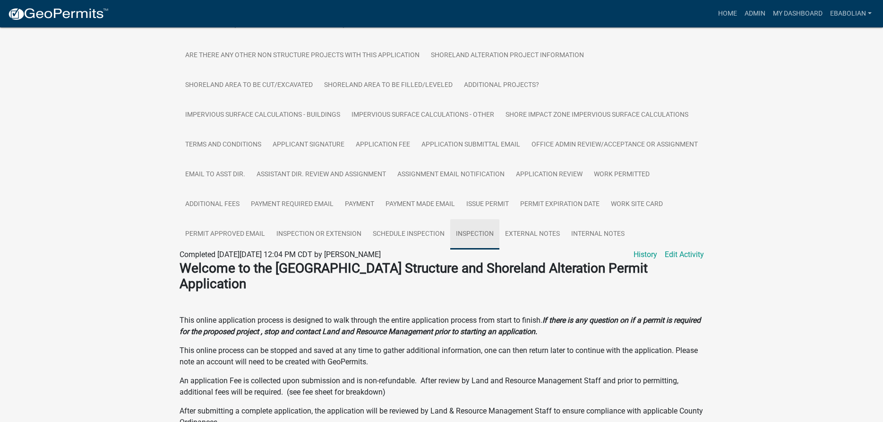
click at [499, 235] on link "Inspection" at bounding box center [474, 234] width 49 height 30
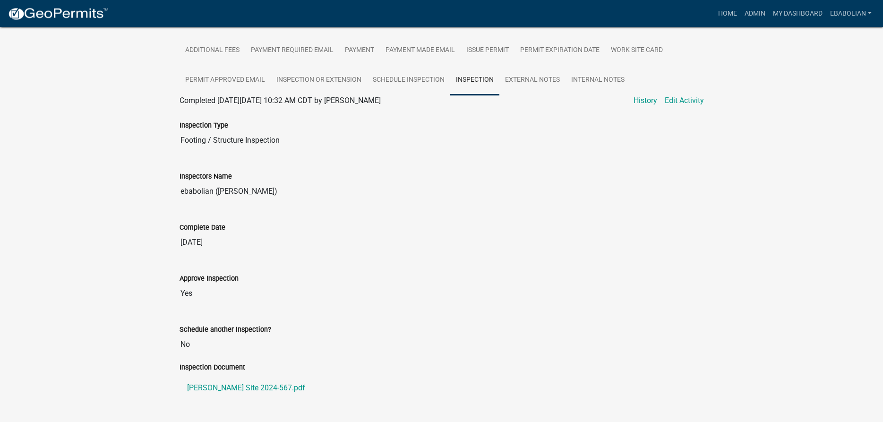
scroll to position [530, 0]
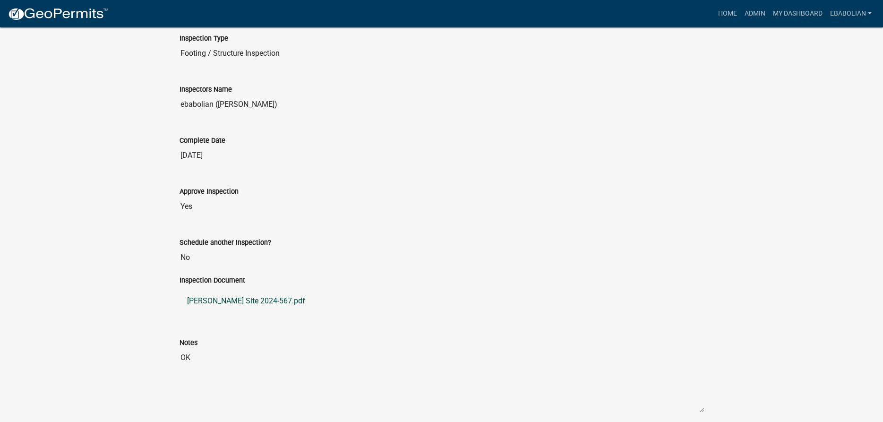
click at [266, 312] on link "[PERSON_NAME] Site 2024-567.pdf" at bounding box center [442, 301] width 524 height 23
click at [793, 12] on link "My Dashboard" at bounding box center [797, 14] width 57 height 18
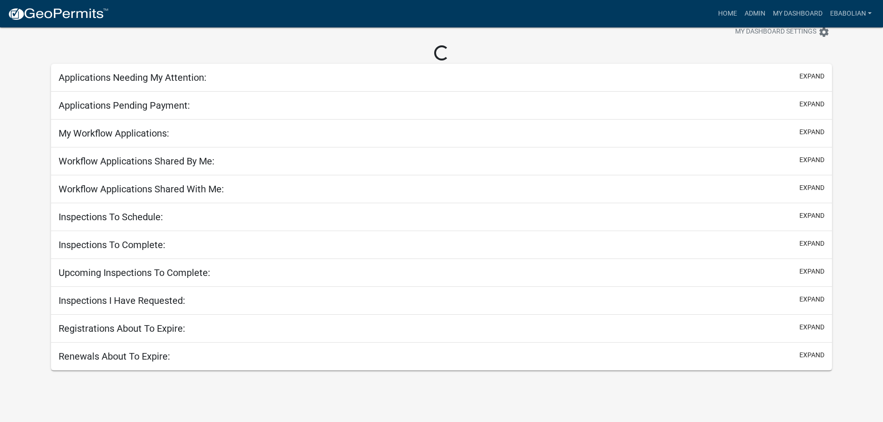
scroll to position [27, 0]
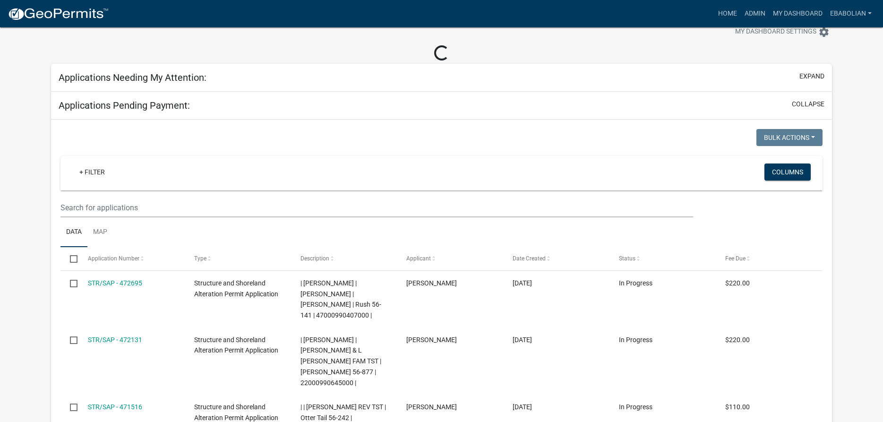
select select "3: 100"
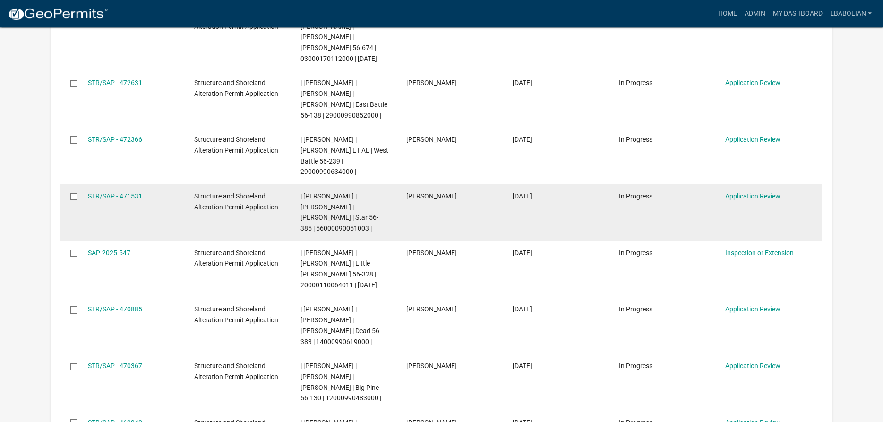
scroll to position [268, 0]
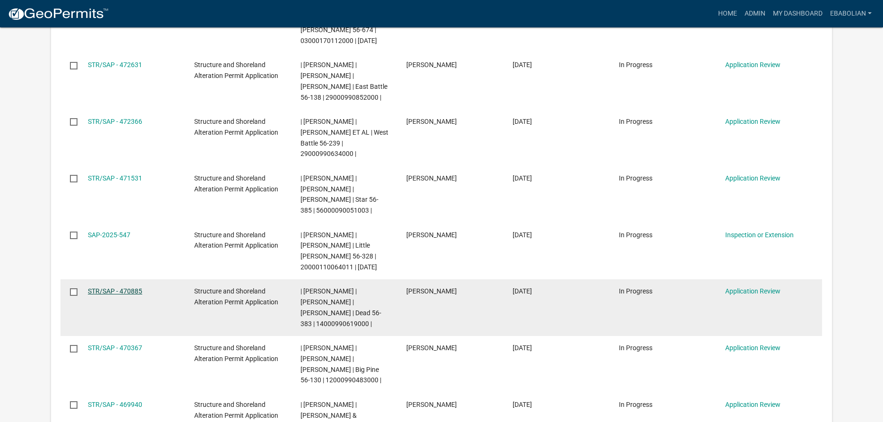
click at [127, 288] on link "STR/SAP - 470885" at bounding box center [115, 291] width 54 height 8
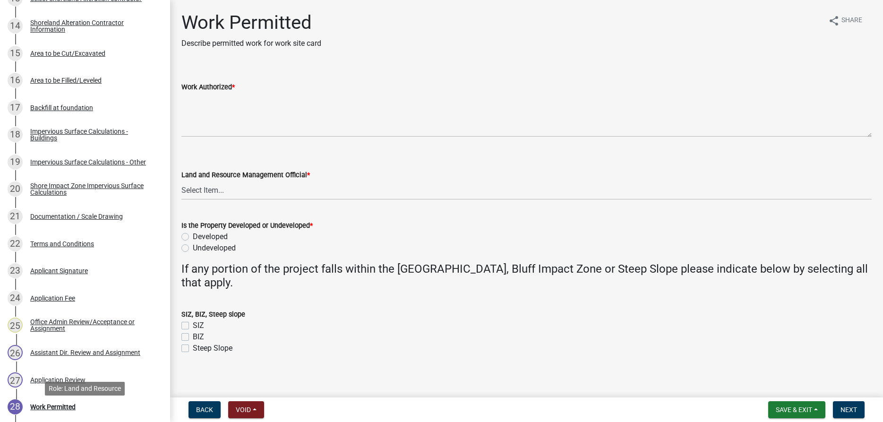
scroll to position [530, 0]
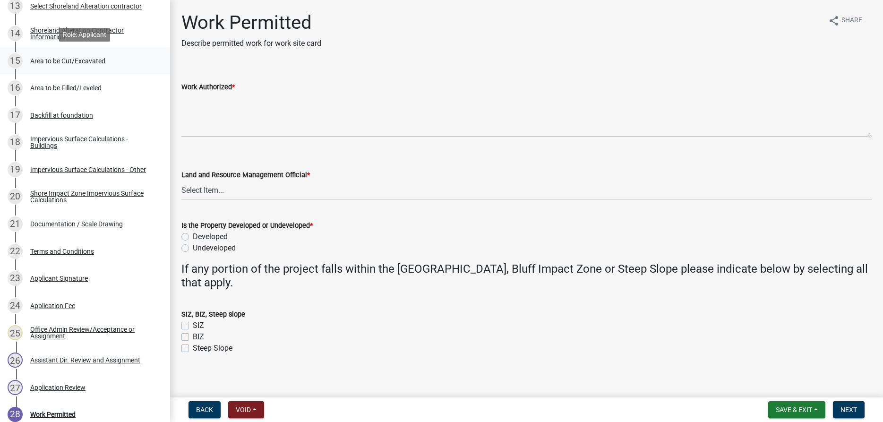
click at [76, 62] on div "Area to be Cut/Excavated" at bounding box center [67, 61] width 75 height 7
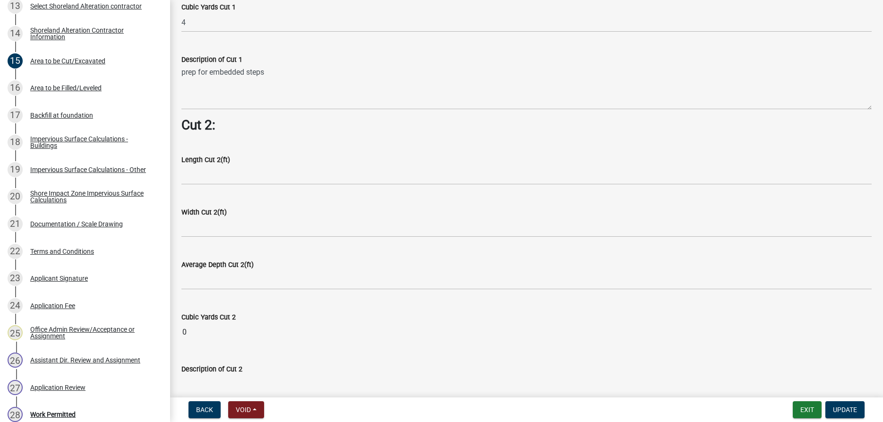
scroll to position [515, 0]
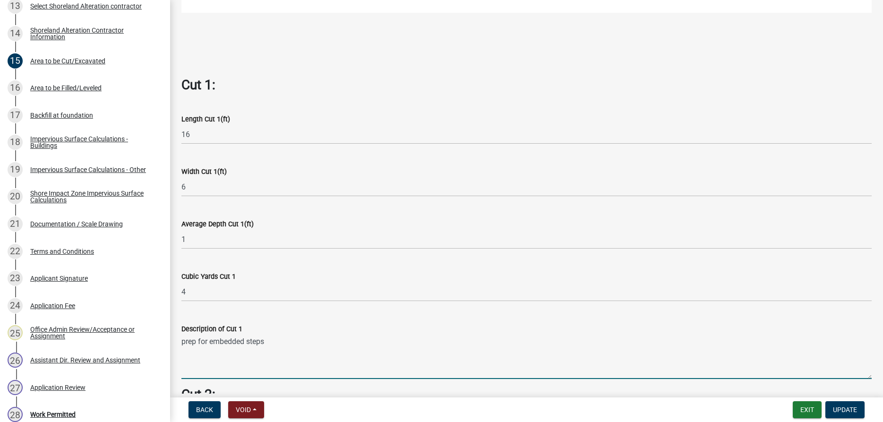
drag, startPoint x: 270, startPoint y: 340, endPoint x: 182, endPoint y: 345, distance: 88.1
click at [182, 345] on textarea "prep for embedded steps" at bounding box center [526, 357] width 690 height 44
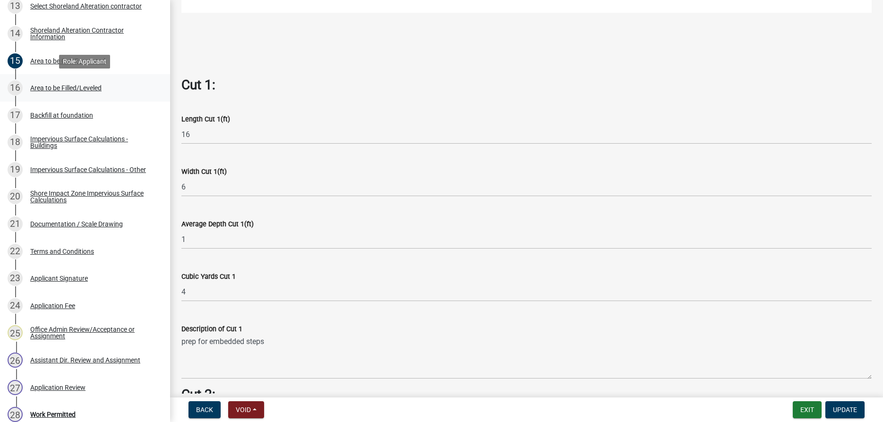
click at [49, 86] on div "Area to be Filled/Leveled" at bounding box center [65, 88] width 71 height 7
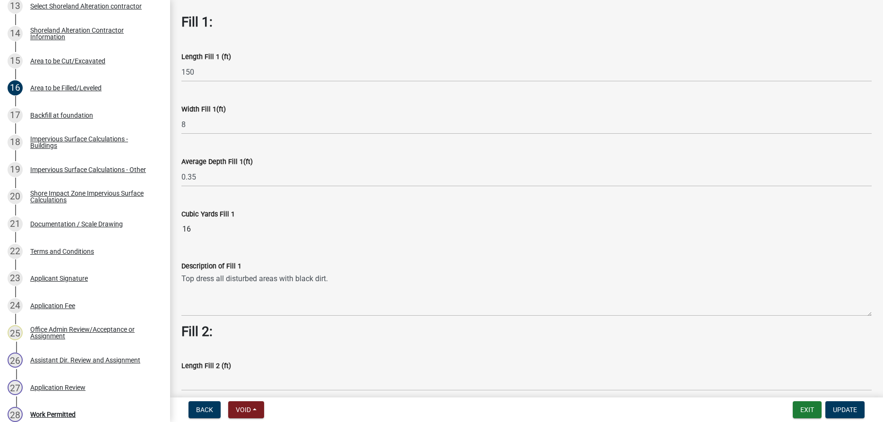
scroll to position [0, 0]
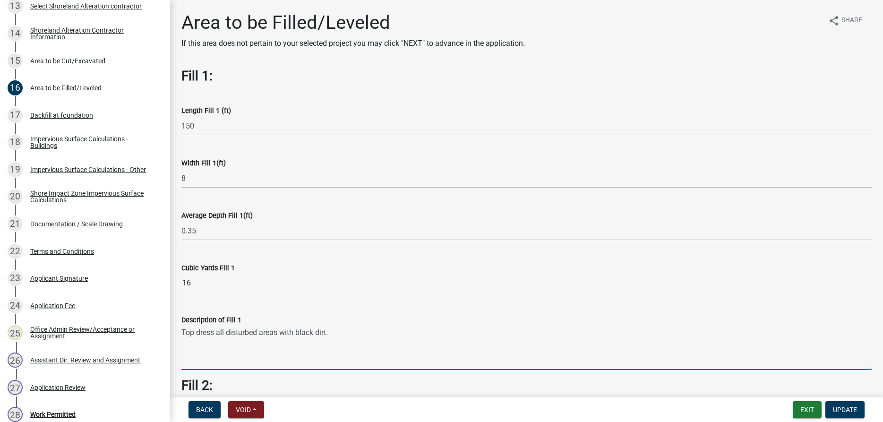
drag, startPoint x: 333, startPoint y: 333, endPoint x: 183, endPoint y: 334, distance: 149.8
click at [183, 334] on textarea "Top dress all disturbed areas with black dirt." at bounding box center [526, 348] width 690 height 44
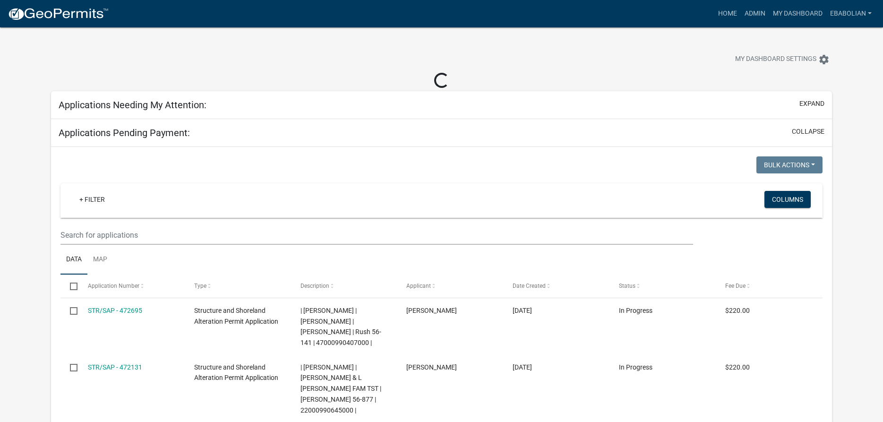
select select "3: 100"
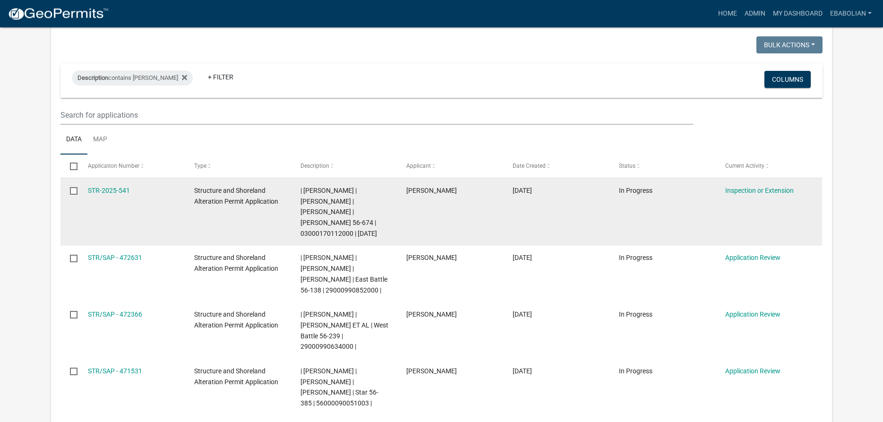
scroll to position [145, 0]
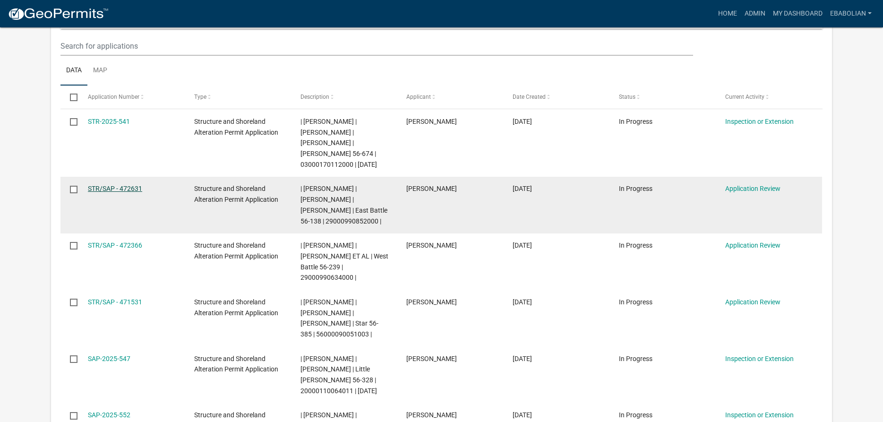
click at [121, 188] on link "STR/SAP - 472631" at bounding box center [115, 189] width 54 height 8
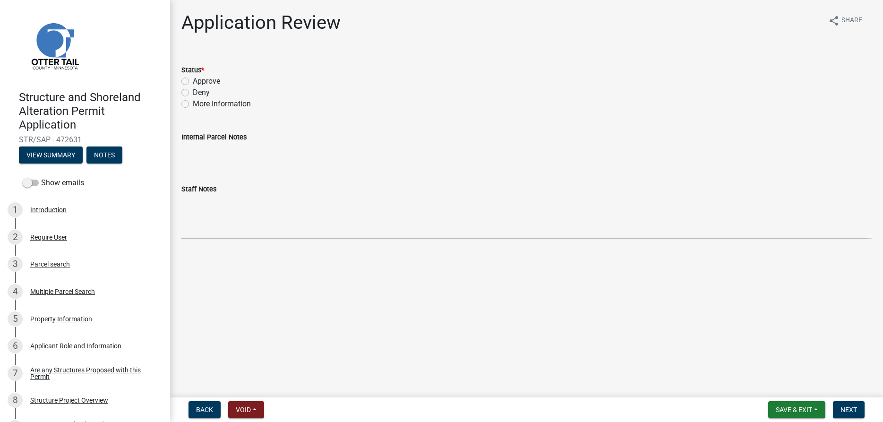
scroll to position [27, 0]
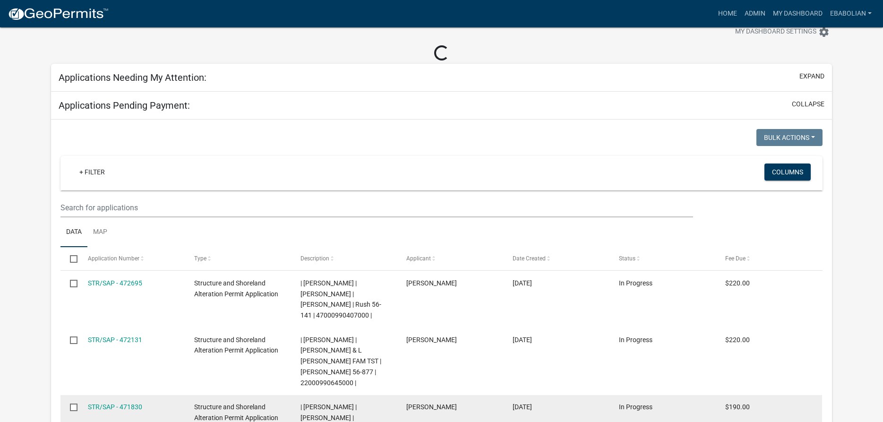
select select "3: 100"
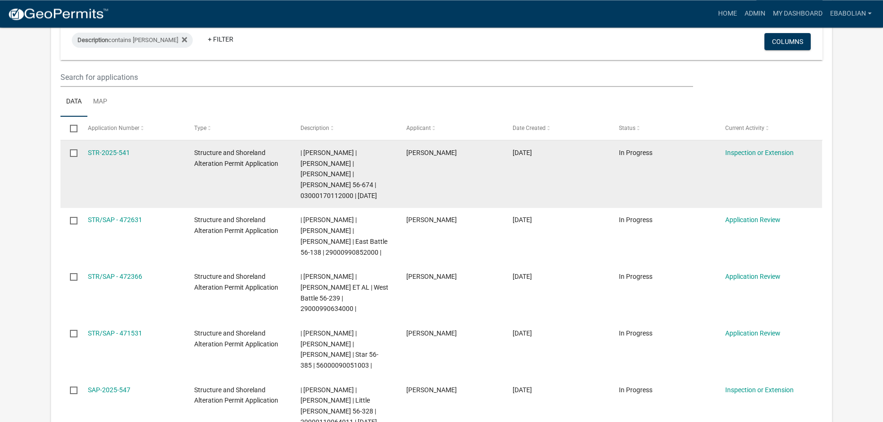
scroll to position [241, 0]
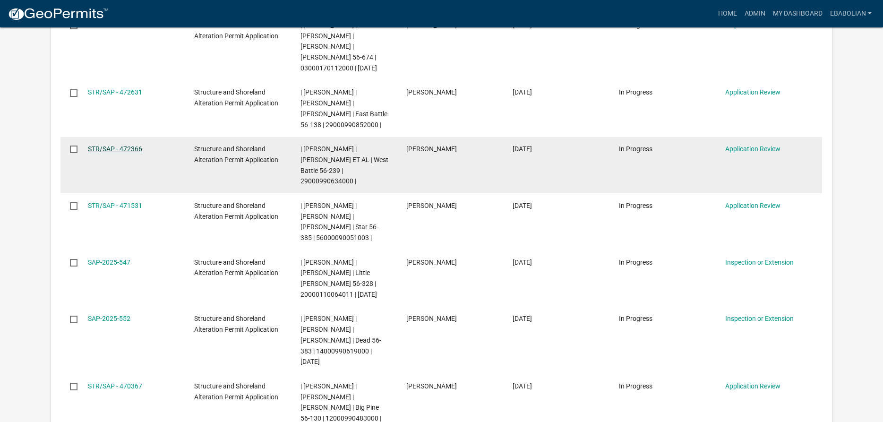
click at [134, 149] on link "STR/SAP - 472366" at bounding box center [115, 149] width 54 height 8
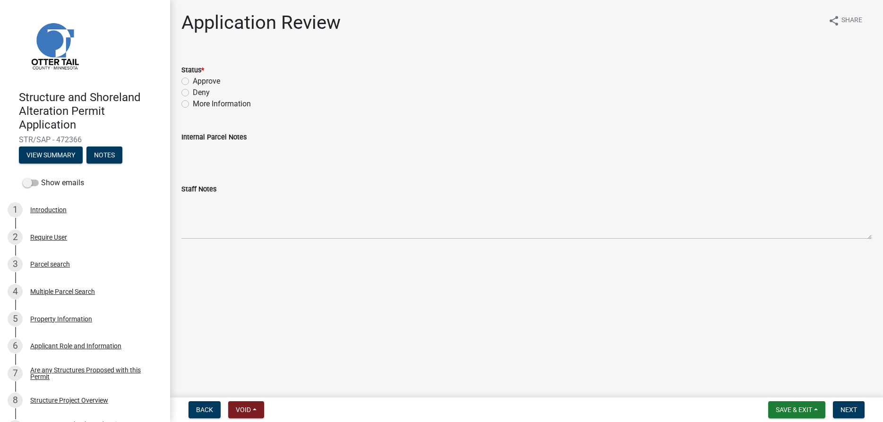
click at [193, 81] on label "Approve" at bounding box center [206, 81] width 27 height 11
click at [193, 81] on input "Approve" at bounding box center [196, 79] width 6 height 6
radio input "true"
click at [848, 409] on span "Next" at bounding box center [849, 410] width 17 height 8
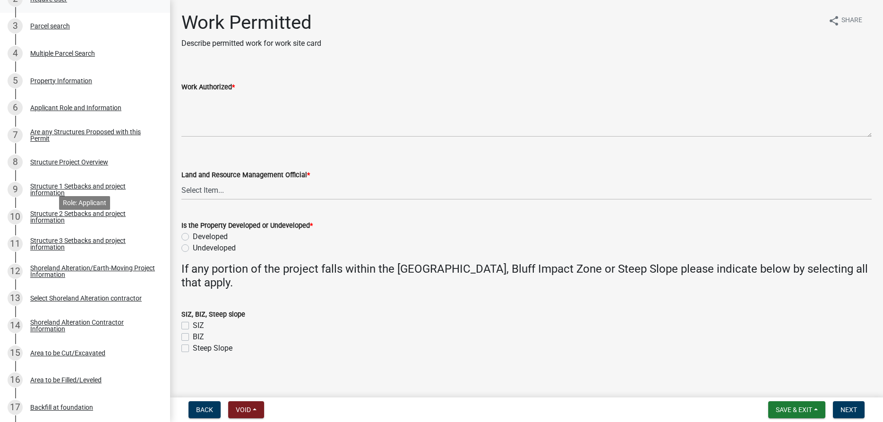
scroll to position [337, 0]
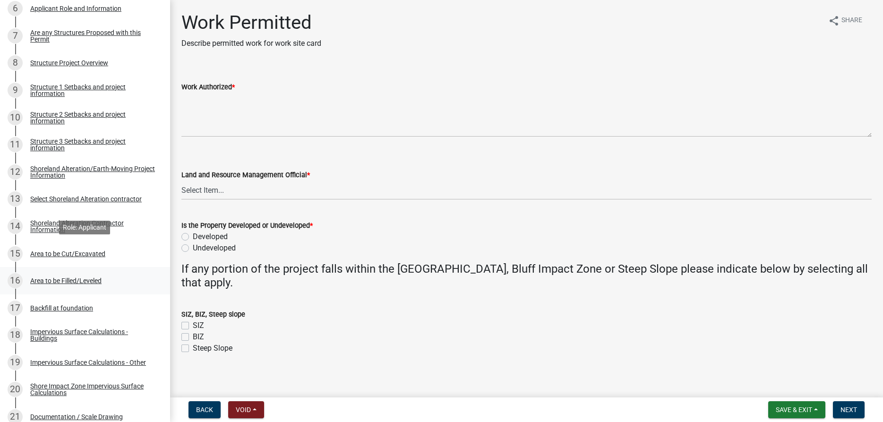
drag, startPoint x: 83, startPoint y: 254, endPoint x: 103, endPoint y: 270, distance: 25.9
click at [83, 255] on div "Area to be Cut/Excavated" at bounding box center [67, 253] width 75 height 7
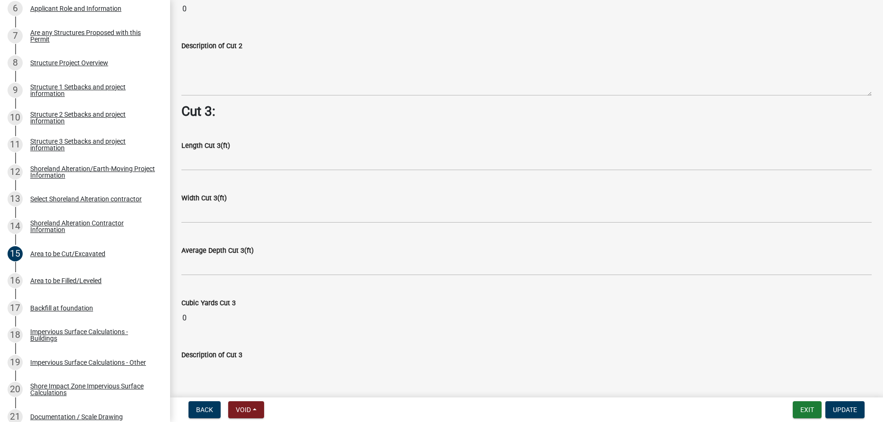
scroll to position [1185, 0]
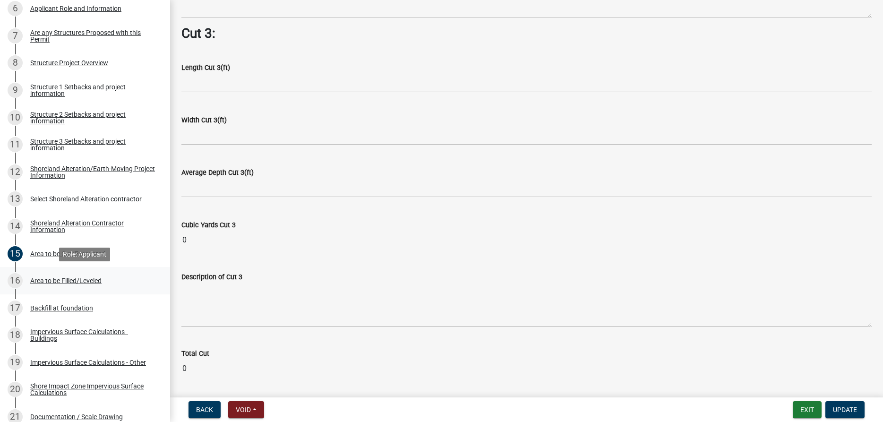
click at [71, 279] on div "Area to be Filled/Leveled" at bounding box center [65, 280] width 71 height 7
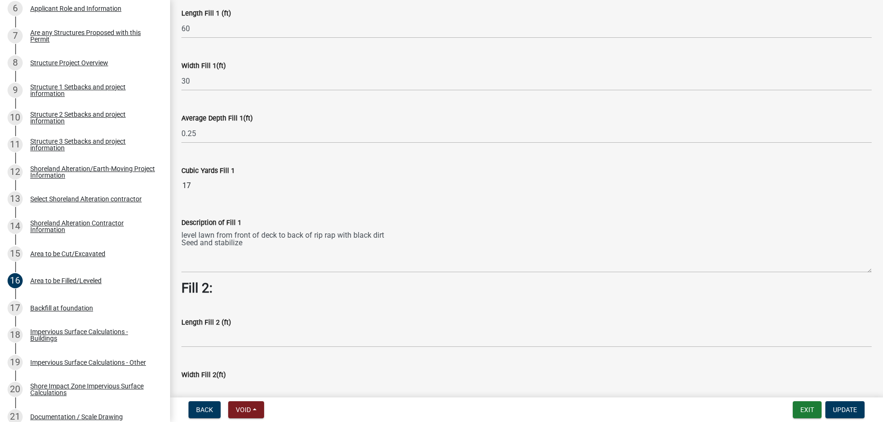
scroll to position [54, 0]
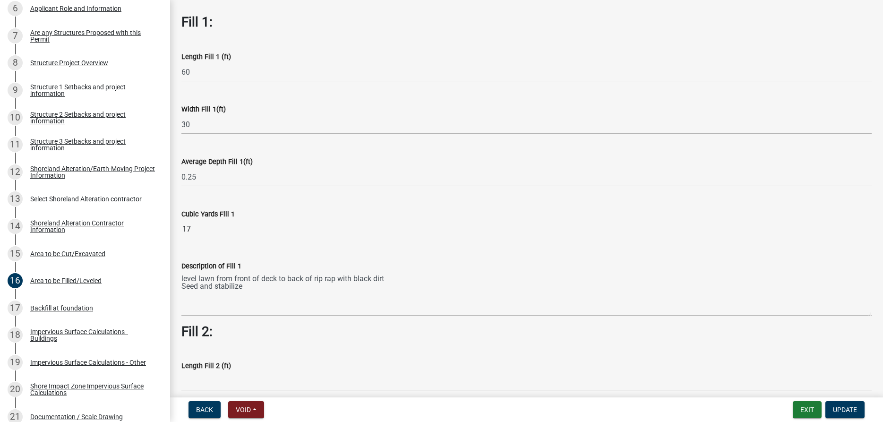
drag, startPoint x: 180, startPoint y: 278, endPoint x: 203, endPoint y: 284, distance: 24.1
click at [201, 284] on div "Description of Fill 1 level lawn from front of deck to back of rip rap with bla…" at bounding box center [526, 281] width 705 height 69
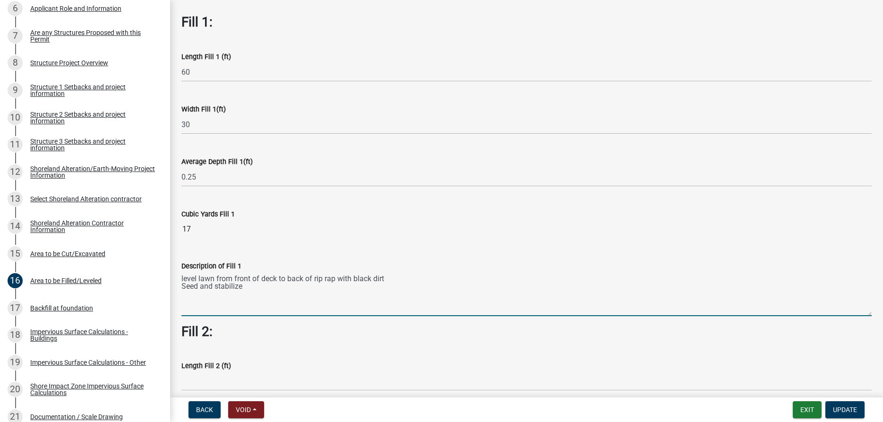
drag, startPoint x: 182, startPoint y: 277, endPoint x: 264, endPoint y: 292, distance: 83.5
click at [264, 292] on textarea "level lawn from front of deck to back of rip rap with black dirt Seed and stabi…" at bounding box center [526, 294] width 690 height 44
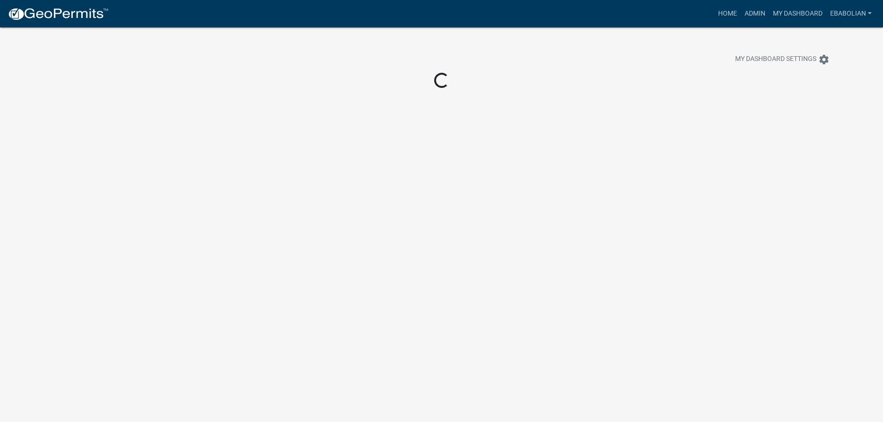
scroll to position [27, 0]
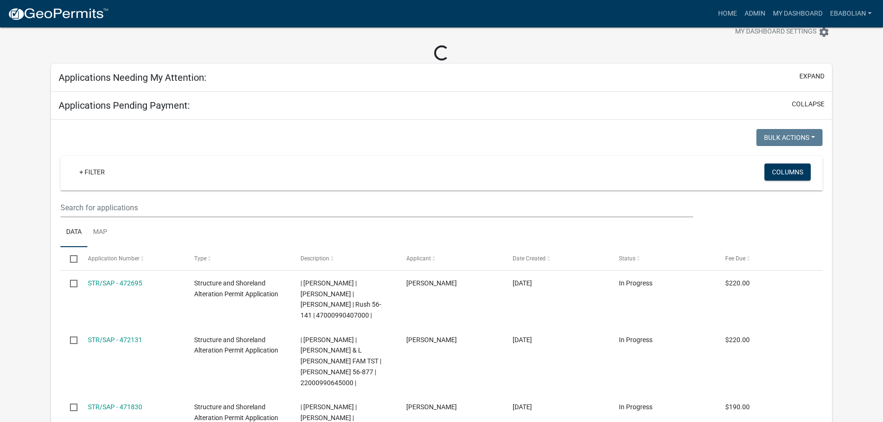
select select "3: 100"
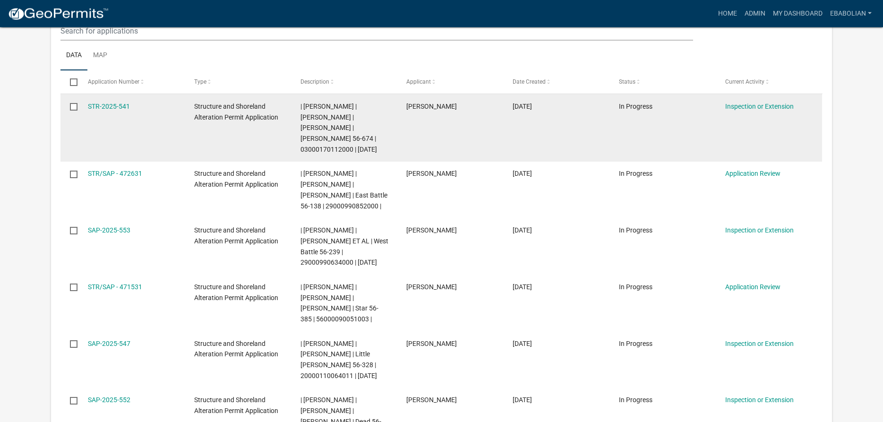
scroll to position [172, 0]
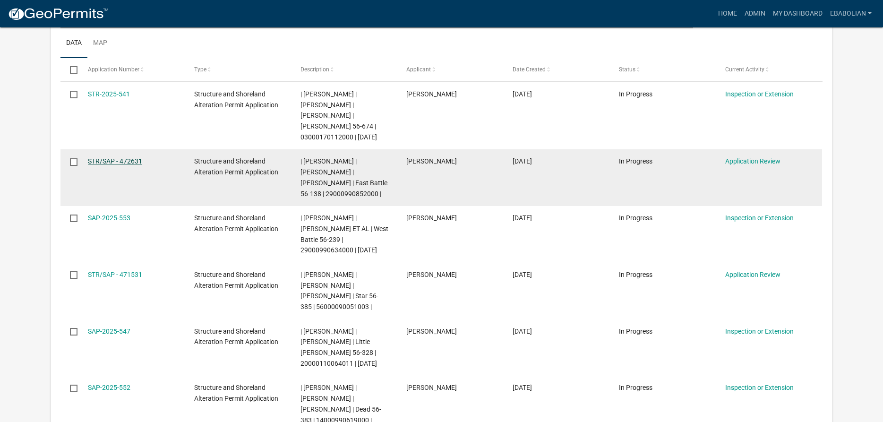
click at [112, 164] on link "STR/SAP - 472631" at bounding box center [115, 161] width 54 height 8
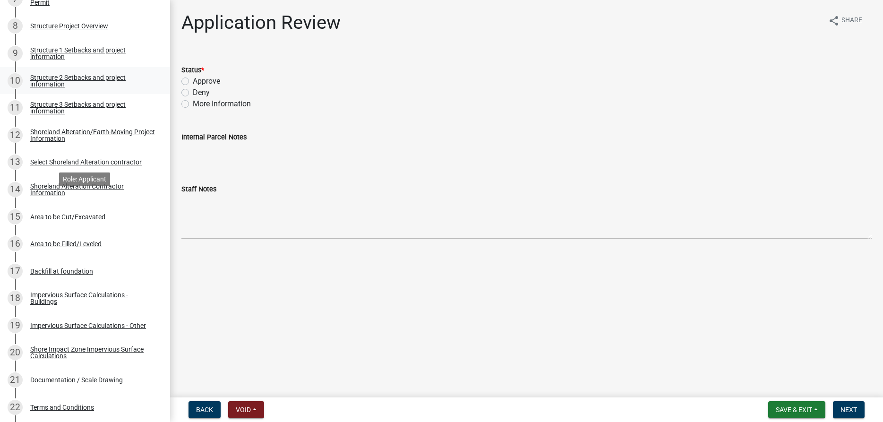
scroll to position [386, 0]
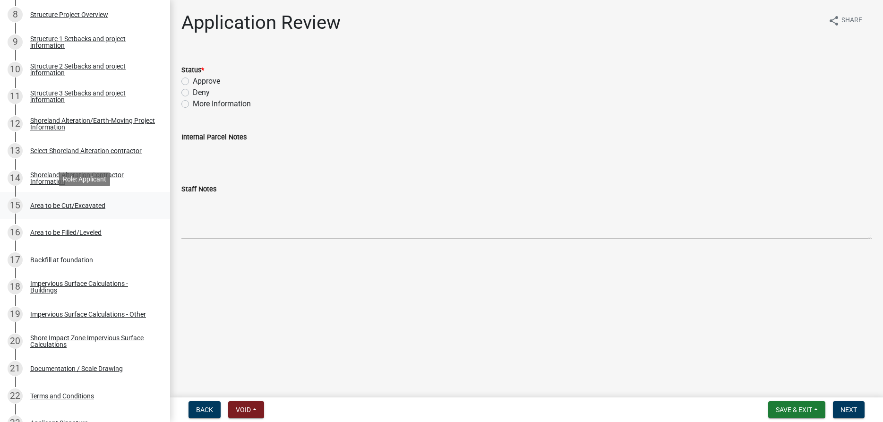
click at [47, 207] on div "Area to be Cut/Excavated" at bounding box center [67, 205] width 75 height 7
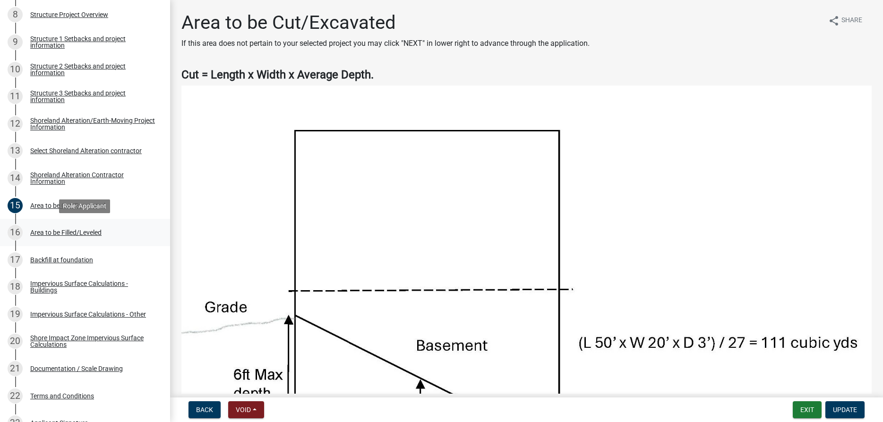
click at [53, 232] on div "Area to be Filled/Leveled" at bounding box center [65, 232] width 71 height 7
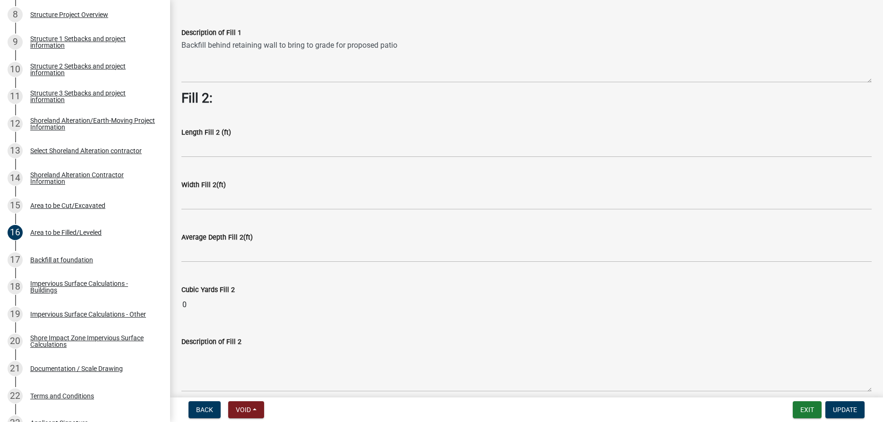
scroll to position [323, 0]
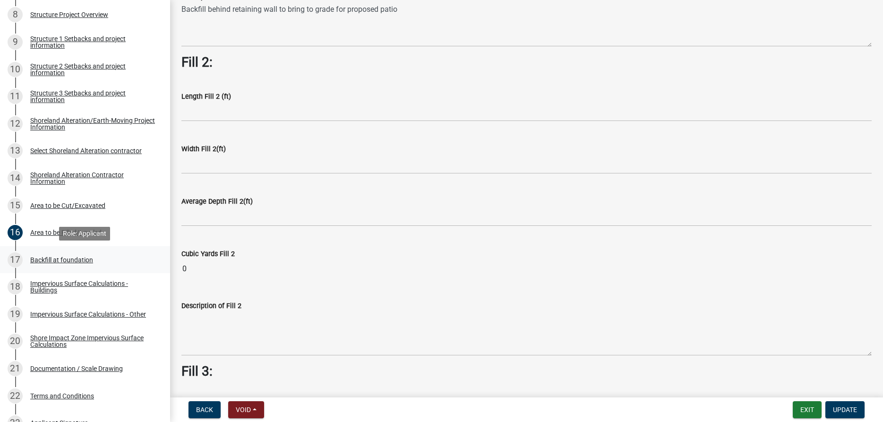
click at [56, 261] on div "Backfill at foundation" at bounding box center [61, 260] width 63 height 7
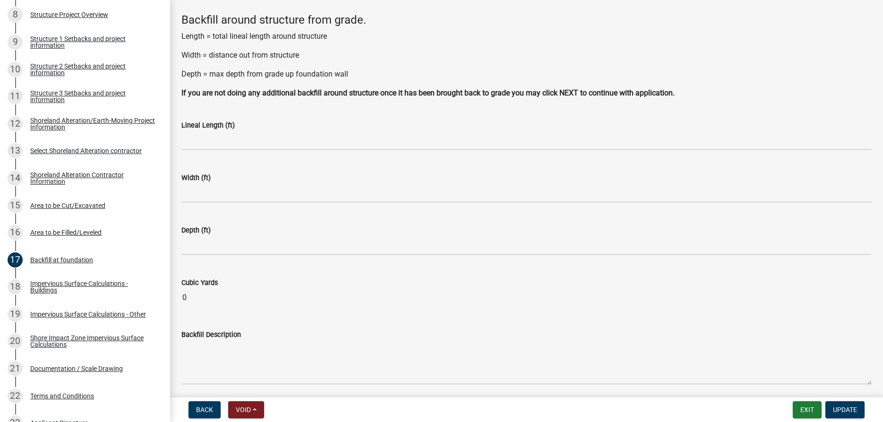
scroll to position [54, 0]
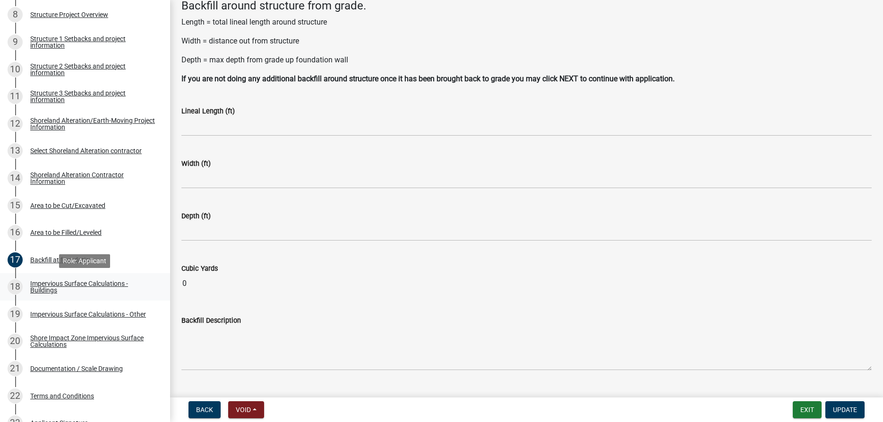
click at [57, 287] on div "Impervious Surface Calculations - Buildings" at bounding box center [92, 286] width 125 height 13
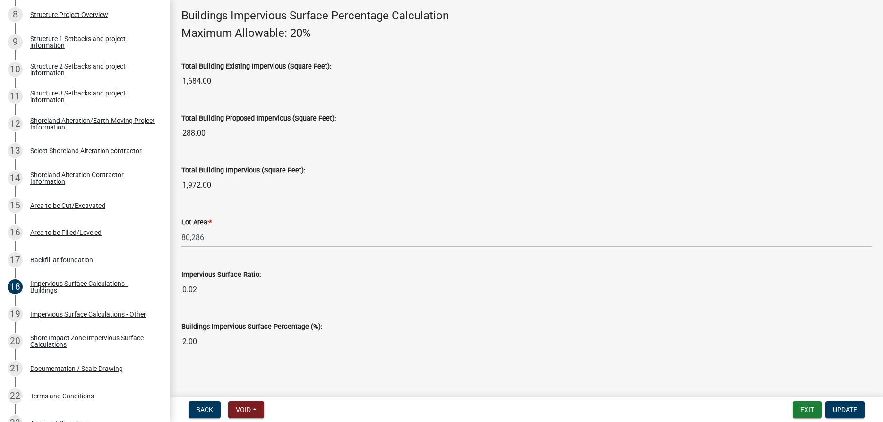
scroll to position [649, 0]
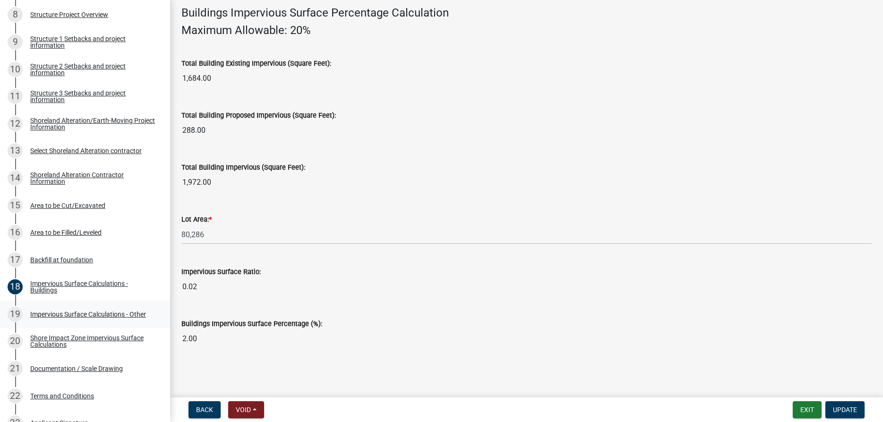
click at [84, 313] on div "Impervious Surface Calculations - Other" at bounding box center [88, 314] width 116 height 7
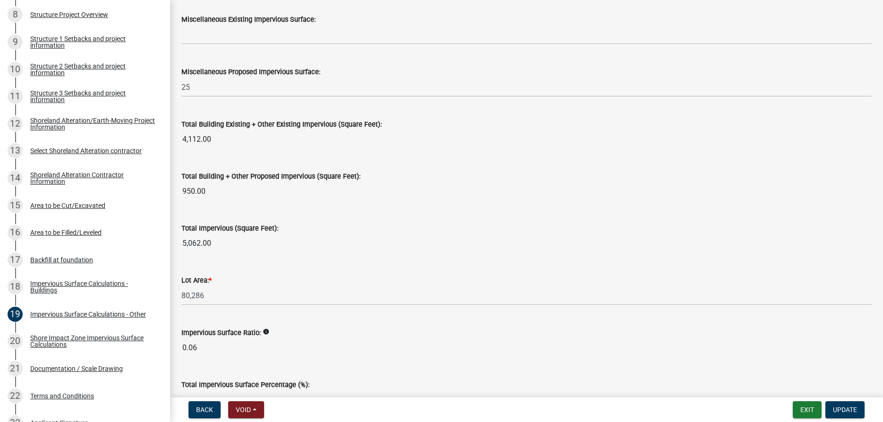
scroll to position [485, 0]
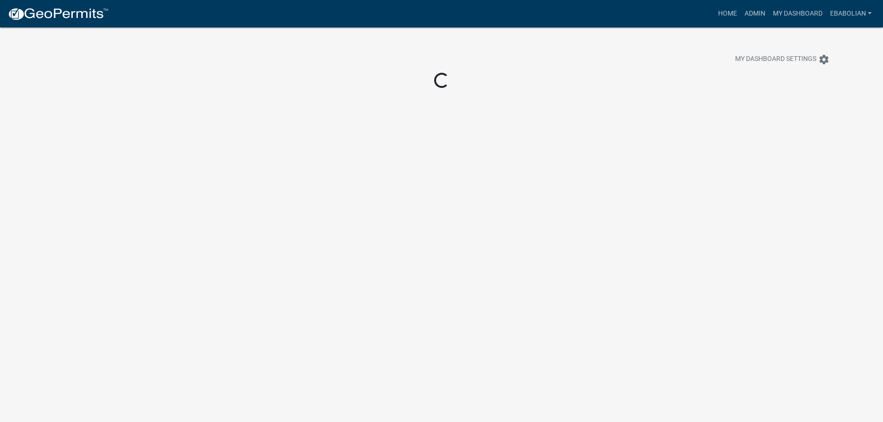
scroll to position [27, 0]
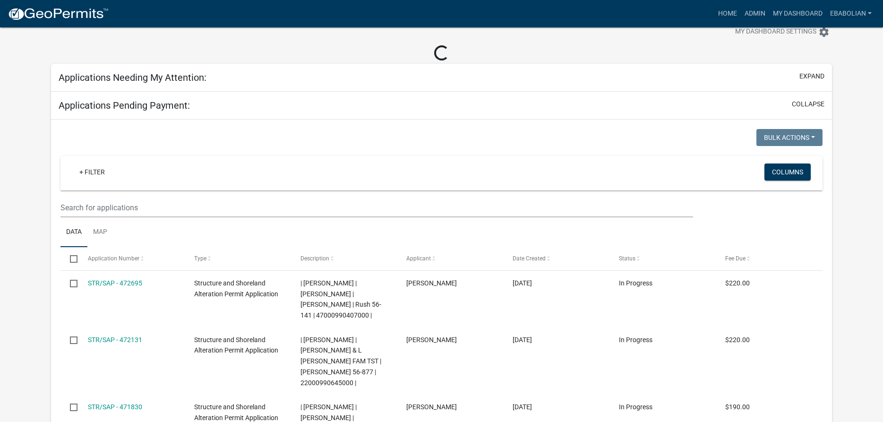
select select "3: 100"
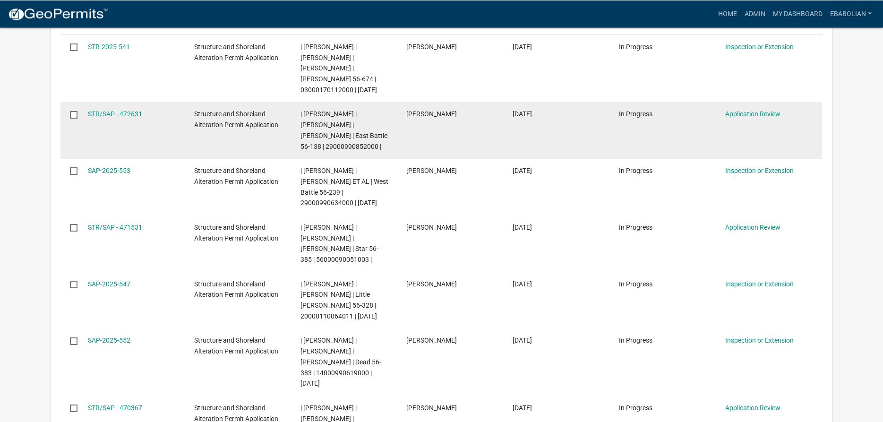
scroll to position [220, 0]
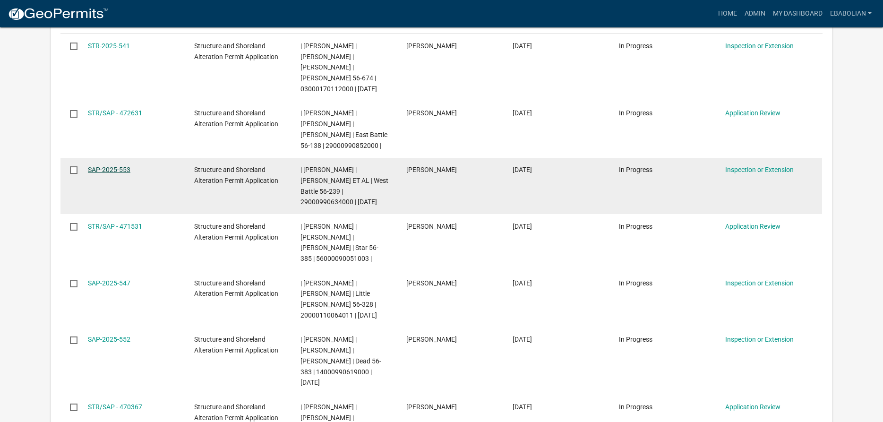
click at [116, 171] on link "SAP-2025-553" at bounding box center [109, 170] width 43 height 8
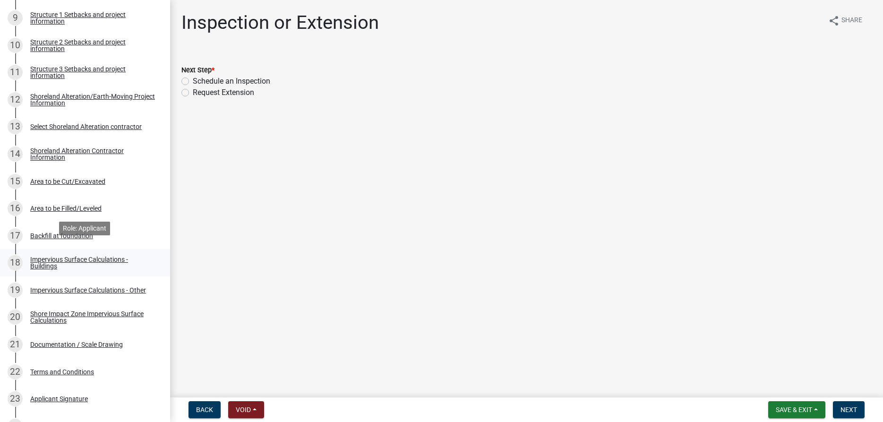
scroll to position [434, 0]
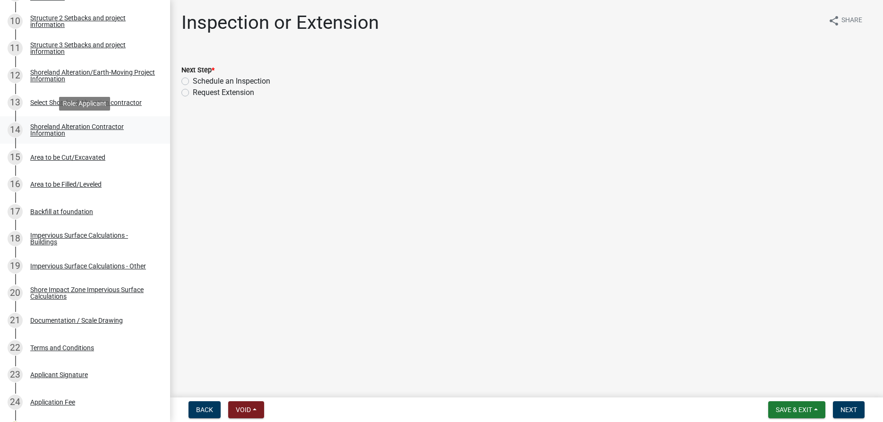
click at [42, 132] on div "Shoreland Alteration Contractor Information" at bounding box center [92, 129] width 125 height 13
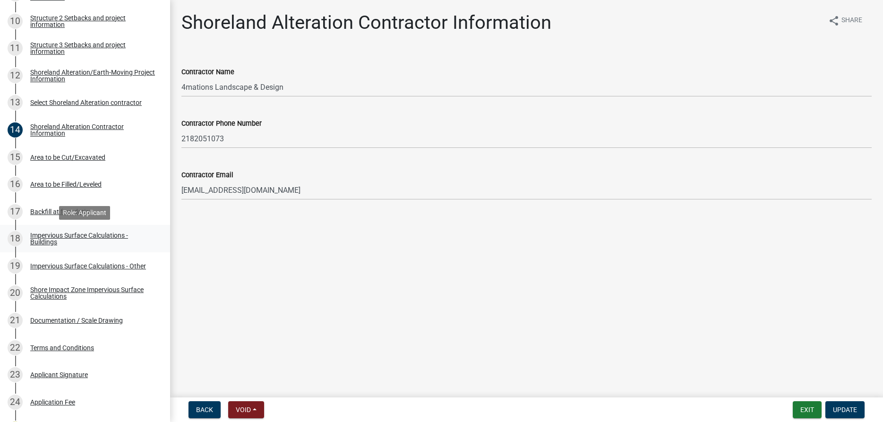
click at [55, 235] on div "Impervious Surface Calculations - Buildings" at bounding box center [92, 238] width 125 height 13
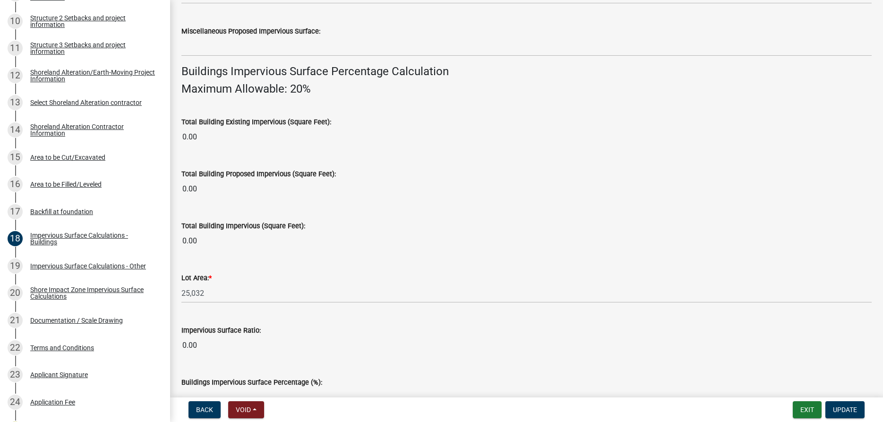
scroll to position [646, 0]
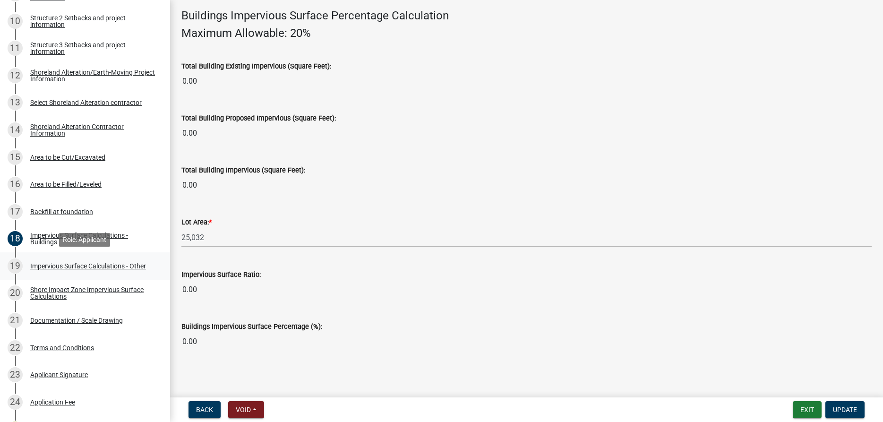
click at [65, 260] on div "19 Impervious Surface Calculations - Other" at bounding box center [81, 265] width 147 height 15
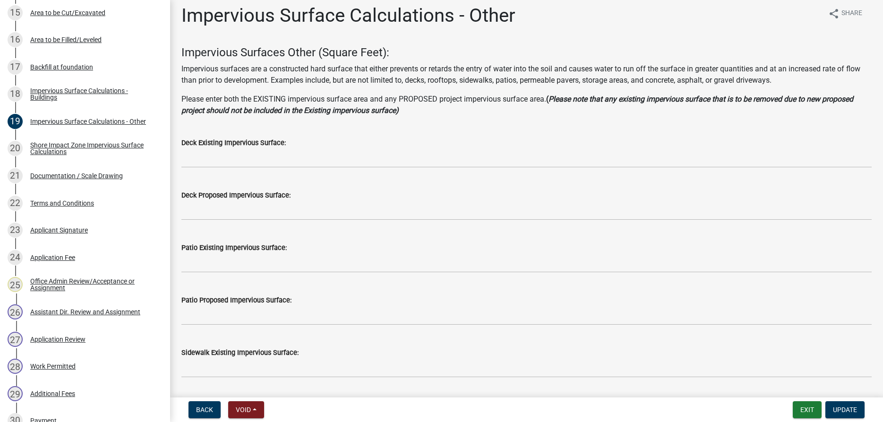
scroll to position [0, 0]
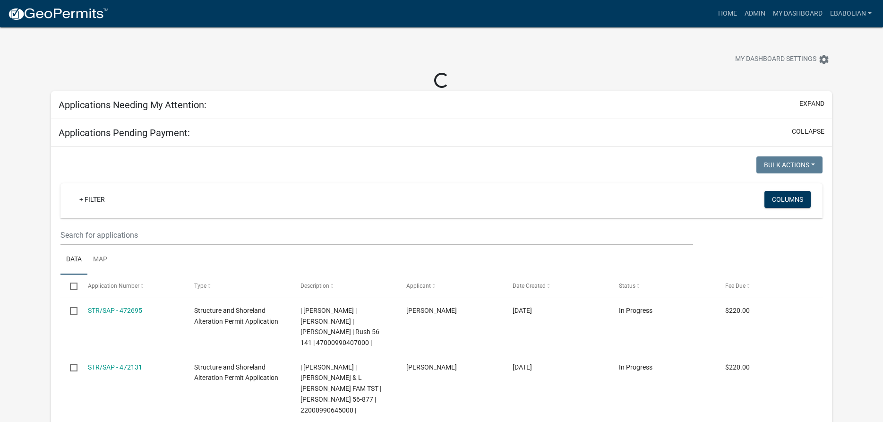
select select "3: 100"
